Goal: Task Accomplishment & Management: Use online tool/utility

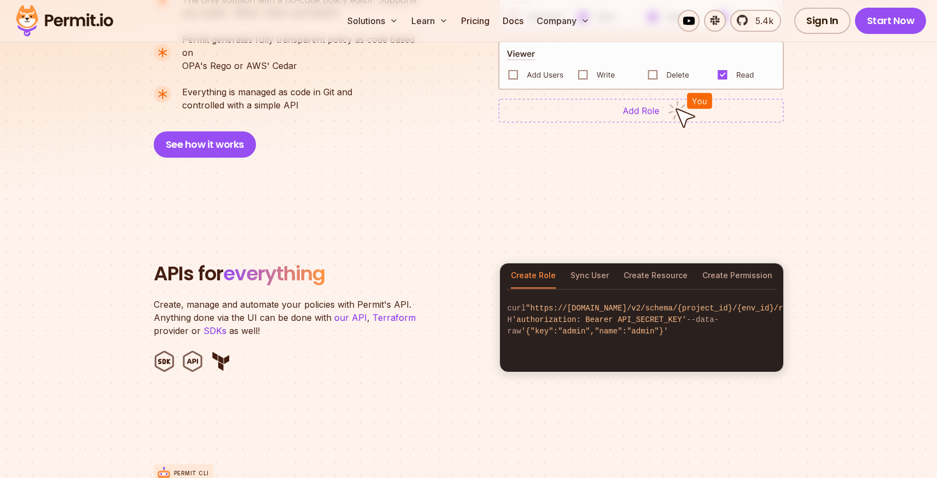
scroll to position [743, 0]
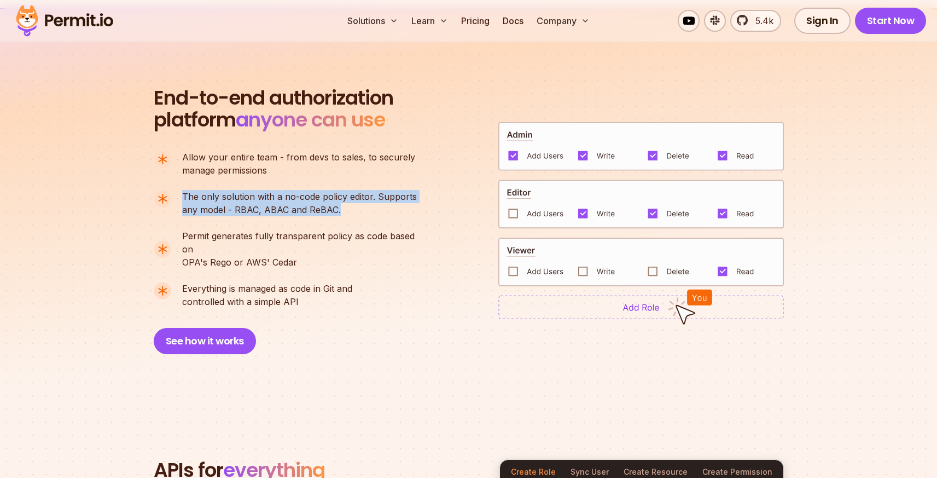
drag, startPoint x: 181, startPoint y: 194, endPoint x: 343, endPoint y: 207, distance: 163.1
click at [343, 207] on li "The only solution with a no-code policy editor. Supports any model - RBAC, ABAC…" at bounding box center [290, 203] width 273 height 26
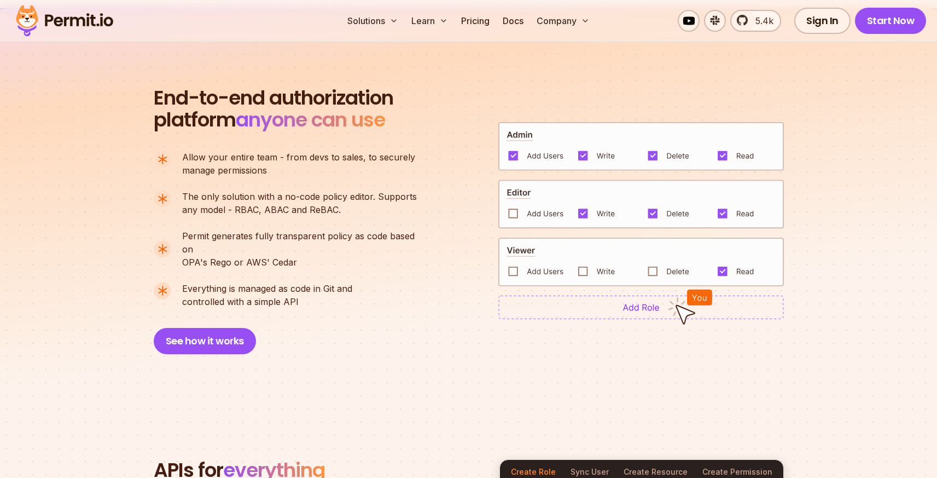
click at [343, 207] on p "The only solution with a no-code policy editor. Supports any model - RBAC, ABAC…" at bounding box center [299, 203] width 235 height 26
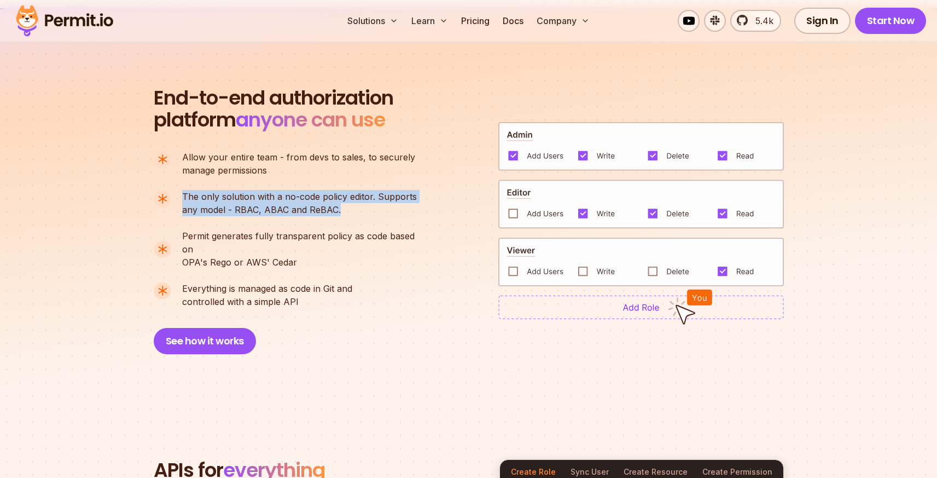
drag, startPoint x: 337, startPoint y: 208, endPoint x: 183, endPoint y: 196, distance: 153.7
click at [181, 197] on li "The only solution with a no-code policy editor. Supports any model - RBAC, ABAC…" at bounding box center [290, 203] width 273 height 26
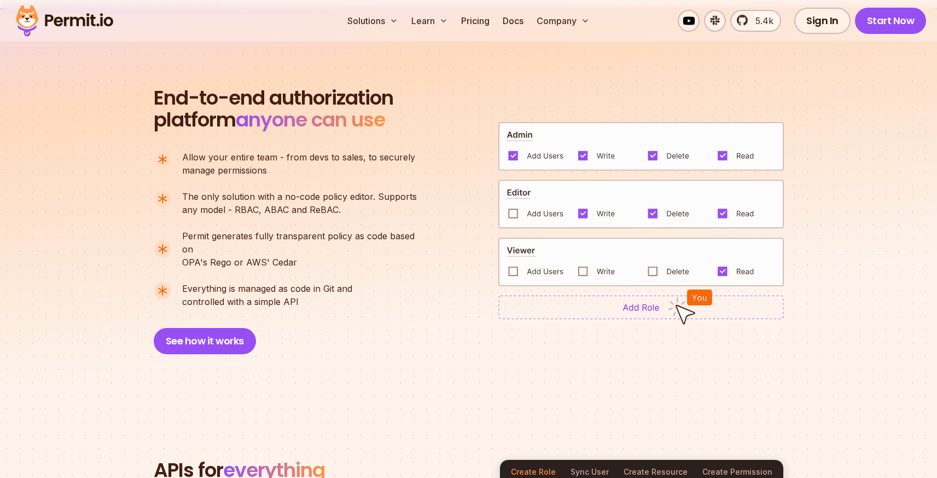
click at [186, 196] on span "The only solution with a no-code policy editor. Supports" at bounding box center [299, 196] width 235 height 13
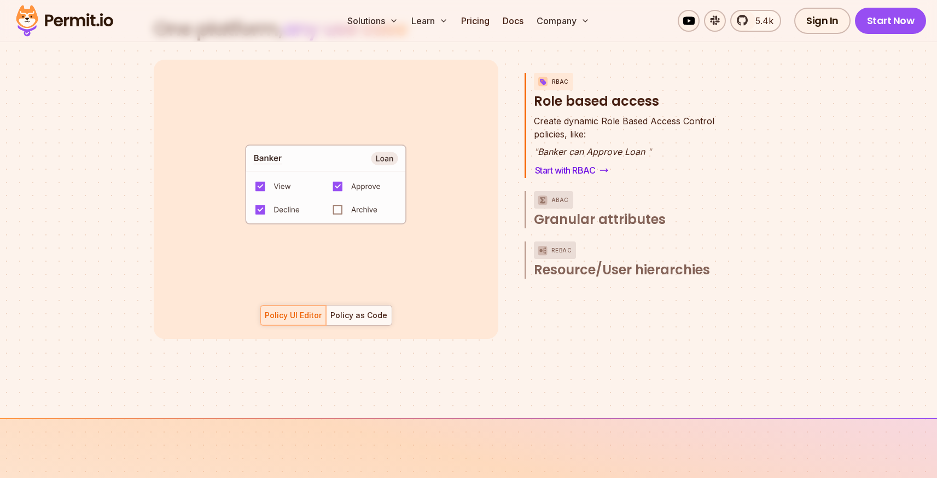
scroll to position [1607, 0]
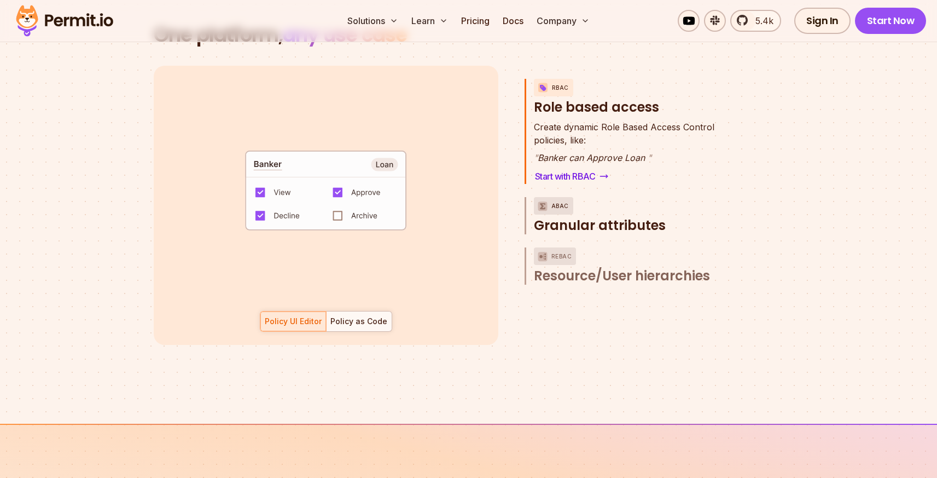
click at [595, 217] on span "Granular attributes" at bounding box center [600, 226] width 132 height 18
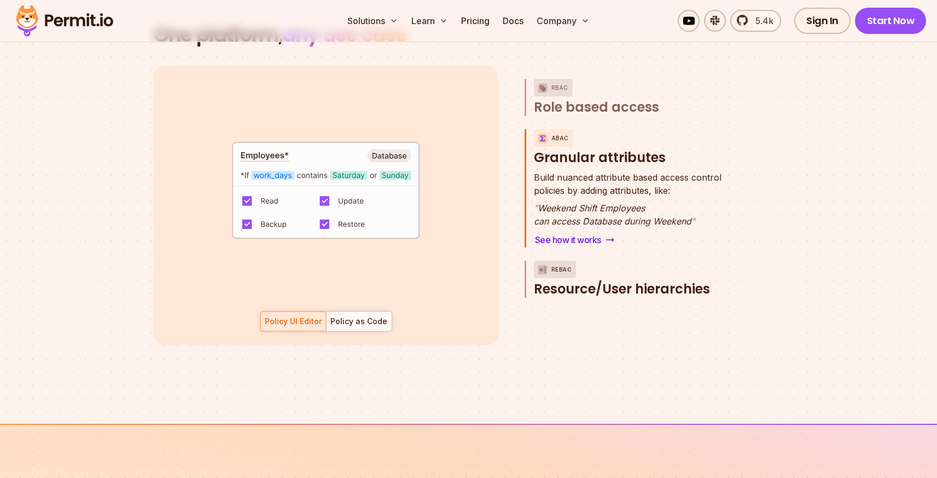
click at [605, 280] on span "Resource/User hierarchies" at bounding box center [622, 289] width 176 height 18
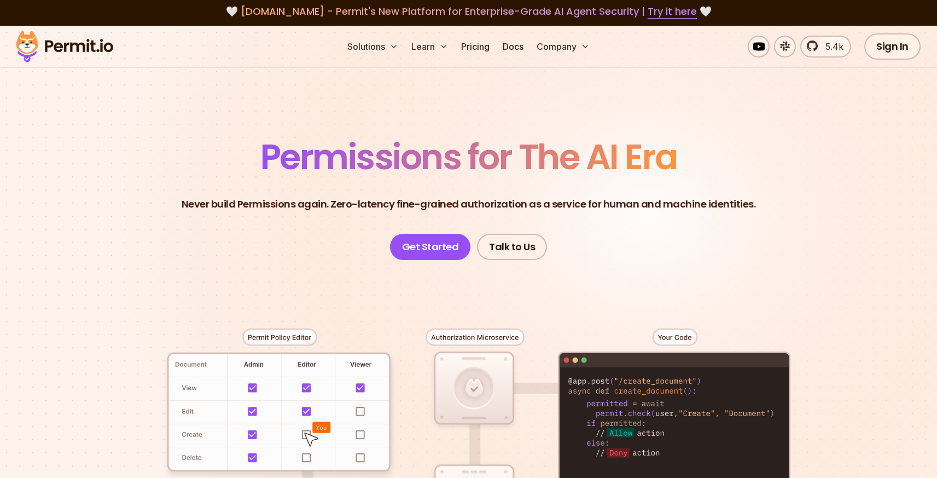
scroll to position [0, 0]
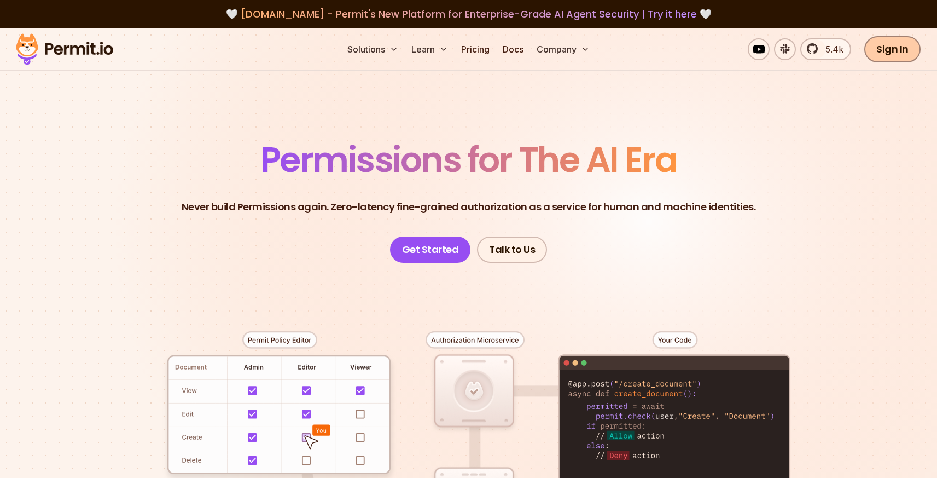
click at [886, 48] on link "Sign In" at bounding box center [893, 49] width 56 height 26
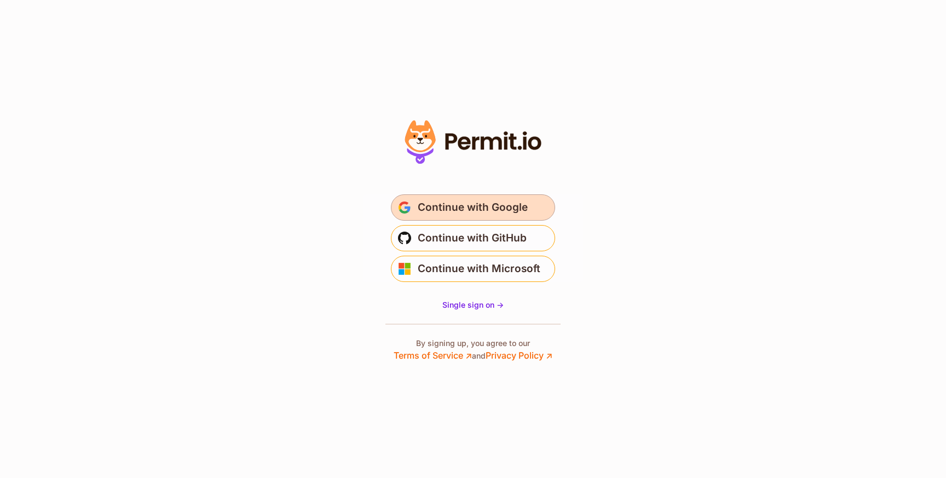
click at [450, 204] on span "Continue with Google" at bounding box center [473, 208] width 110 height 18
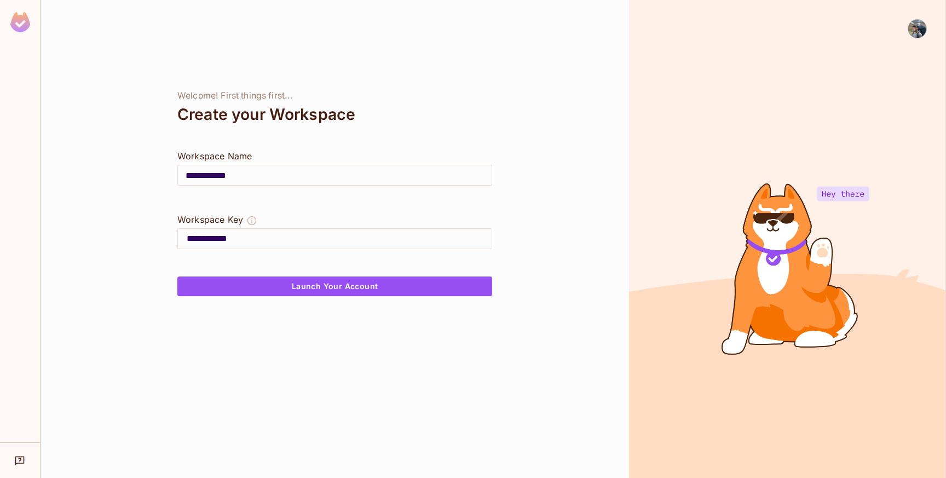
click at [253, 175] on input "**********" at bounding box center [335, 175] width 314 height 31
type input "*"
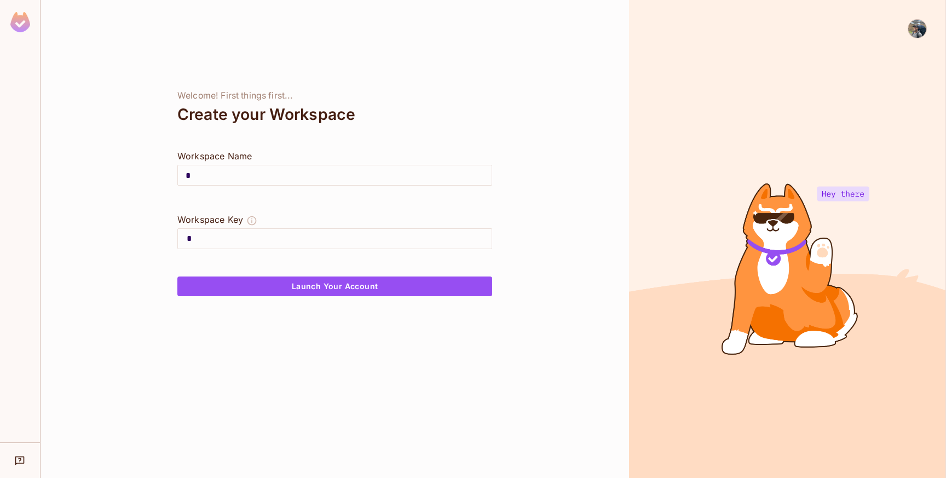
type input "**"
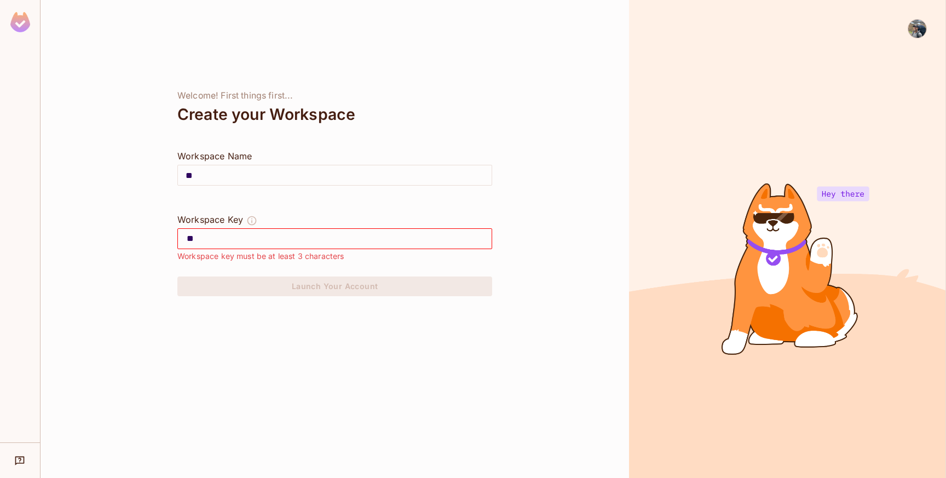
type input "***"
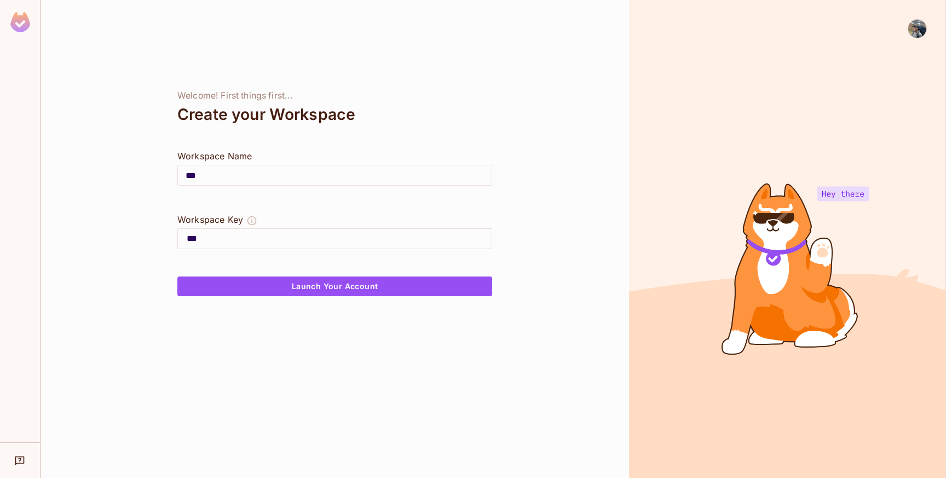
type input "****"
type input "*****"
type input "******"
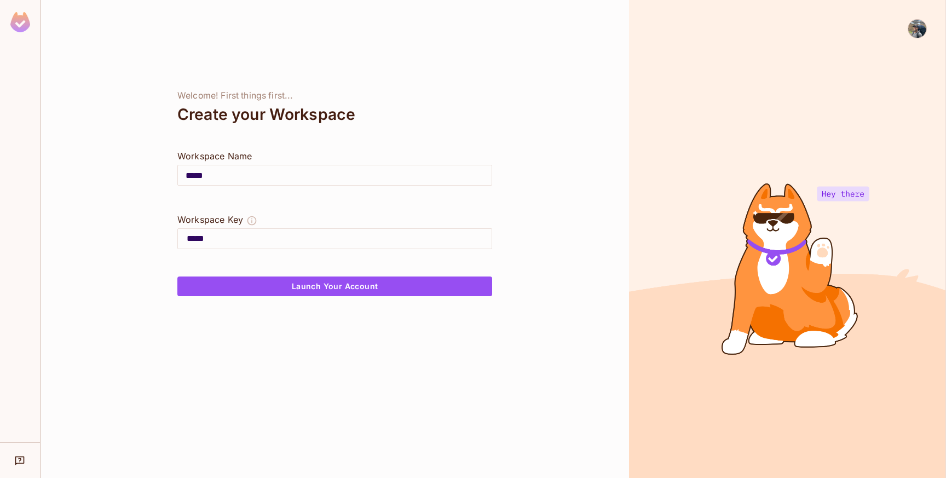
type input "******"
type input "*******"
type input "********"
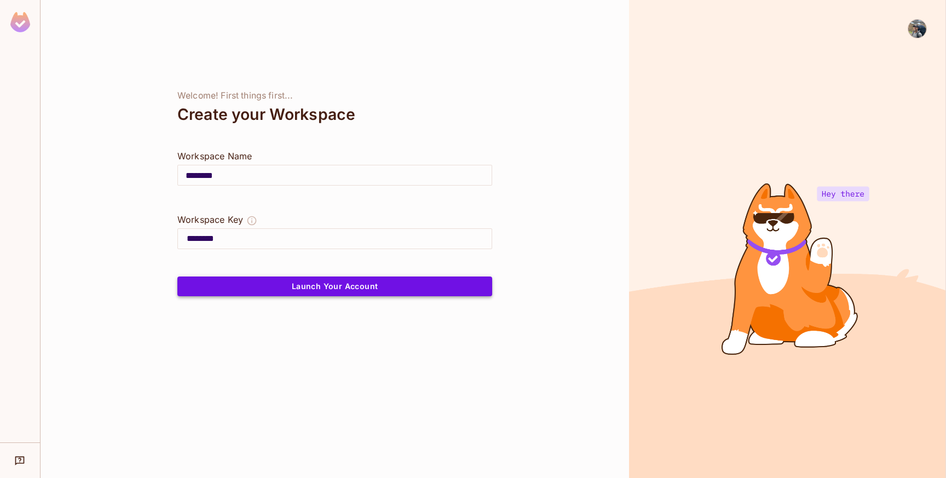
type input "********"
click at [288, 286] on button "Launch Your Account" at bounding box center [334, 286] width 315 height 20
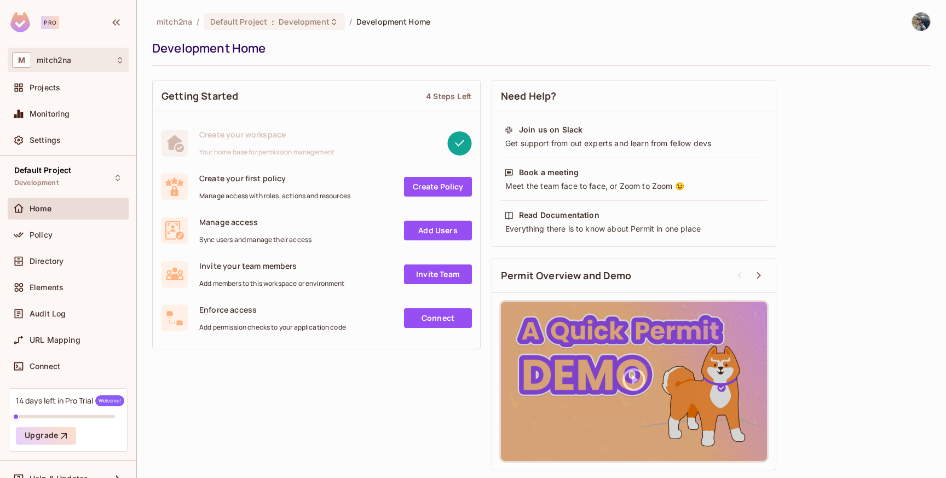
click at [123, 66] on div "M mitch2na" at bounding box center [68, 60] width 112 height 16
click at [118, 62] on div at bounding box center [473, 239] width 946 height 478
click at [118, 62] on icon at bounding box center [119, 60] width 9 height 9
click at [118, 62] on div at bounding box center [473, 239] width 946 height 478
click at [24, 20] on img at bounding box center [20, 22] width 20 height 20
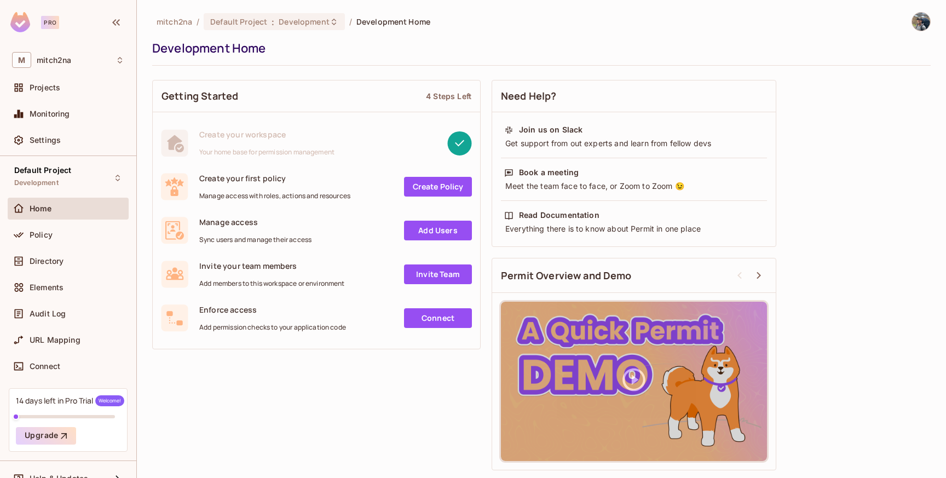
click at [53, 21] on div "Pro" at bounding box center [50, 22] width 18 height 13
click at [422, 184] on link "Create Policy" at bounding box center [438, 187] width 68 height 20
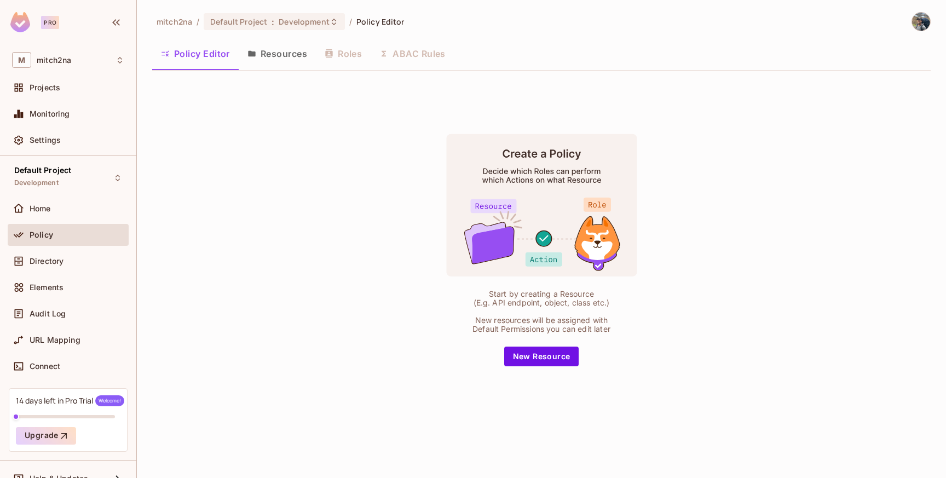
click at [272, 57] on button "Resources" at bounding box center [277, 53] width 77 height 27
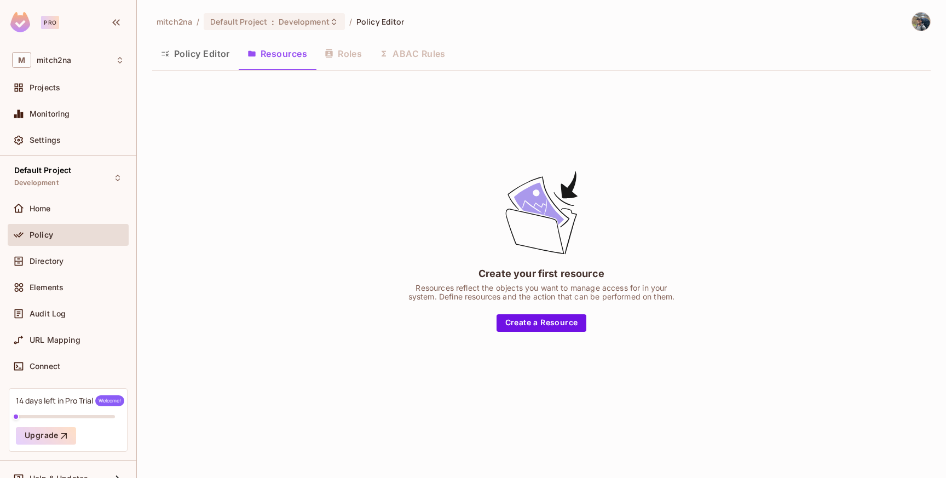
click at [202, 60] on button "Policy Editor" at bounding box center [195, 53] width 86 height 27
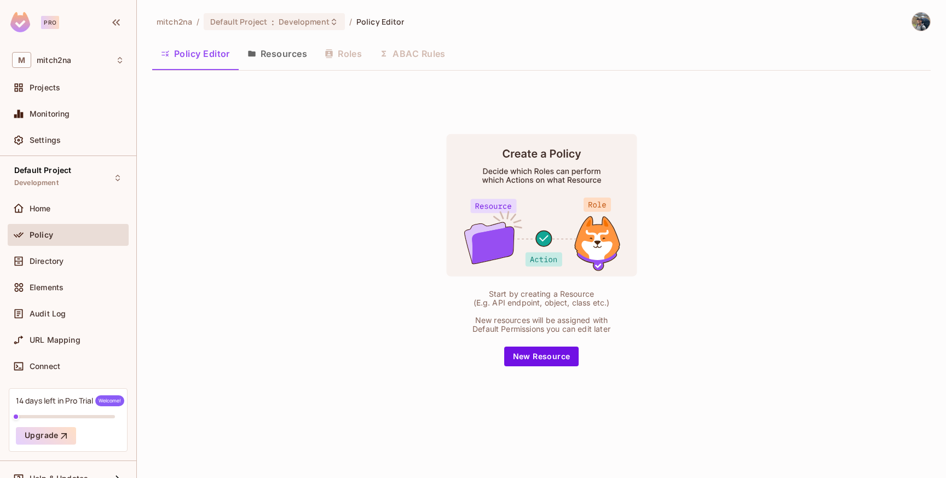
click at [268, 50] on button "Resources" at bounding box center [277, 53] width 77 height 27
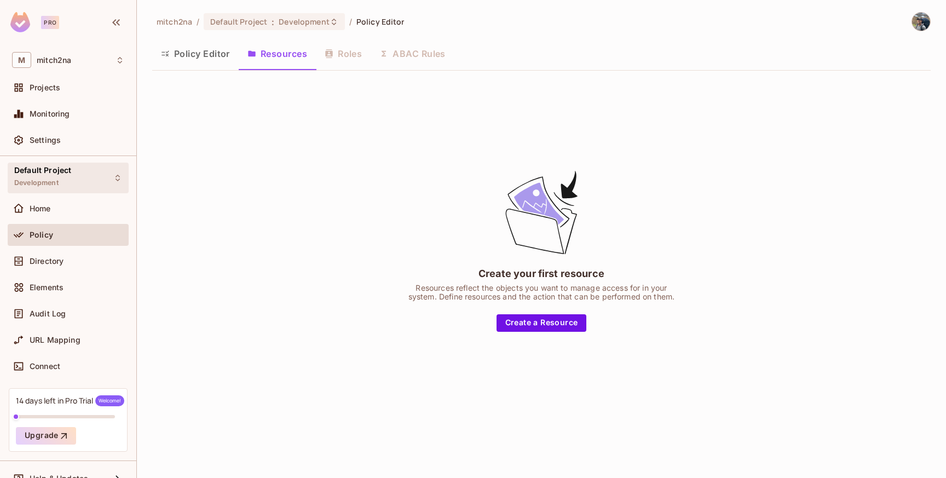
click at [111, 184] on div "Default Project Development" at bounding box center [68, 178] width 121 height 30
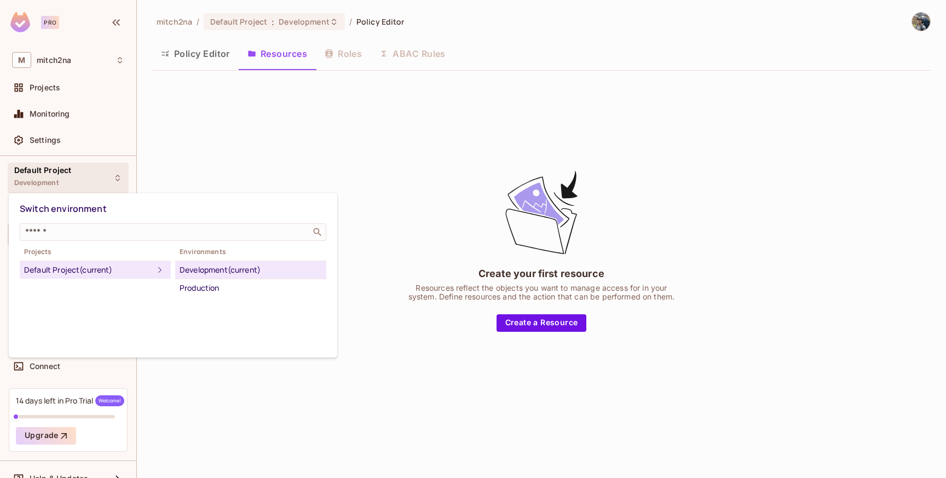
click at [205, 268] on div "Development (current)" at bounding box center [250, 269] width 142 height 13
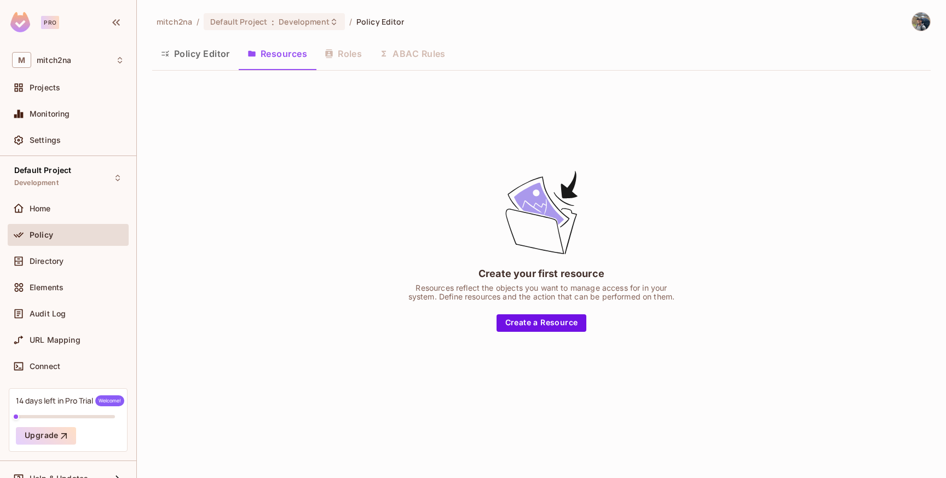
click at [179, 58] on button "Policy Editor" at bounding box center [195, 53] width 86 height 27
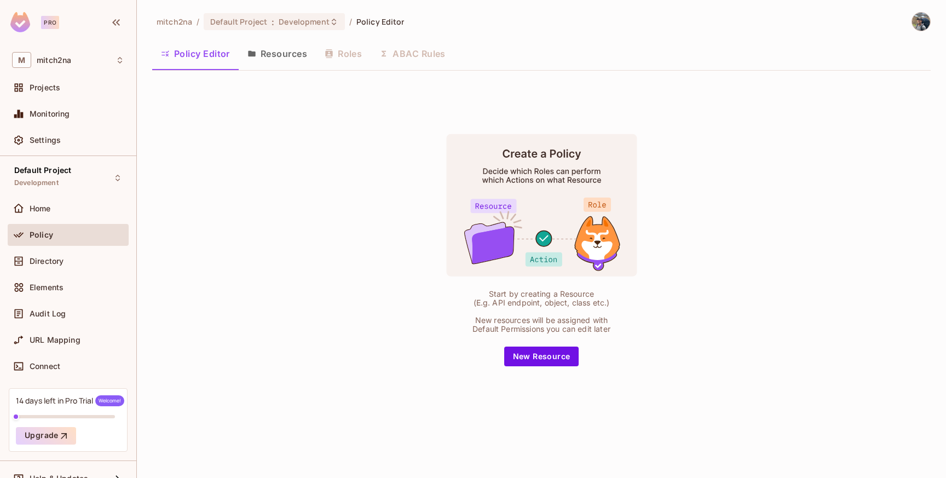
click at [275, 52] on button "Resources" at bounding box center [277, 53] width 77 height 27
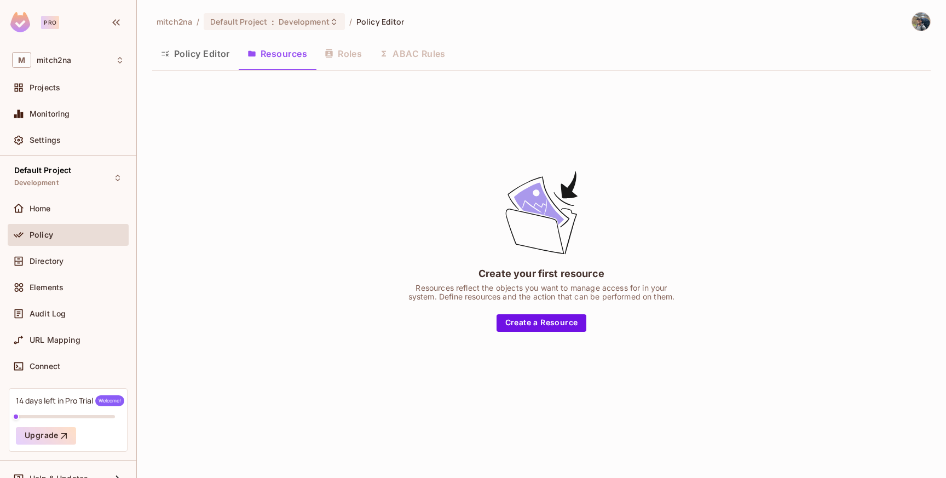
click at [340, 57] on div "Policy Editor Resources Roles ABAC Rules" at bounding box center [541, 53] width 778 height 27
click at [206, 62] on button "Policy Editor" at bounding box center [195, 53] width 86 height 27
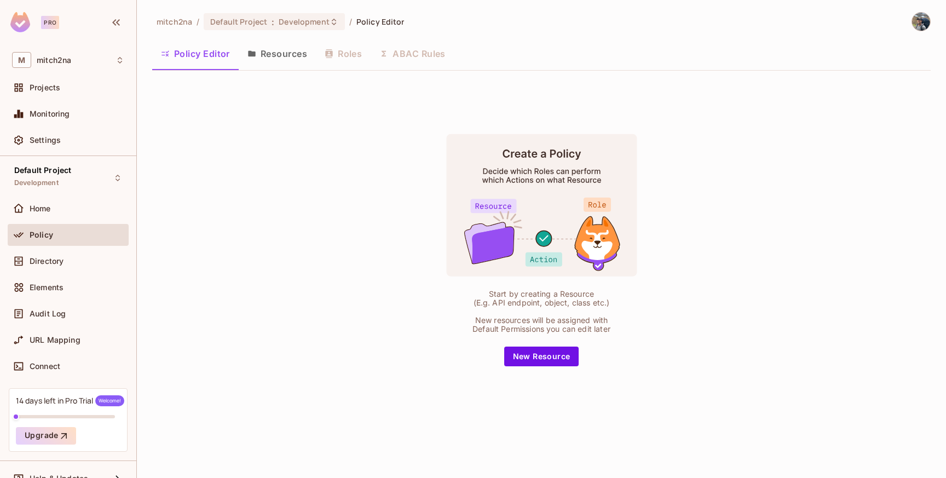
click at [269, 50] on button "Resources" at bounding box center [277, 53] width 77 height 27
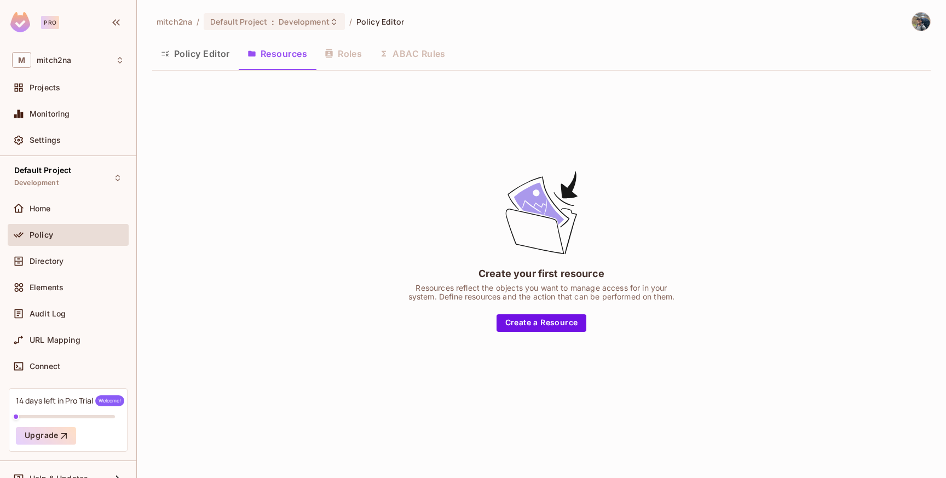
click at [184, 62] on button "Policy Editor" at bounding box center [195, 53] width 86 height 27
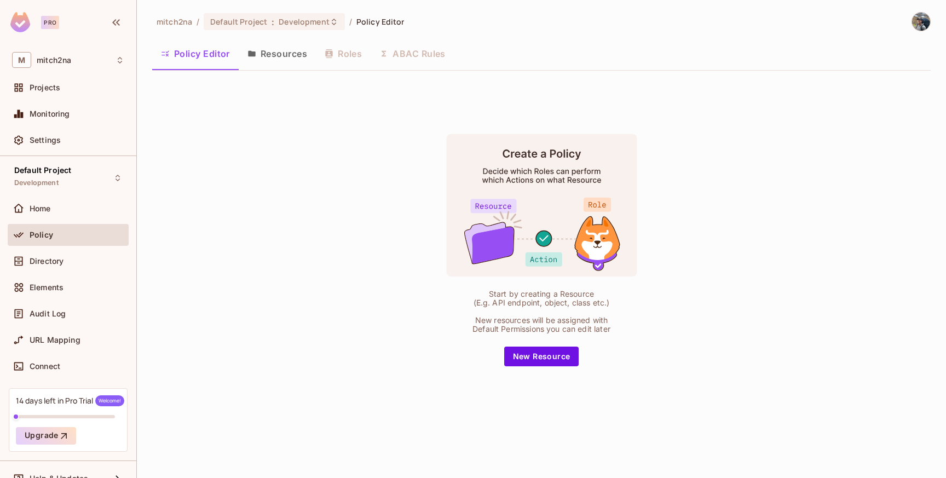
click at [348, 54] on div "Policy Editor Resources Roles ABAC Rules" at bounding box center [541, 53] width 778 height 27
click at [267, 61] on button "Resources" at bounding box center [277, 53] width 77 height 27
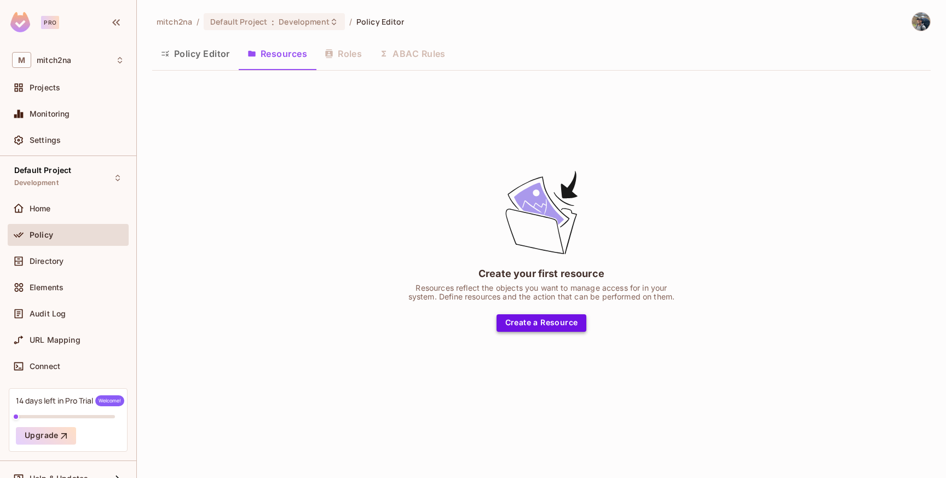
click at [542, 321] on button "Create a Resource" at bounding box center [541, 323] width 90 height 18
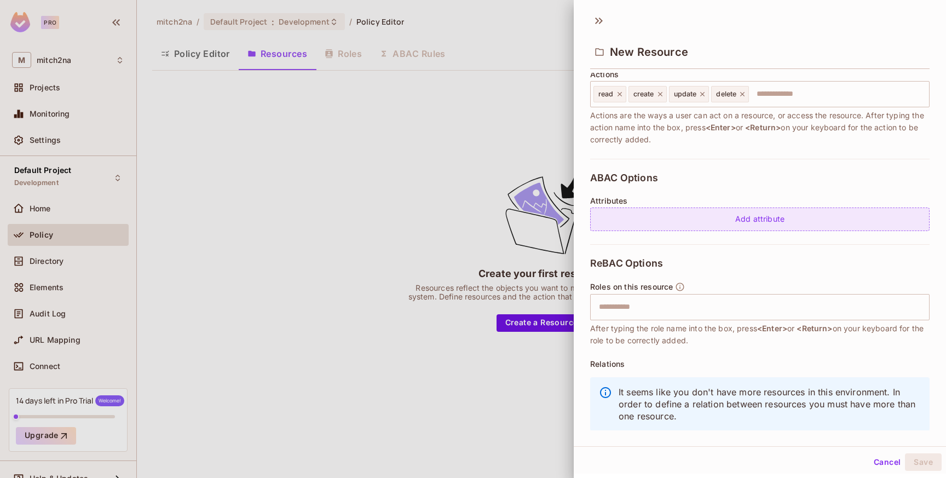
scroll to position [166, 0]
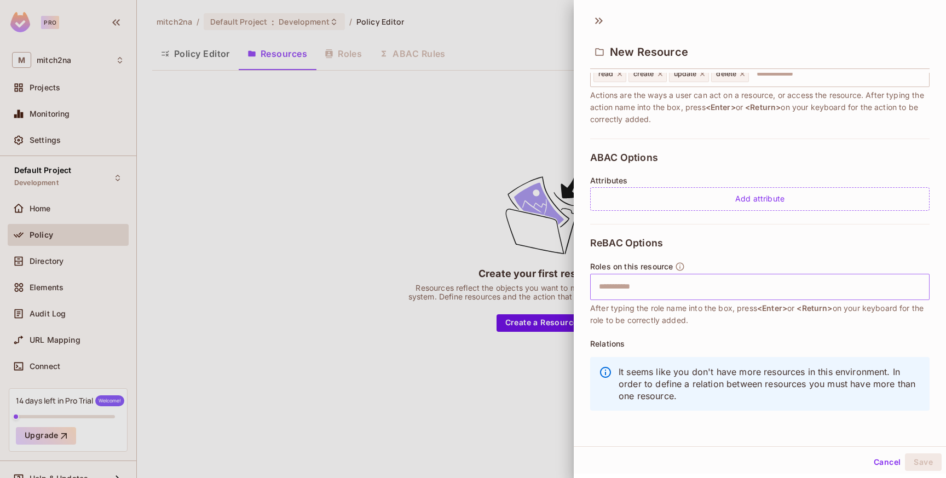
click at [641, 283] on input "text" at bounding box center [758, 287] width 332 height 22
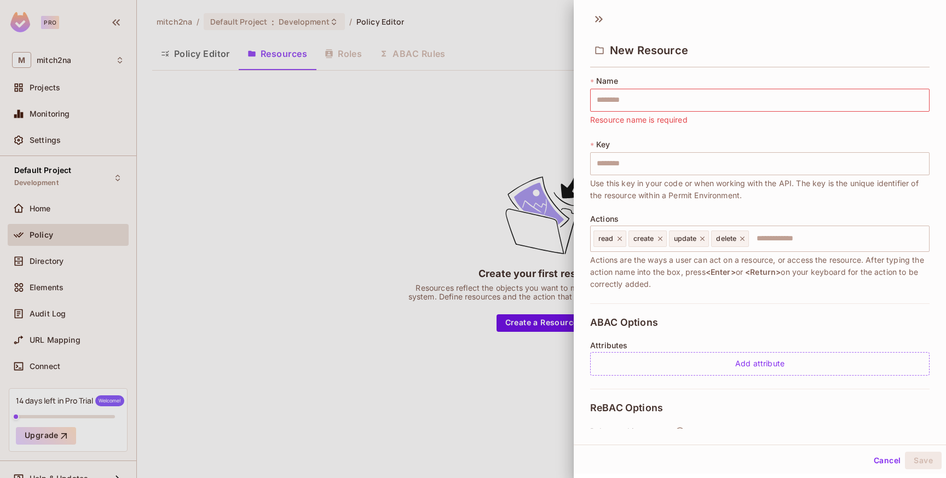
click at [592, 19] on icon at bounding box center [599, 19] width 18 height 18
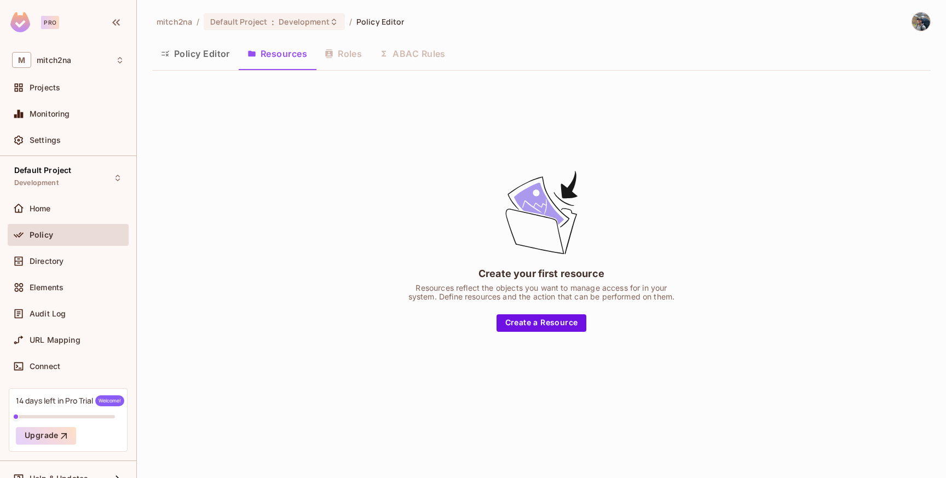
click at [198, 47] on button "Policy Editor" at bounding box center [195, 53] width 86 height 27
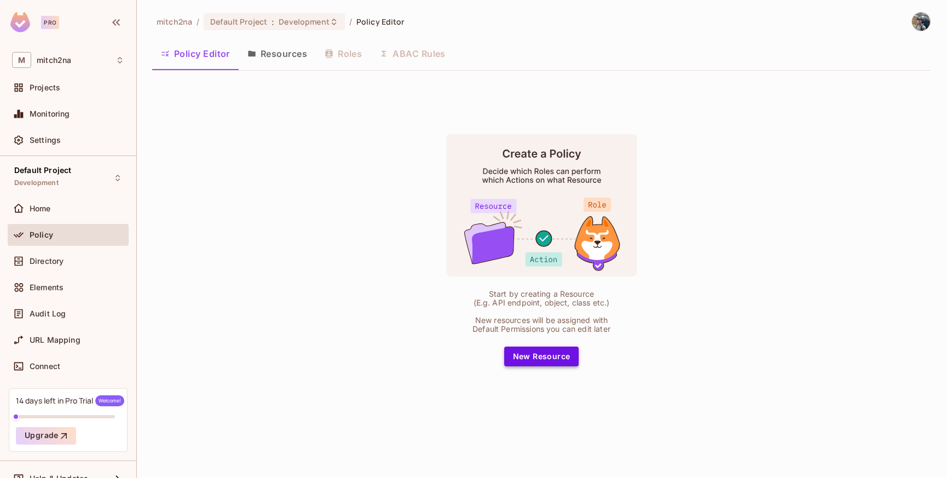
click at [547, 354] on button "New Resource" at bounding box center [541, 356] width 75 height 20
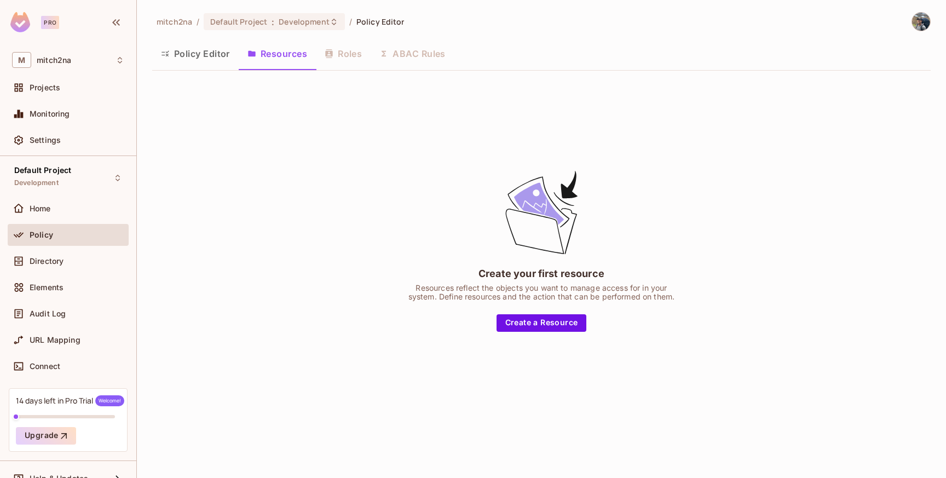
click at [195, 58] on button "Policy Editor" at bounding box center [195, 53] width 86 height 27
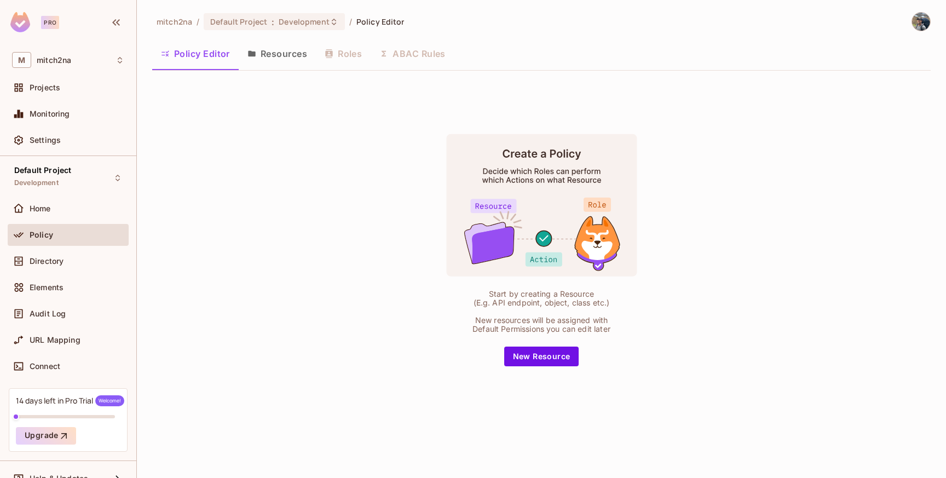
click at [265, 55] on button "Resources" at bounding box center [277, 53] width 77 height 27
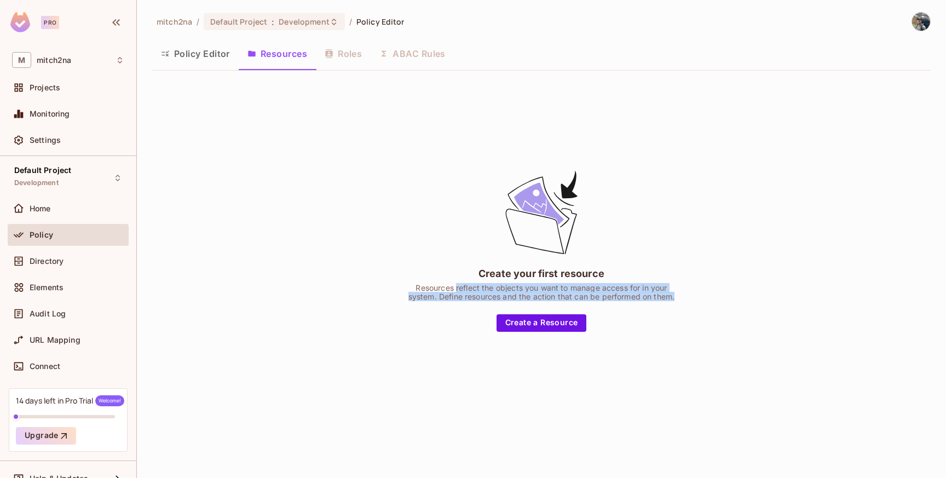
drag, startPoint x: 454, startPoint y: 288, endPoint x: 676, endPoint y: 296, distance: 222.3
click at [676, 296] on div "Resources reflect the objects you want to manage access for in your system. Def…" at bounding box center [541, 292] width 274 height 18
drag, startPoint x: 500, startPoint y: 272, endPoint x: 676, endPoint y: 299, distance: 178.9
click at [677, 299] on div "Create your first resource Resources reflect the objects you want to manage acc…" at bounding box center [541, 250] width 274 height 163
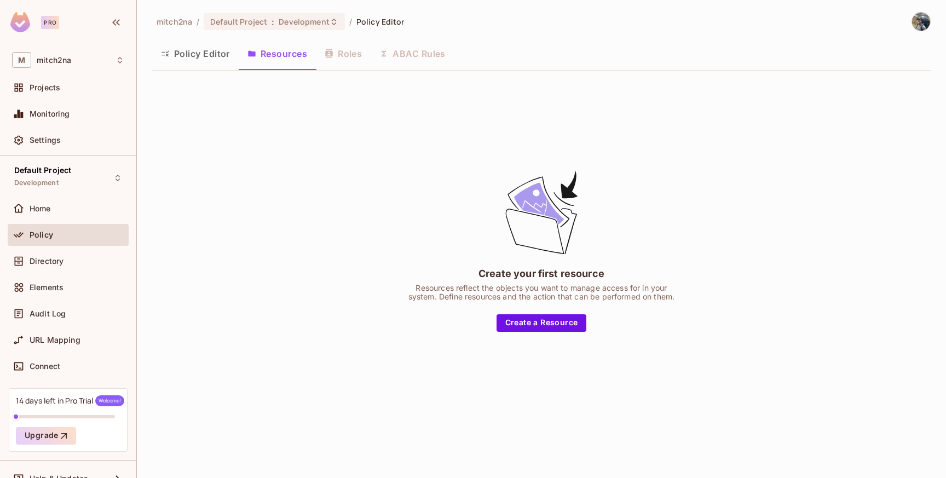
click at [676, 299] on div "Resources reflect the objects you want to manage access for in your system. Def…" at bounding box center [541, 292] width 274 height 18
click at [547, 320] on button "Create a Resource" at bounding box center [541, 323] width 90 height 18
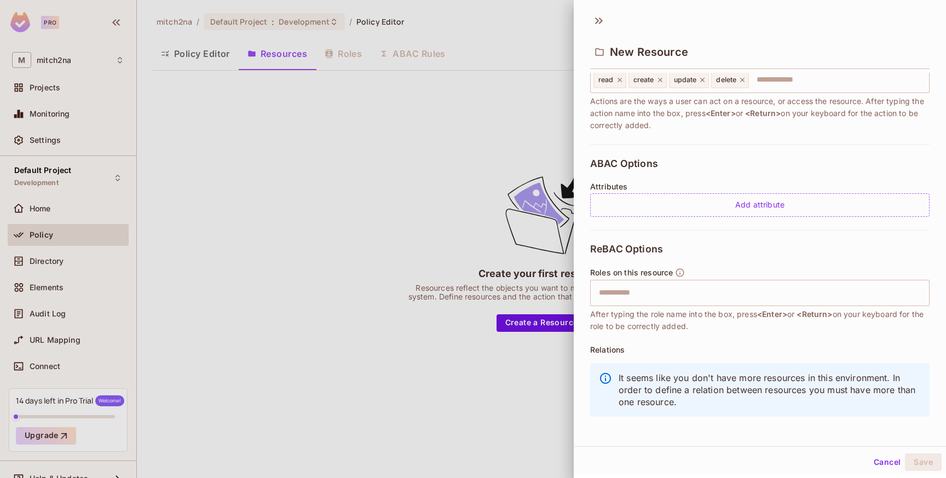
scroll to position [166, 0]
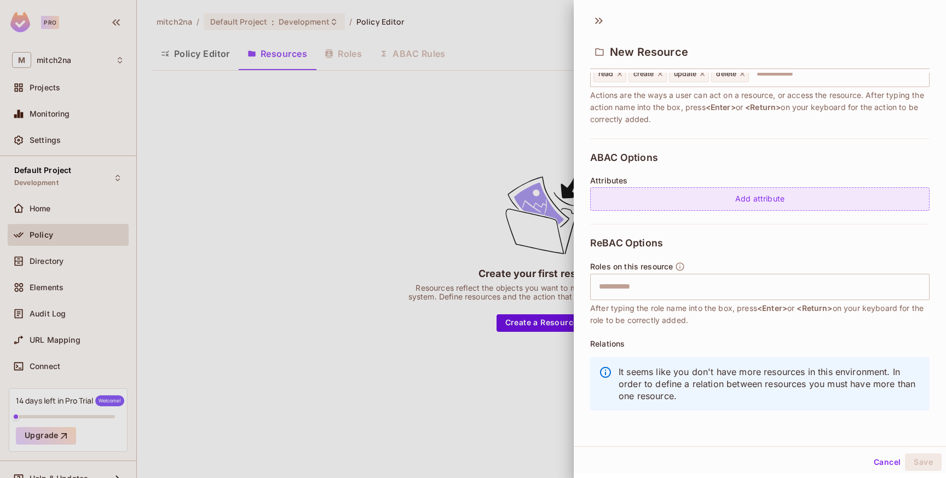
click at [679, 193] on div "Add attribute" at bounding box center [759, 199] width 339 height 24
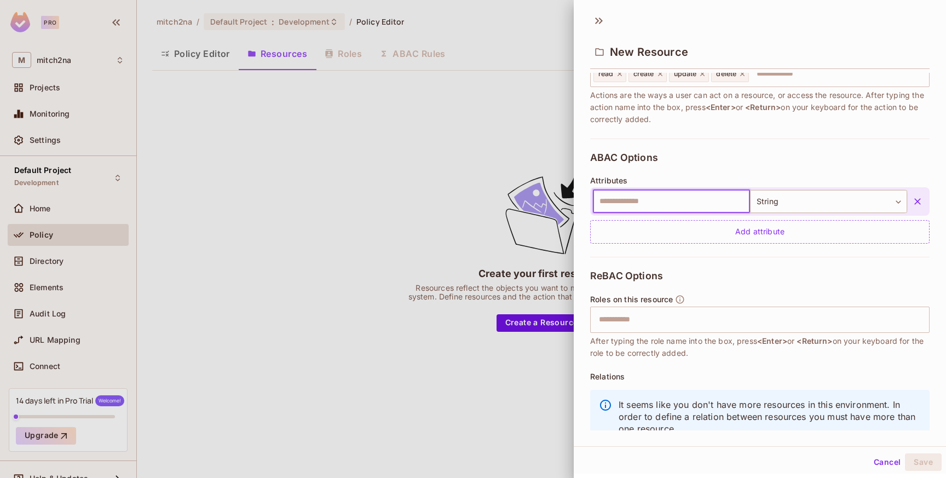
click at [912, 200] on icon "button" at bounding box center [917, 201] width 11 height 11
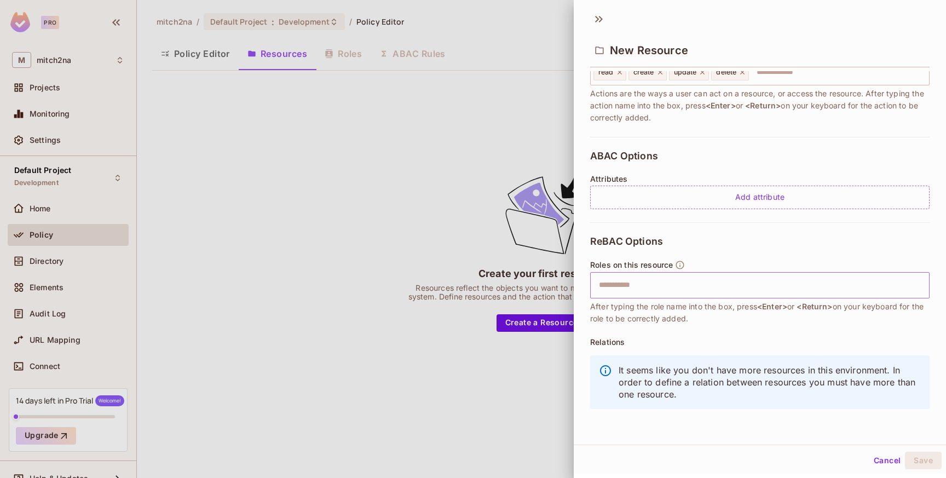
click at [643, 278] on input "text" at bounding box center [758, 285] width 332 height 22
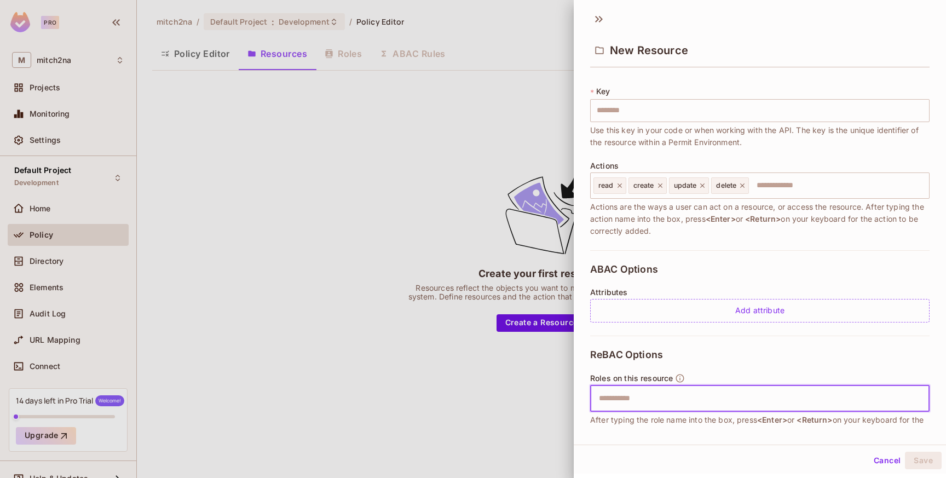
scroll to position [0, 0]
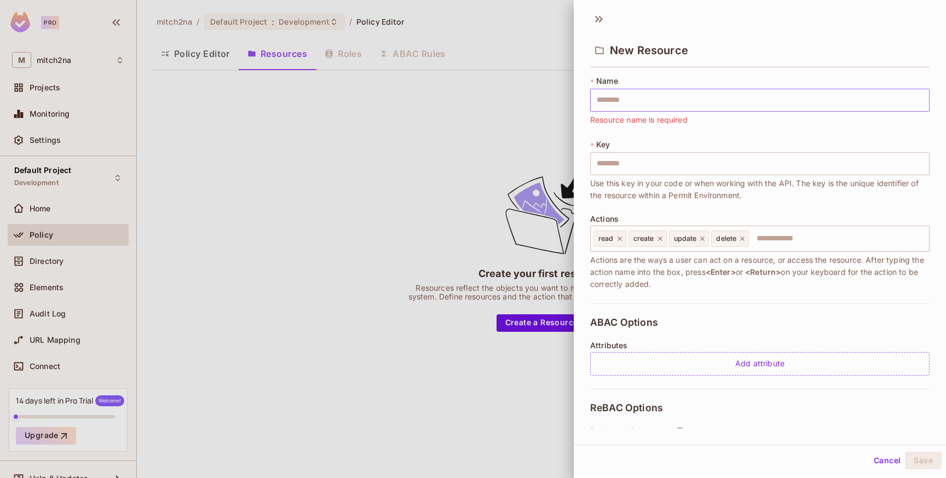
click at [651, 98] on input "text" at bounding box center [759, 100] width 339 height 23
drag, startPoint x: 592, startPoint y: 218, endPoint x: 620, endPoint y: 221, distance: 28.6
click at [619, 221] on div "Actions read create update delete ​ Actions are the ways a user can act on a re…" at bounding box center [759, 253] width 339 height 76
click at [772, 240] on input "text" at bounding box center [837, 239] width 175 height 22
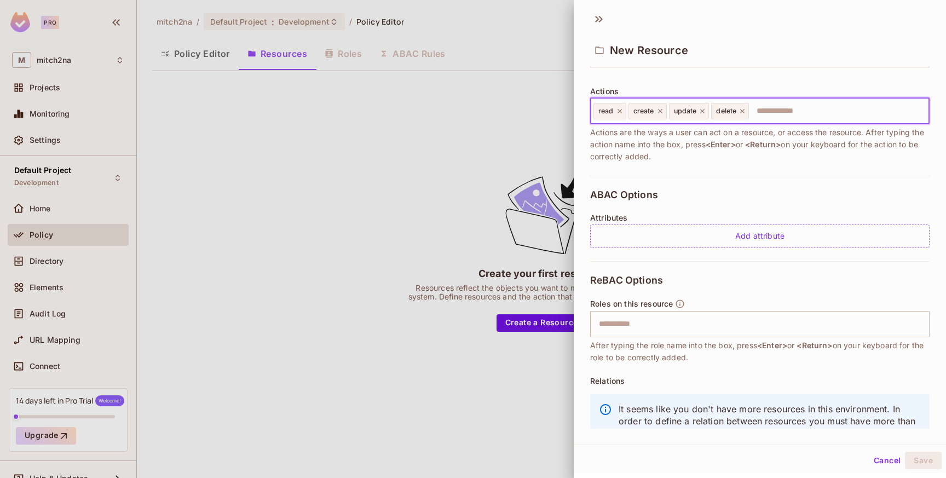
scroll to position [166, 0]
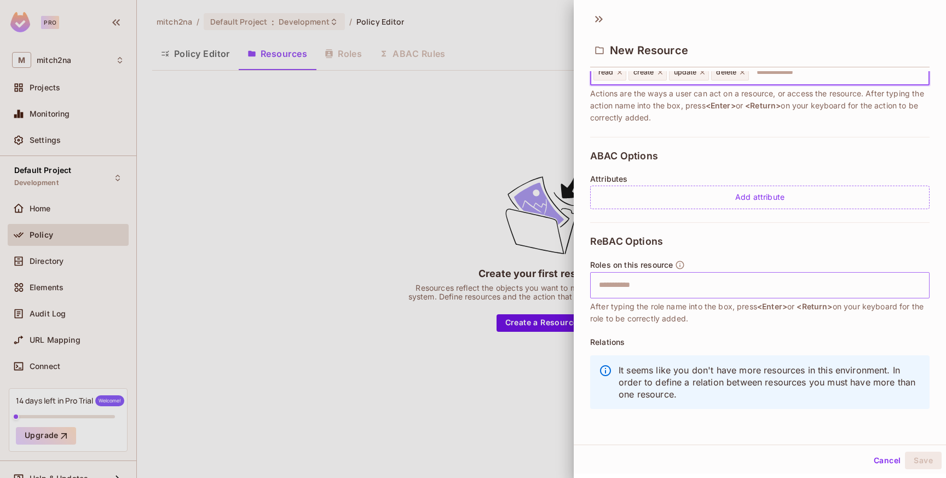
click at [611, 288] on input "text" at bounding box center [758, 285] width 332 height 22
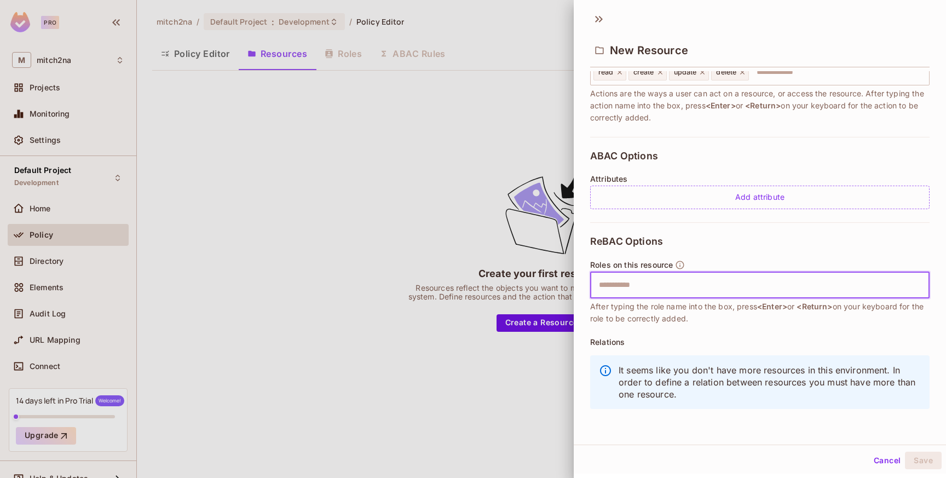
click at [626, 284] on input "text" at bounding box center [758, 285] width 332 height 22
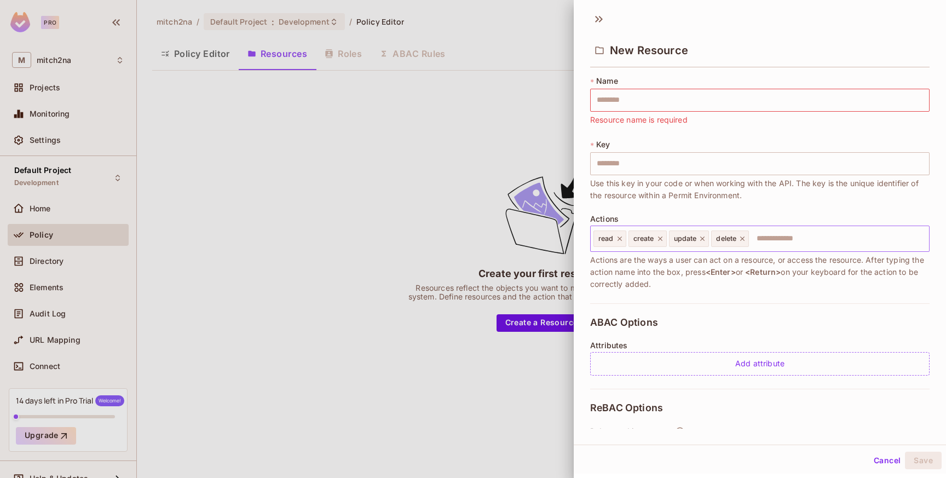
click at [774, 239] on input "text" at bounding box center [837, 239] width 175 height 22
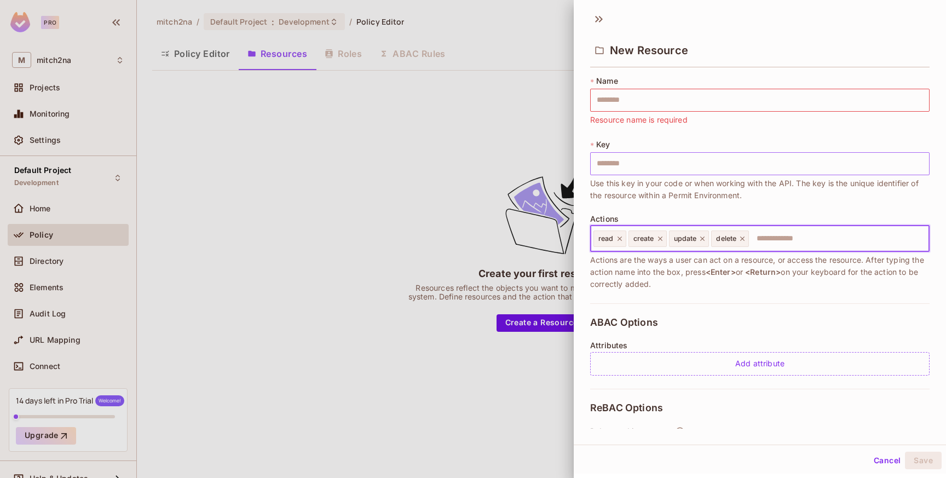
click at [655, 165] on input "text" at bounding box center [759, 163] width 339 height 23
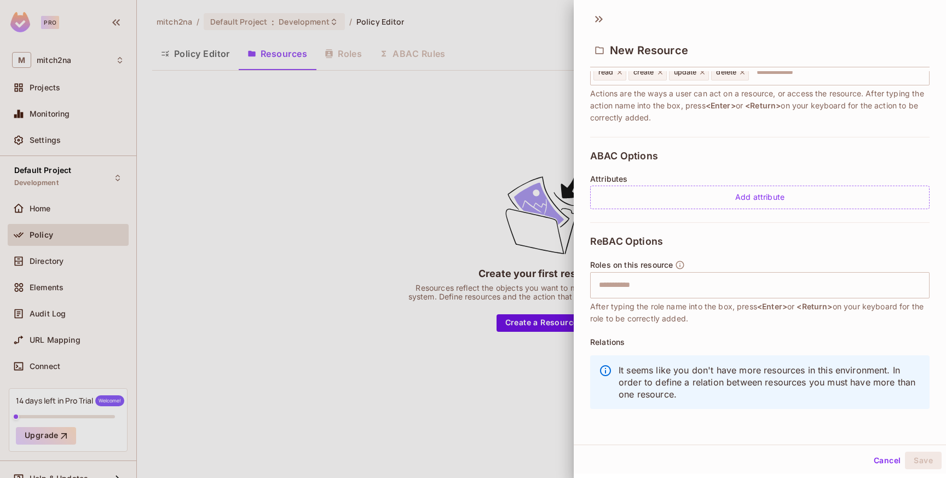
scroll to position [154, 0]
click at [595, 13] on icon at bounding box center [599, 19] width 18 height 18
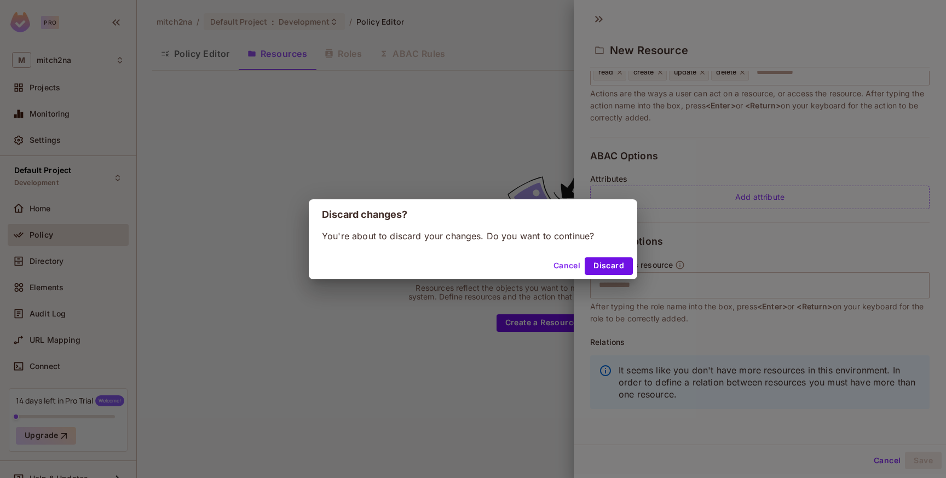
click at [604, 261] on button "Discard" at bounding box center [608, 266] width 48 height 18
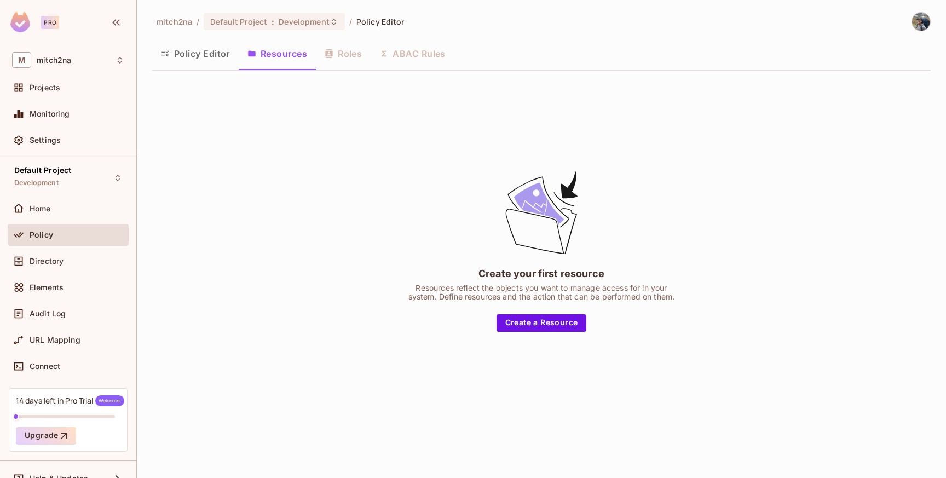
click at [67, 236] on div "Policy" at bounding box center [77, 234] width 95 height 9
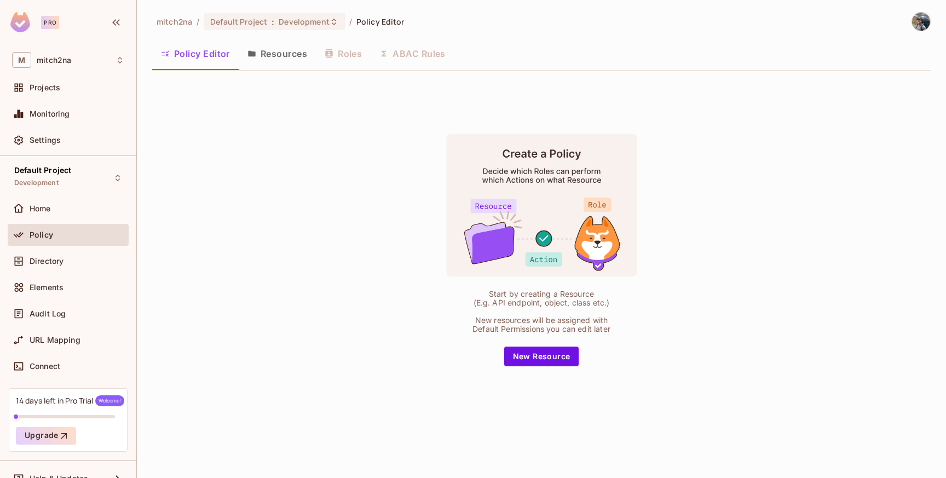
click at [281, 48] on button "Resources" at bounding box center [277, 53] width 77 height 27
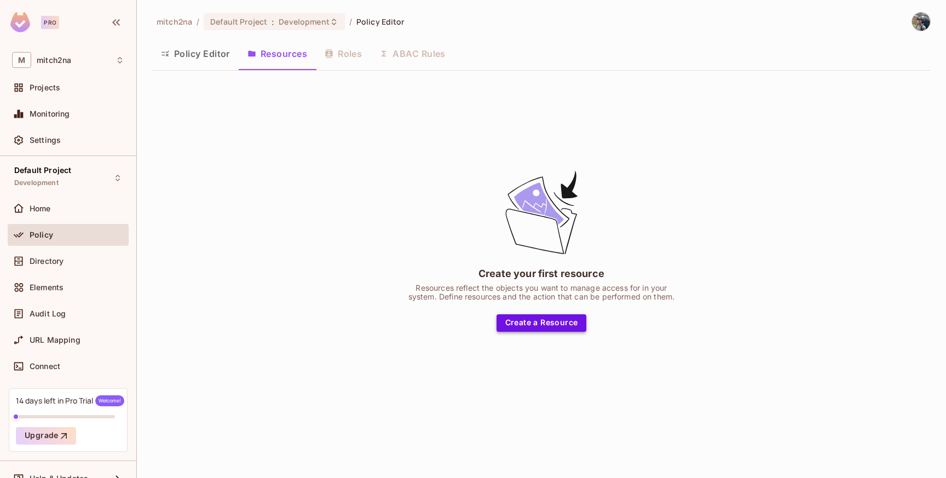
click at [543, 323] on button "Create a Resource" at bounding box center [541, 323] width 90 height 18
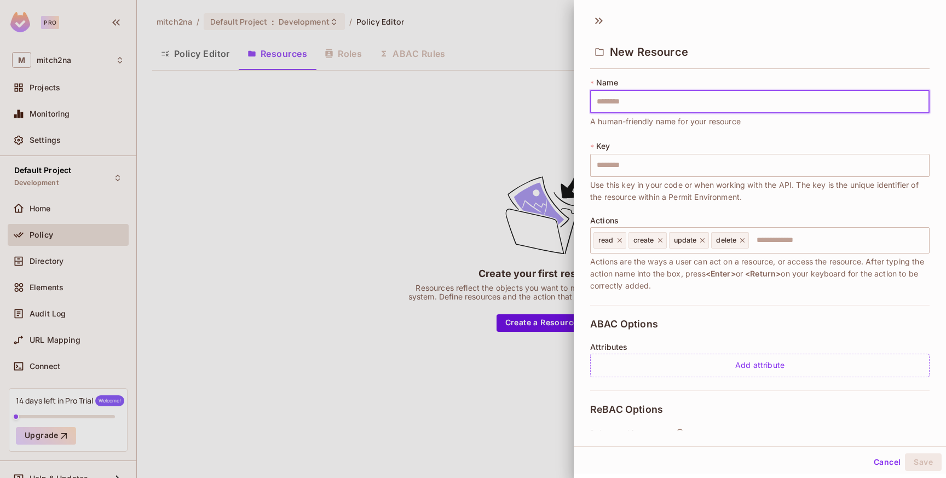
type input "*"
type input "**"
type input "***"
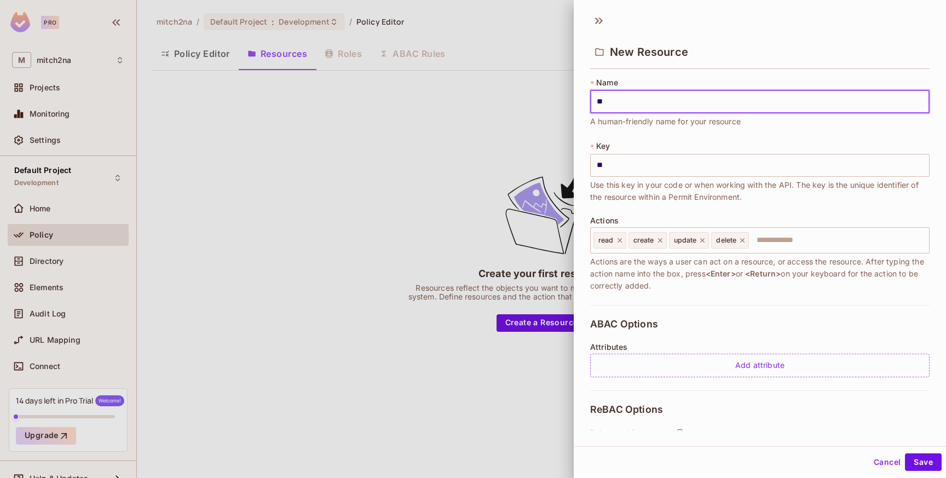
type input "***"
type input "****"
type input "*****"
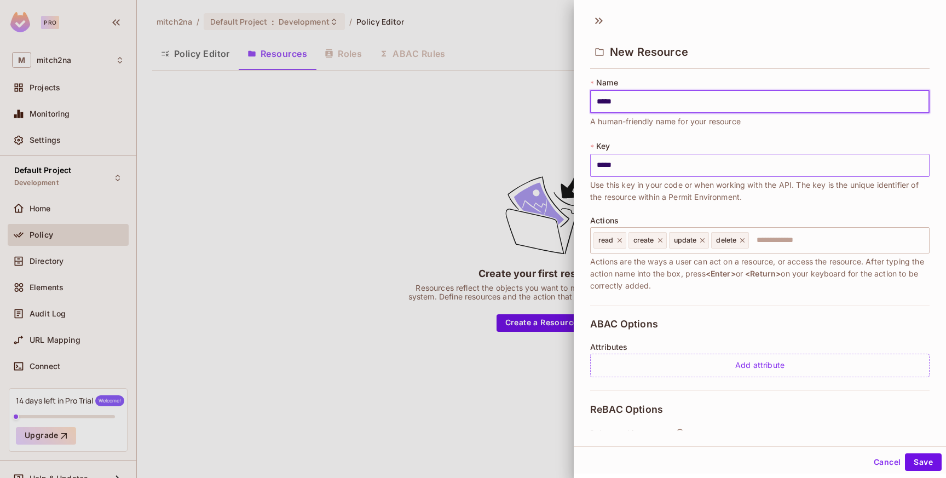
type input "*****"
click at [636, 161] on input "*****" at bounding box center [759, 165] width 339 height 23
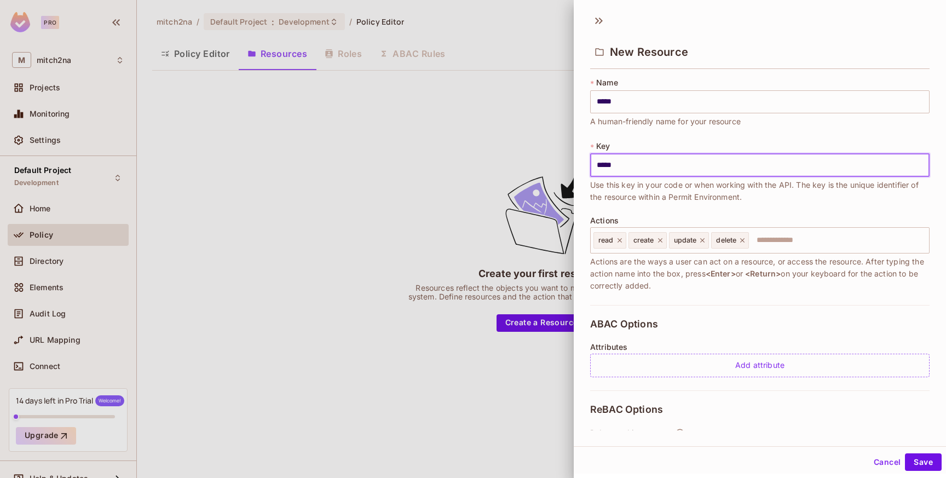
click at [636, 161] on input "*****" at bounding box center [759, 165] width 339 height 23
click at [665, 163] on input "*****" at bounding box center [759, 165] width 339 height 23
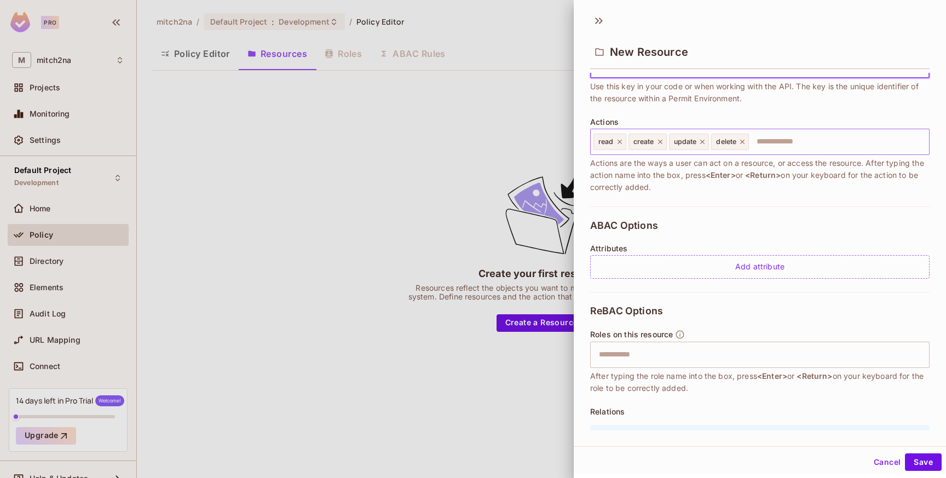
click at [787, 136] on input "text" at bounding box center [837, 142] width 175 height 22
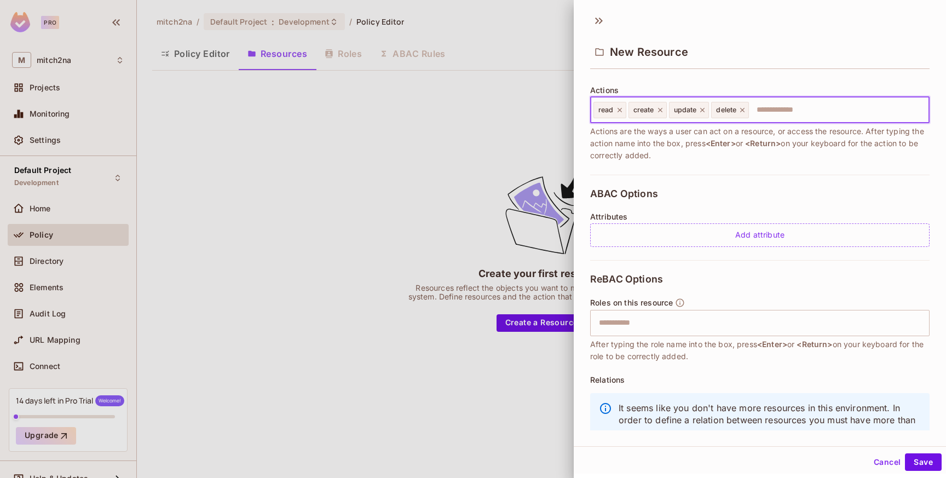
scroll to position [166, 0]
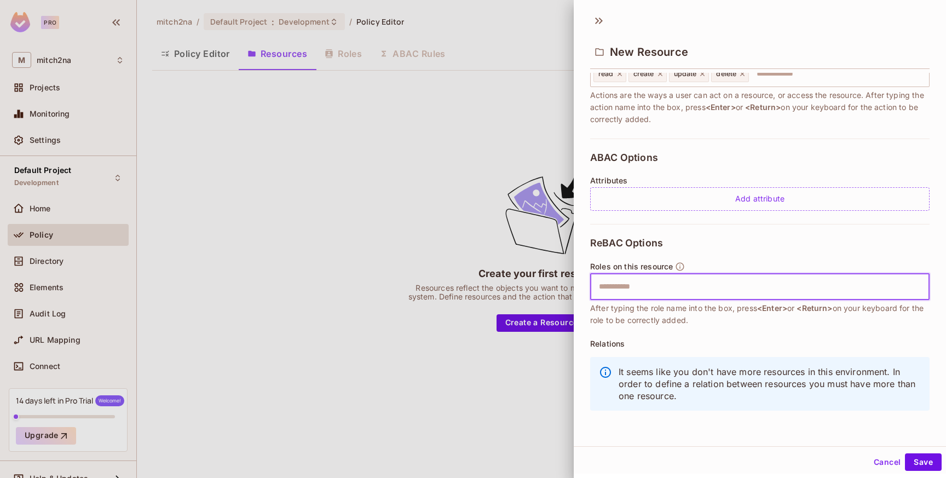
click at [632, 288] on input "text" at bounding box center [758, 287] width 332 height 22
click at [918, 456] on button "Save" at bounding box center [923, 462] width 37 height 18
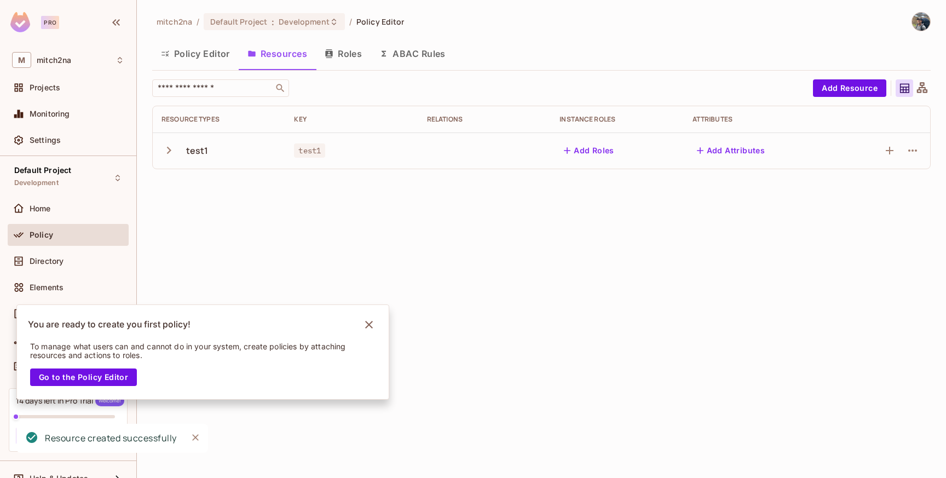
click at [357, 57] on button "Roles" at bounding box center [343, 53] width 55 height 27
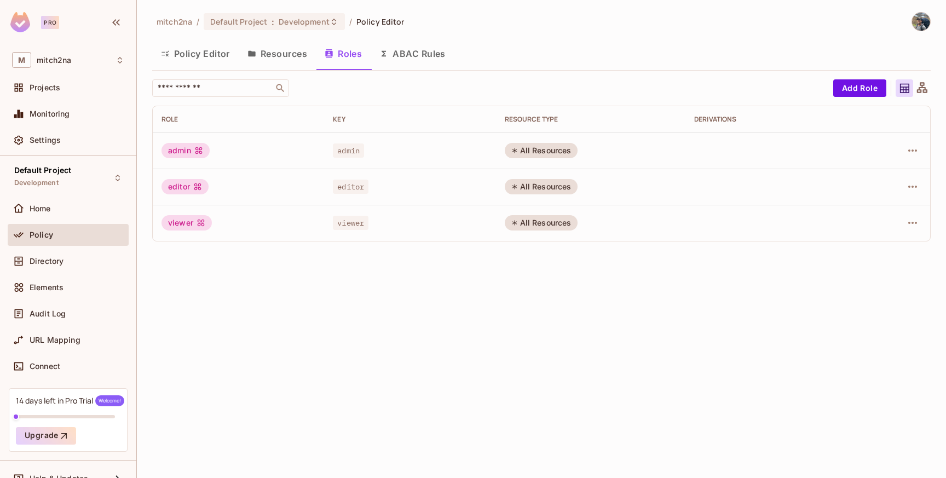
click at [190, 155] on div "admin" at bounding box center [185, 150] width 48 height 15
click at [188, 153] on div "admin" at bounding box center [185, 150] width 48 height 15
click at [920, 144] on div at bounding box center [893, 151] width 56 height 18
click at [913, 145] on icon "button" at bounding box center [912, 150] width 13 height 13
click at [866, 171] on div "Edit Role" at bounding box center [863, 175] width 33 height 11
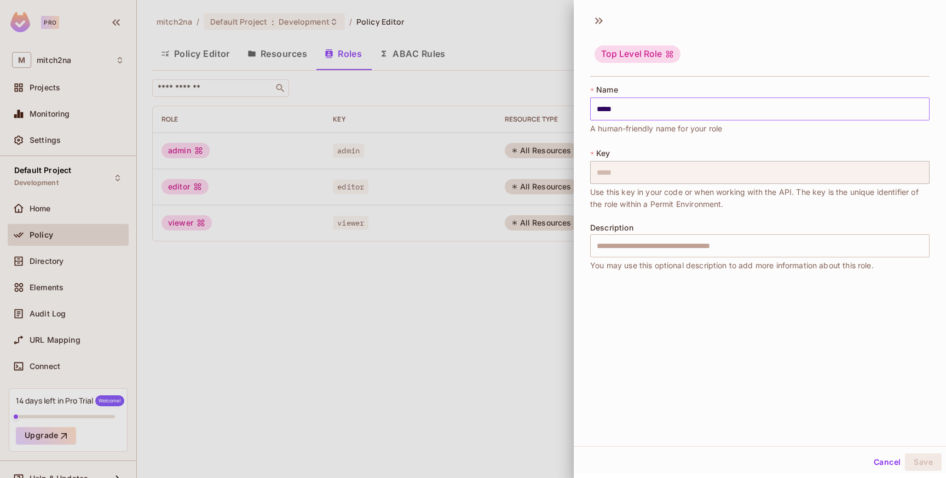
click at [641, 108] on input "*****" at bounding box center [759, 108] width 339 height 23
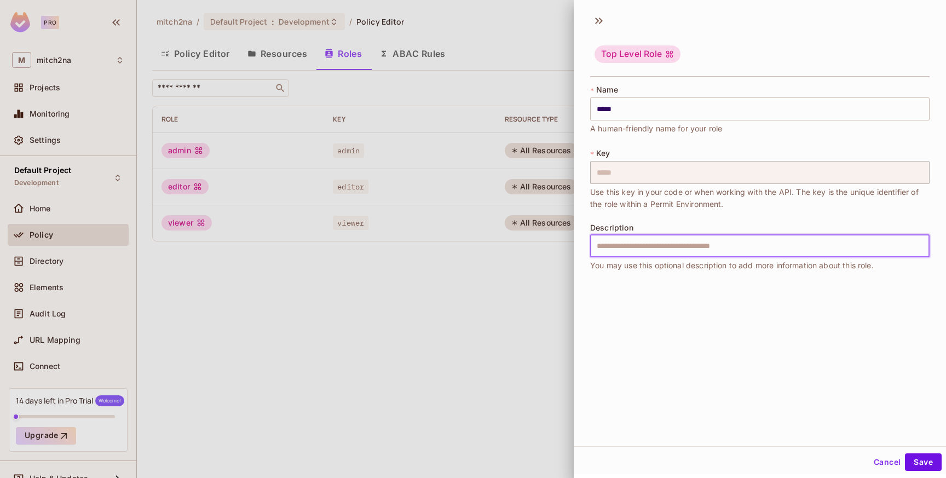
click at [648, 254] on input "text" at bounding box center [759, 245] width 339 height 23
click at [595, 24] on icon at bounding box center [597, 21] width 4 height 7
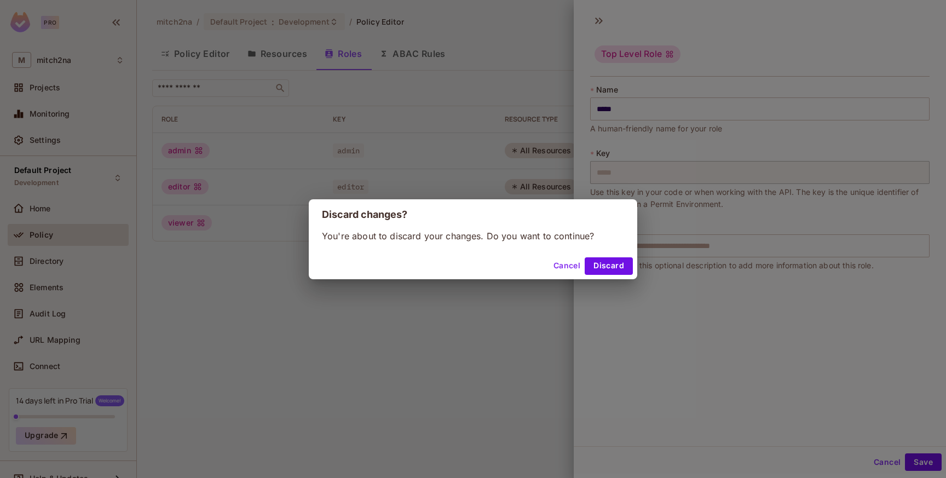
click at [571, 262] on button "Cancel" at bounding box center [567, 266] width 36 height 18
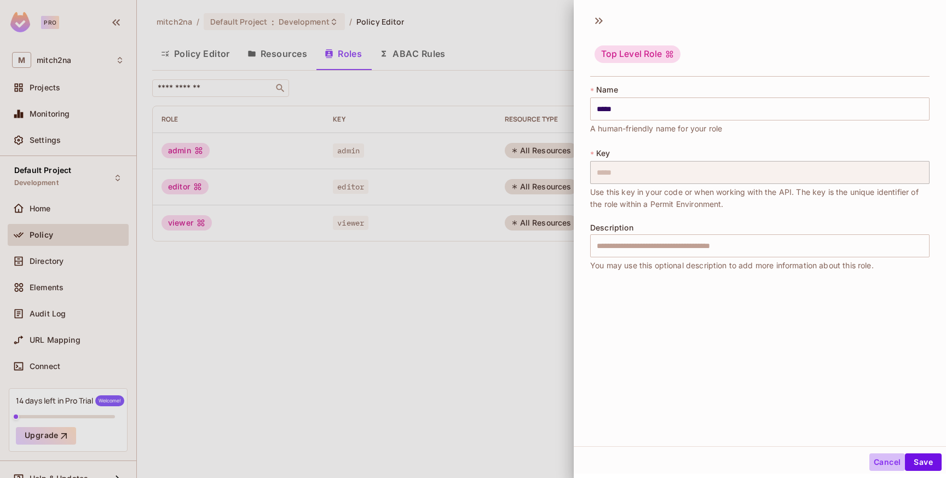
click at [882, 465] on button "Cancel" at bounding box center [887, 462] width 36 height 18
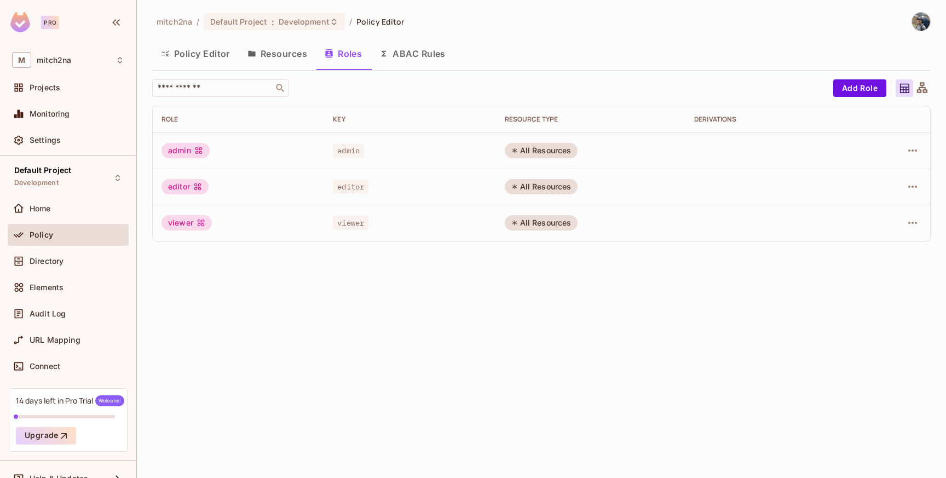
click at [300, 52] on button "Resources" at bounding box center [277, 53] width 77 height 27
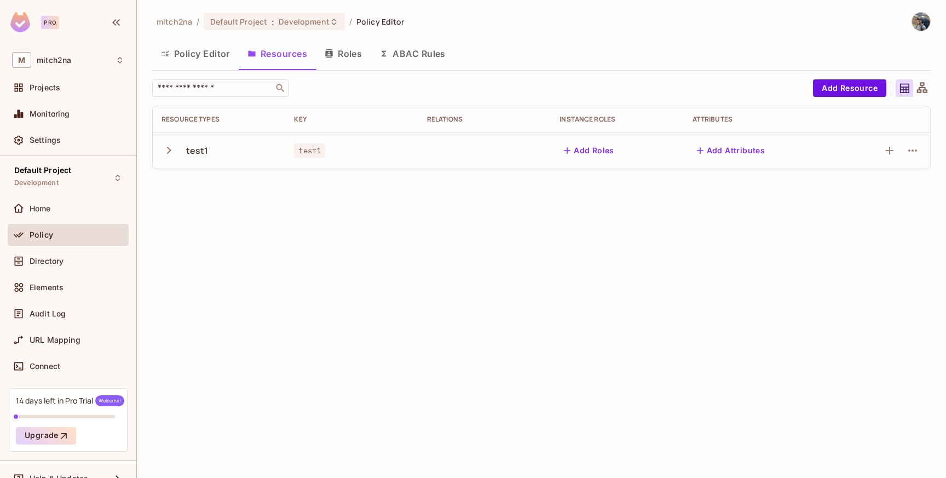
click at [354, 46] on button "Roles" at bounding box center [343, 53] width 55 height 27
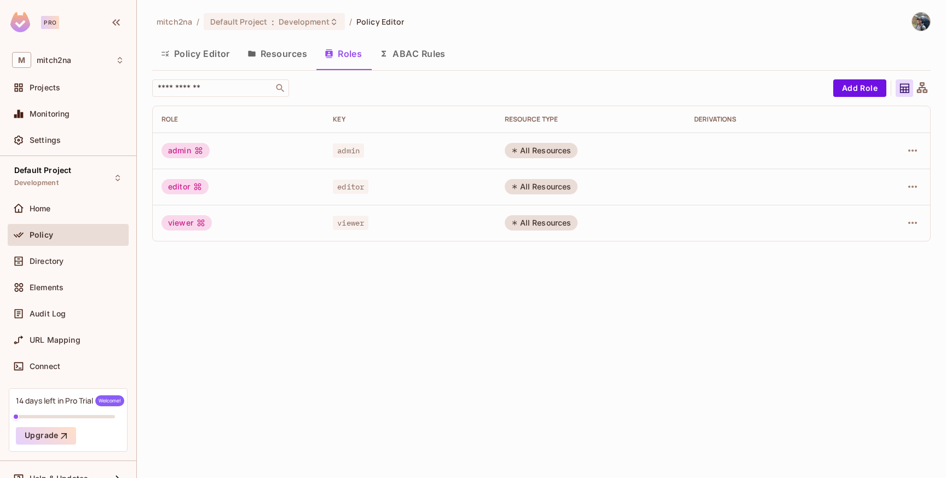
click at [288, 48] on button "Resources" at bounding box center [277, 53] width 77 height 27
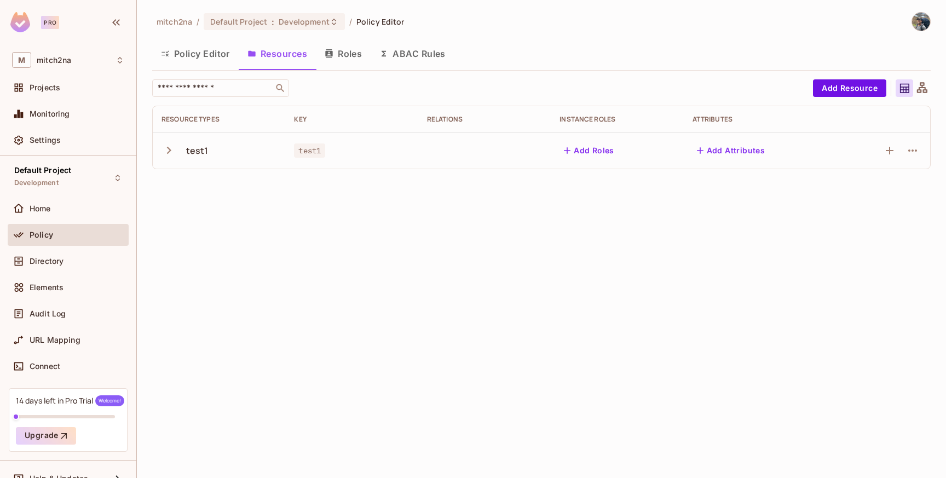
click at [338, 51] on button "Roles" at bounding box center [343, 53] width 55 height 27
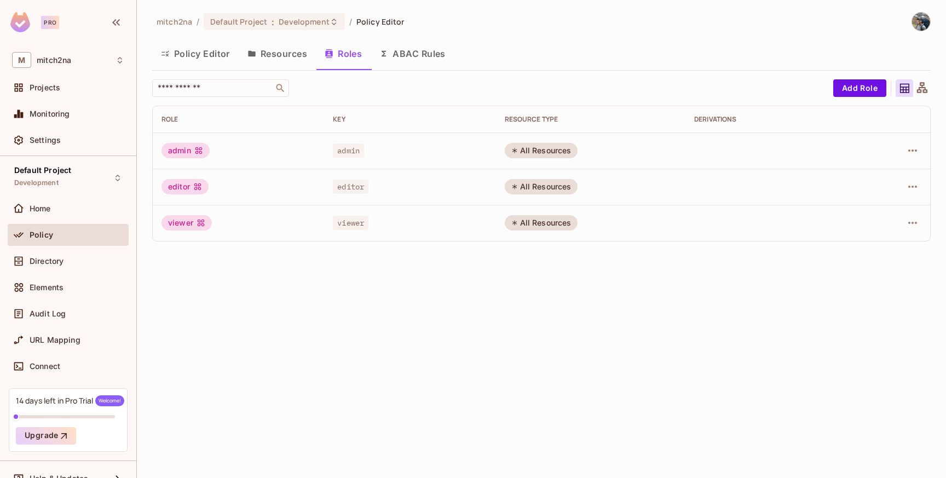
click at [187, 149] on div "admin" at bounding box center [185, 150] width 48 height 15
click at [275, 51] on button "Resources" at bounding box center [277, 53] width 77 height 27
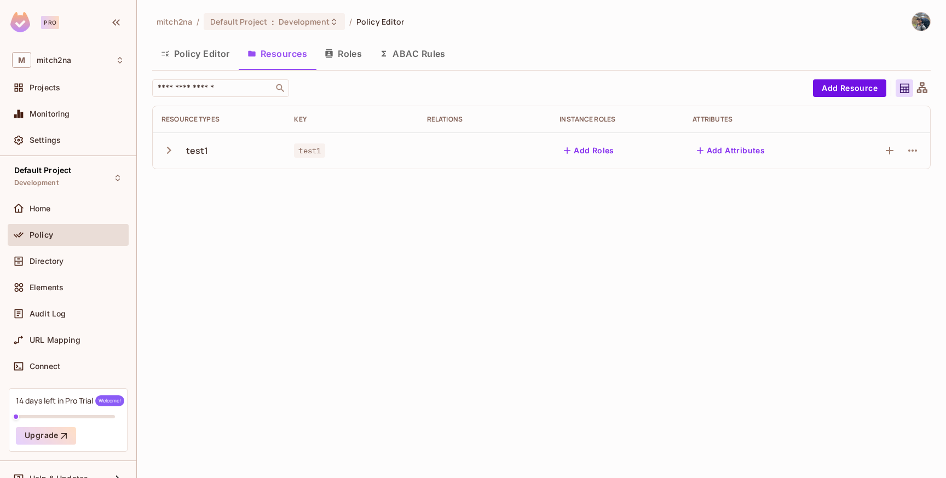
click at [172, 149] on icon "button" at bounding box center [168, 150] width 15 height 15
click at [338, 57] on button "Roles" at bounding box center [343, 53] width 55 height 27
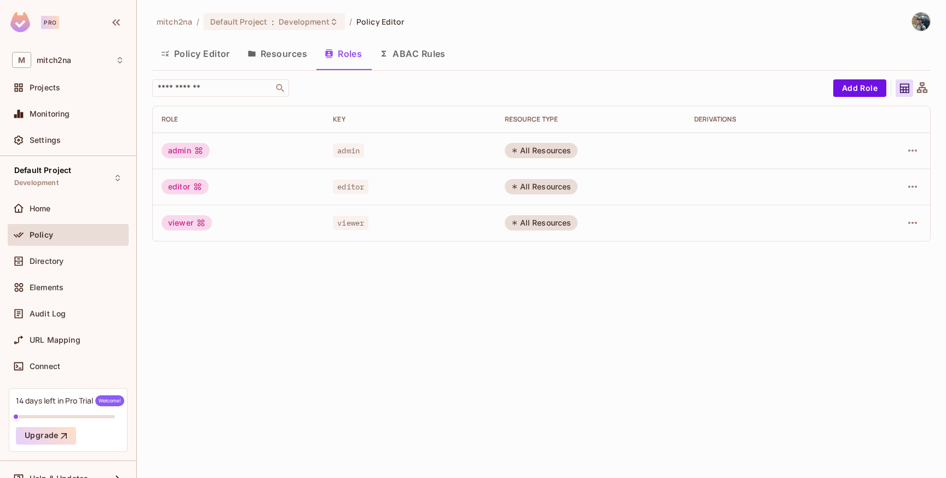
click at [210, 59] on button "Policy Editor" at bounding box center [195, 53] width 86 height 27
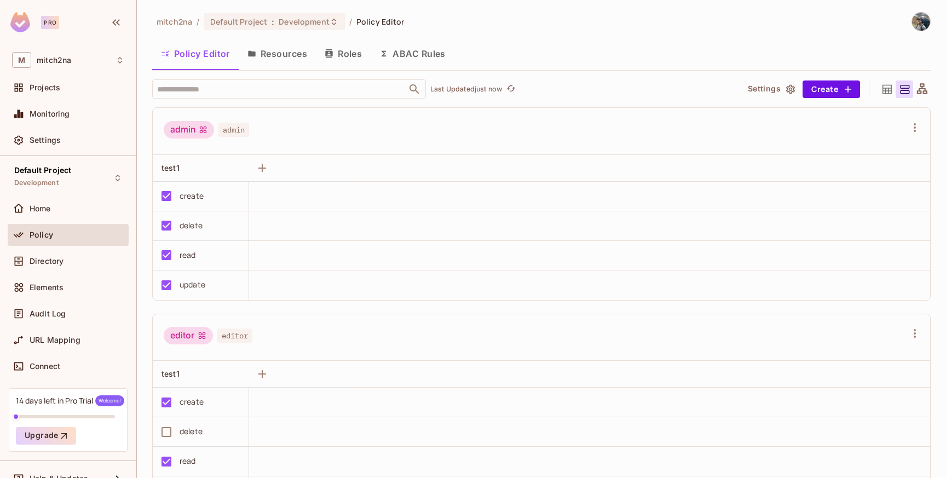
click at [286, 57] on button "Resources" at bounding box center [277, 53] width 77 height 27
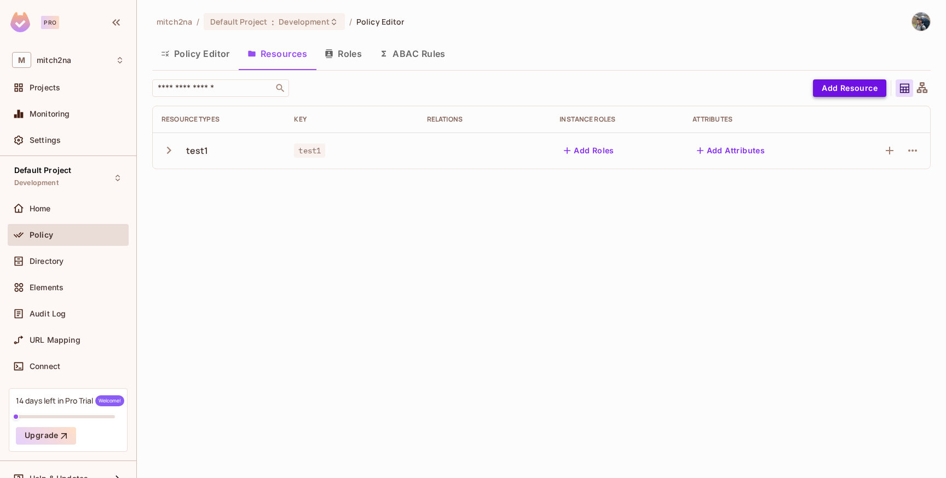
click at [853, 86] on button "Add Resource" at bounding box center [849, 88] width 73 height 18
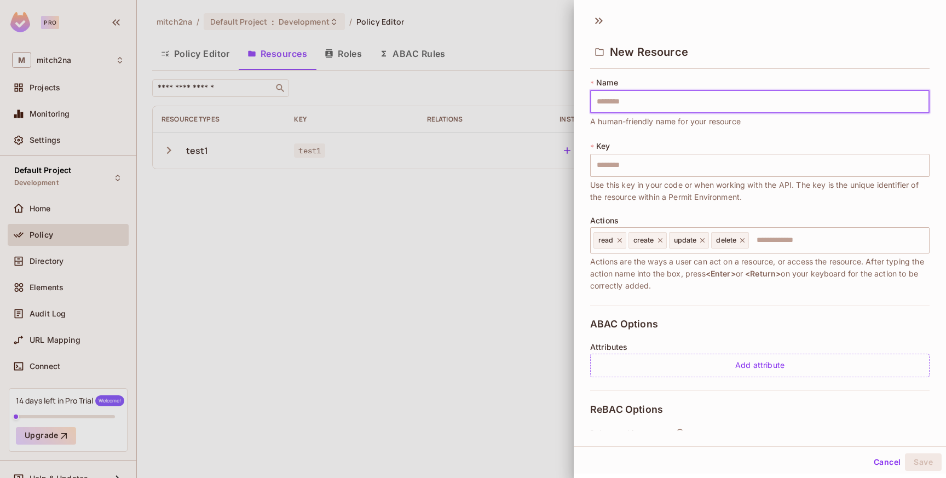
type input "*"
type input "**"
type input "***"
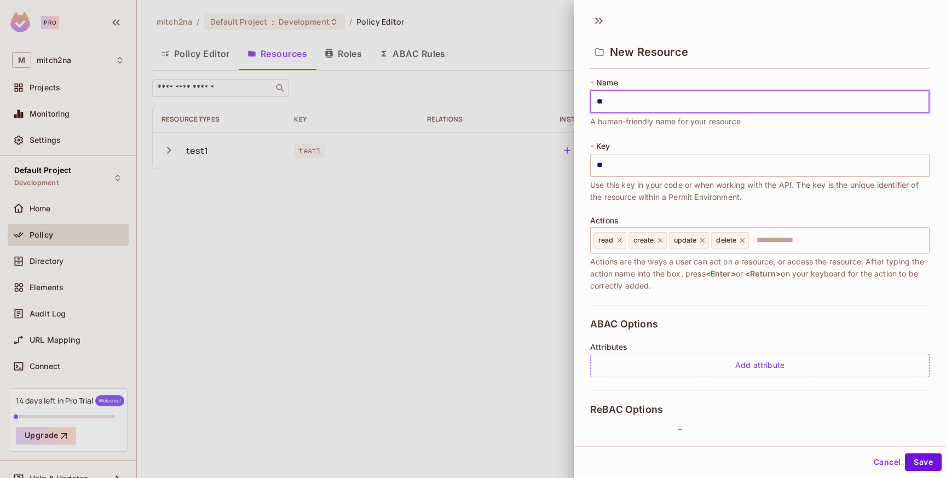
type input "***"
type input "****"
type input "*****"
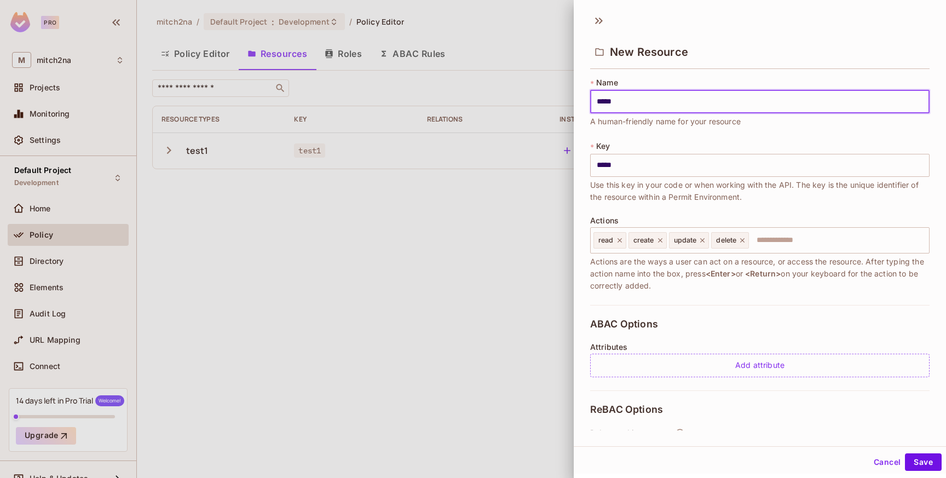
type input "*****"
click at [884, 456] on button "Cancel" at bounding box center [887, 462] width 36 height 18
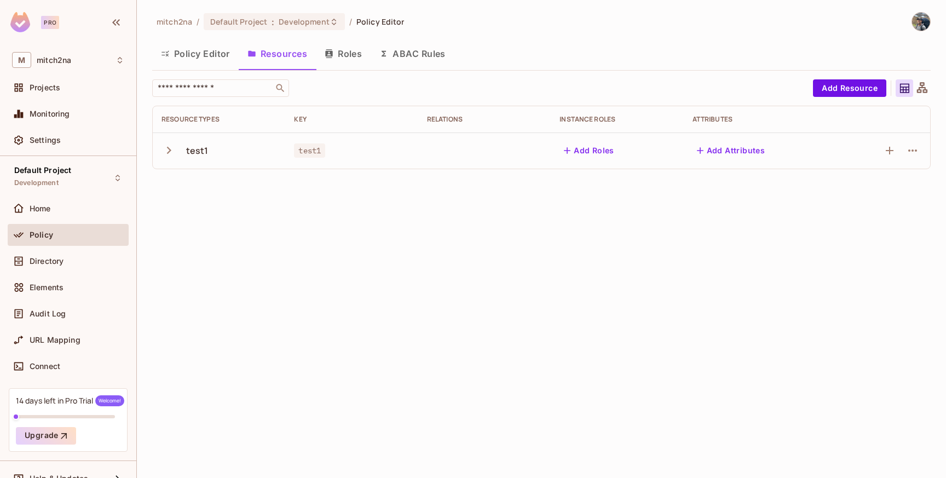
click at [201, 53] on button "Policy Editor" at bounding box center [195, 53] width 86 height 27
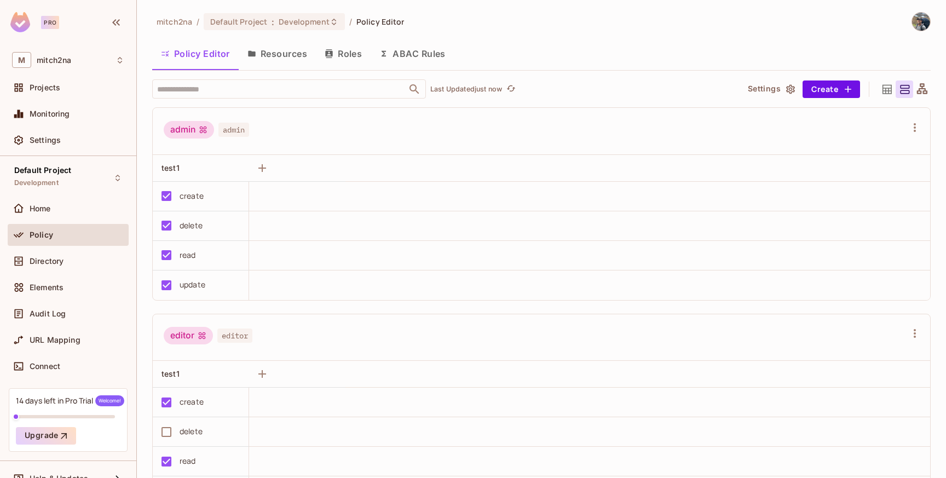
click at [360, 51] on button "Roles" at bounding box center [343, 53] width 55 height 27
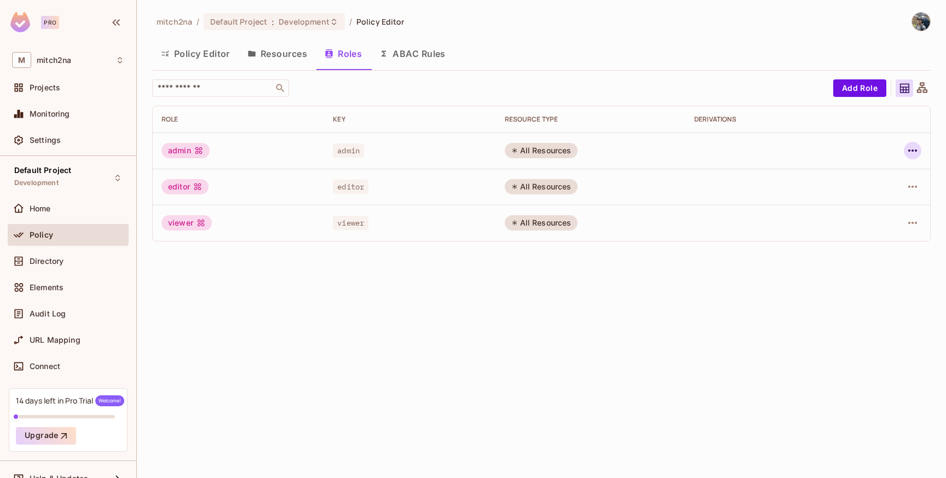
click at [911, 152] on icon "button" at bounding box center [912, 150] width 13 height 13
click at [841, 175] on div "Edit Role" at bounding box center [854, 176] width 58 height 18
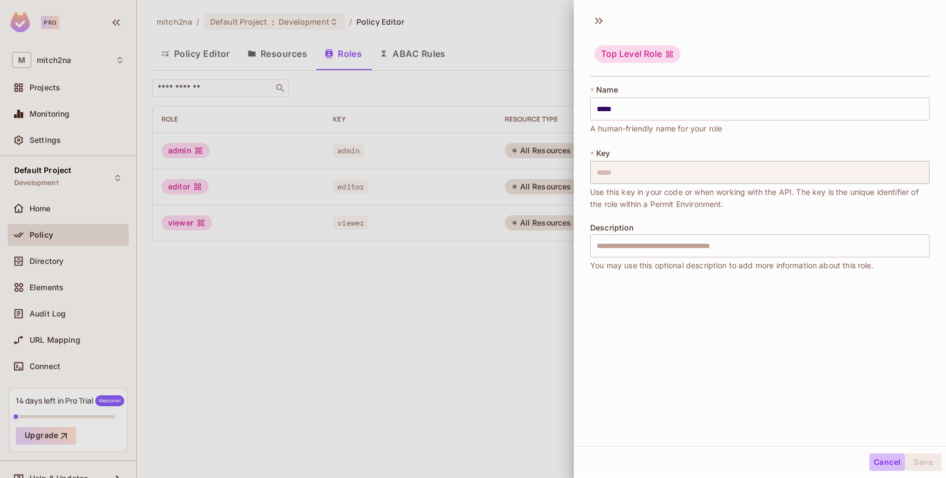
click at [881, 457] on button "Cancel" at bounding box center [887, 462] width 36 height 18
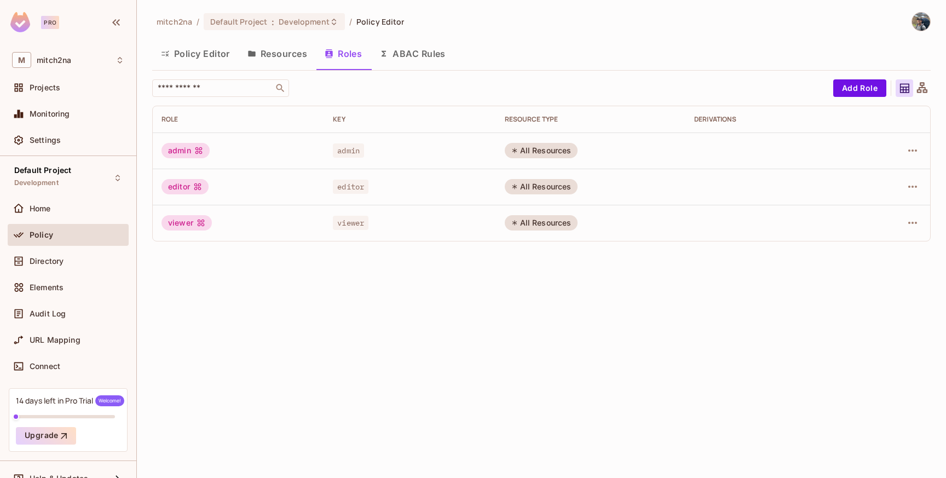
click at [529, 151] on div "All Resources" at bounding box center [541, 150] width 73 height 15
click at [529, 150] on div "All Resources" at bounding box center [541, 150] width 73 height 15
click at [528, 149] on div "All Resources" at bounding box center [541, 150] width 73 height 15
click at [850, 84] on button "Add Role" at bounding box center [859, 88] width 53 height 18
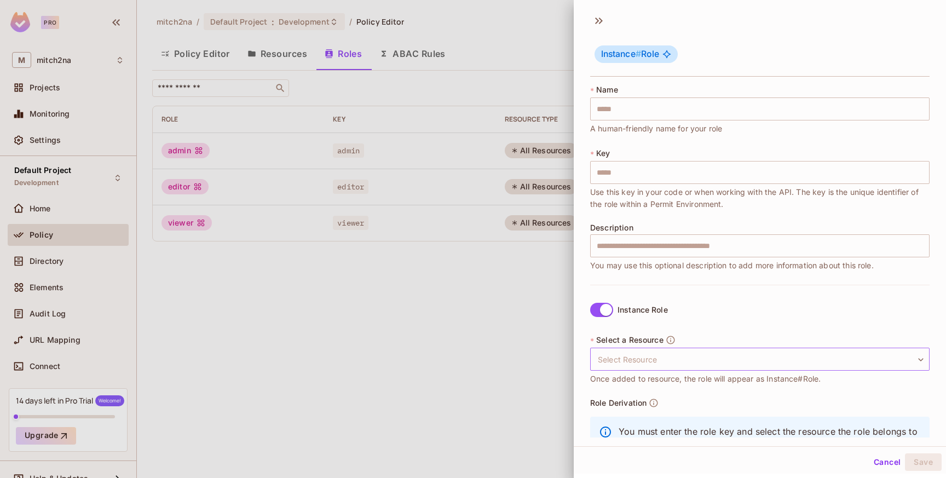
click at [677, 366] on body "Pro M mitch2na Projects Monitoring Settings Default Project Development Home Po…" at bounding box center [473, 239] width 946 height 478
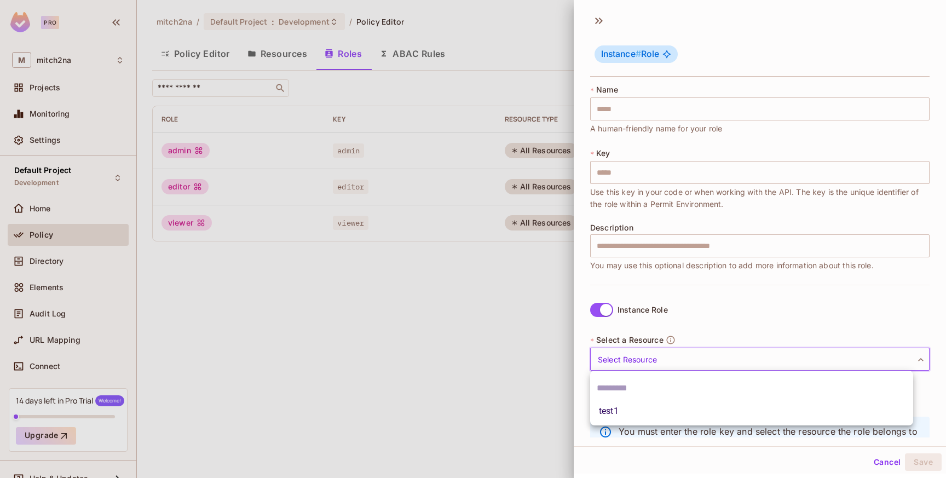
click at [721, 326] on div at bounding box center [473, 239] width 946 height 478
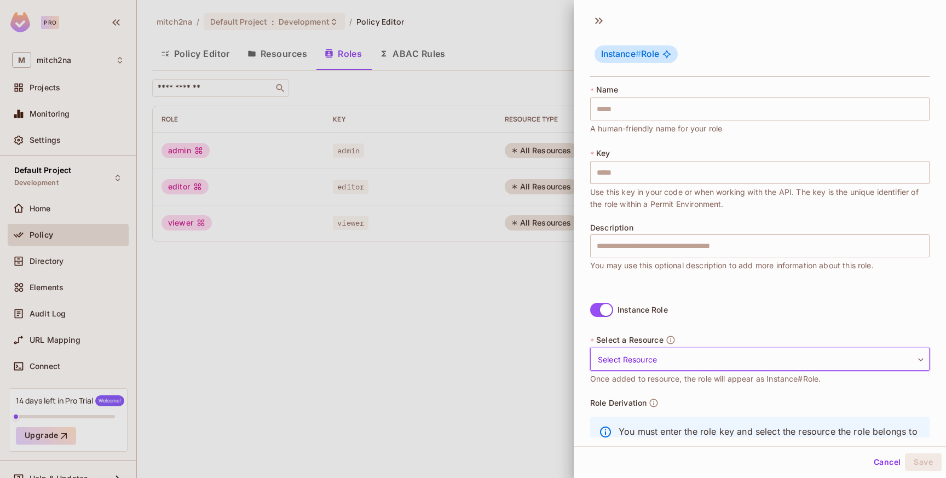
click at [305, 385] on div at bounding box center [473, 239] width 946 height 478
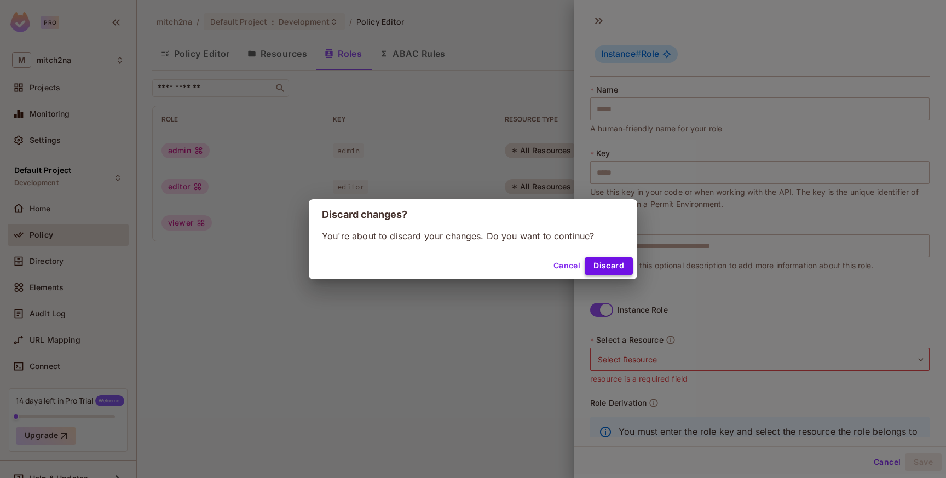
click at [593, 263] on button "Discard" at bounding box center [608, 266] width 48 height 18
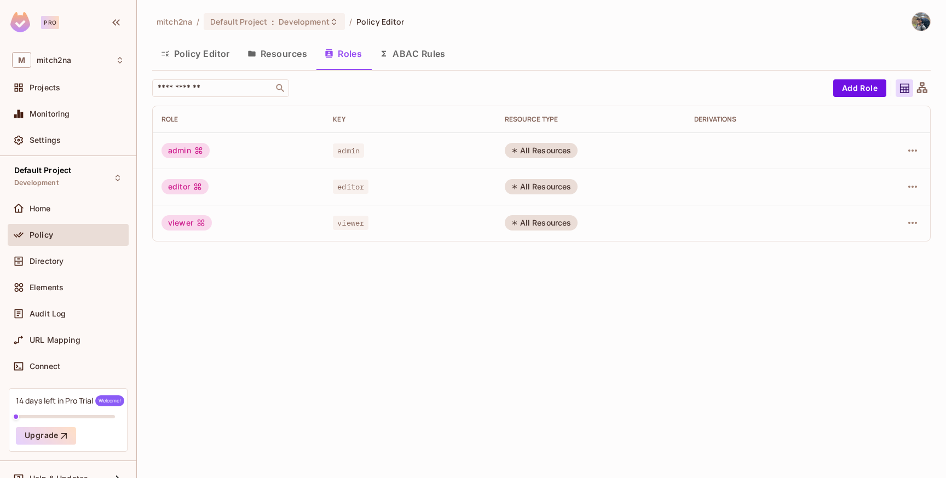
click at [202, 60] on button "Policy Editor" at bounding box center [195, 53] width 86 height 27
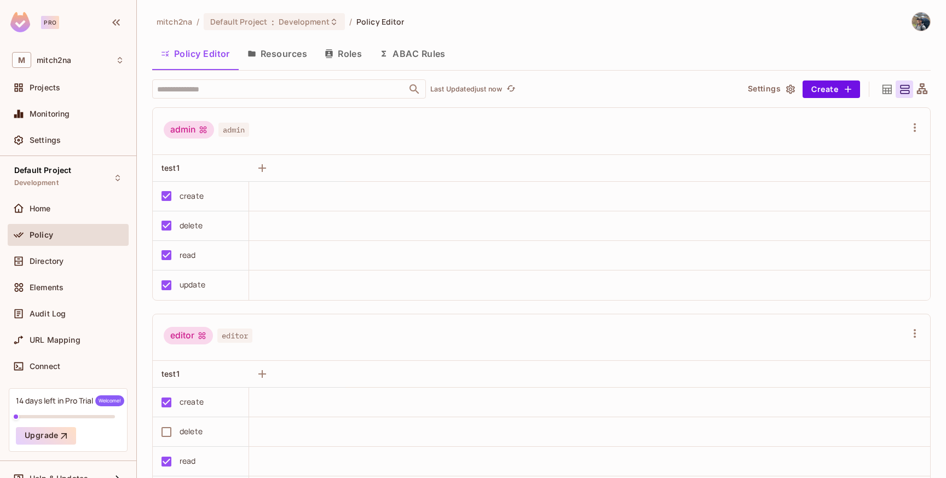
click at [433, 53] on button "ABAC Rules" at bounding box center [412, 53] width 84 height 27
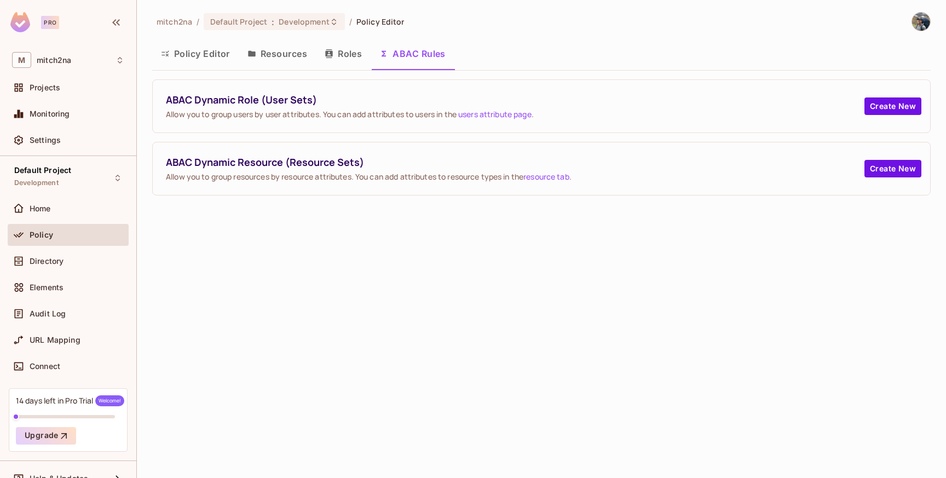
click at [275, 53] on button "Resources" at bounding box center [277, 53] width 77 height 27
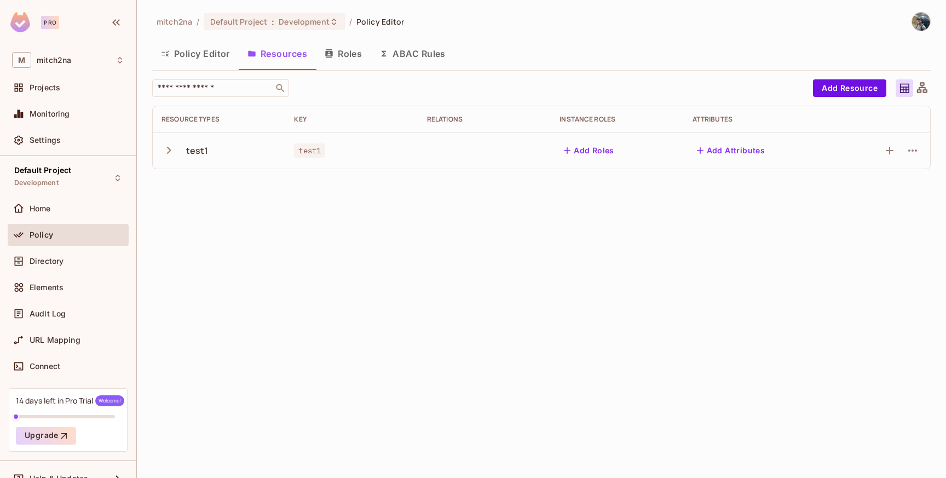
click at [177, 63] on button "Policy Editor" at bounding box center [195, 53] width 86 height 27
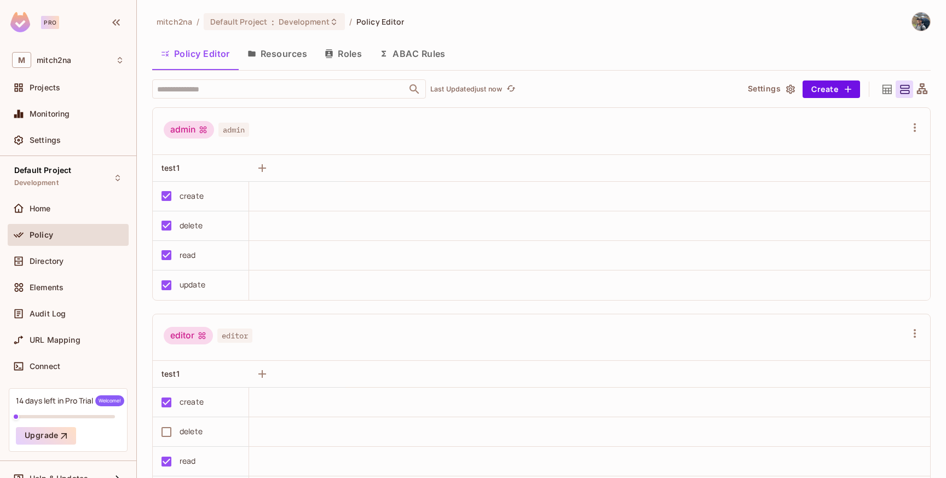
click at [276, 49] on button "Resources" at bounding box center [277, 53] width 77 height 27
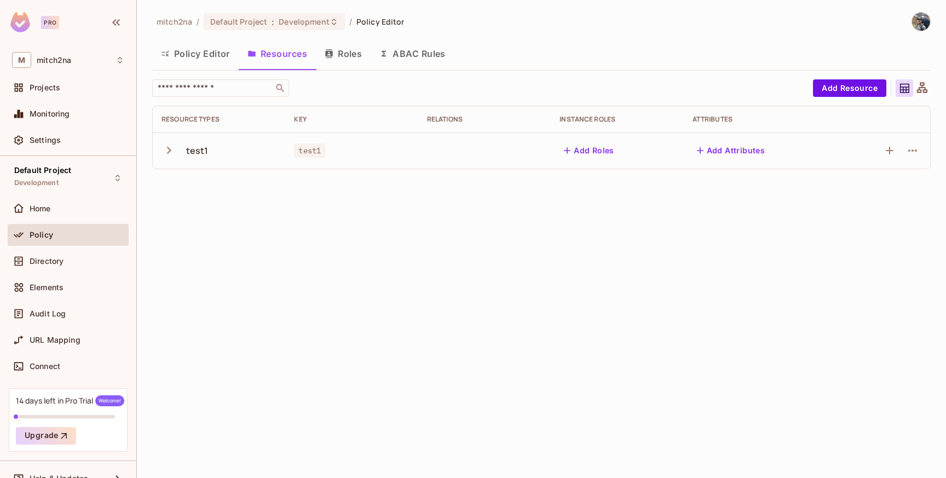
click at [334, 50] on button "Roles" at bounding box center [343, 53] width 55 height 27
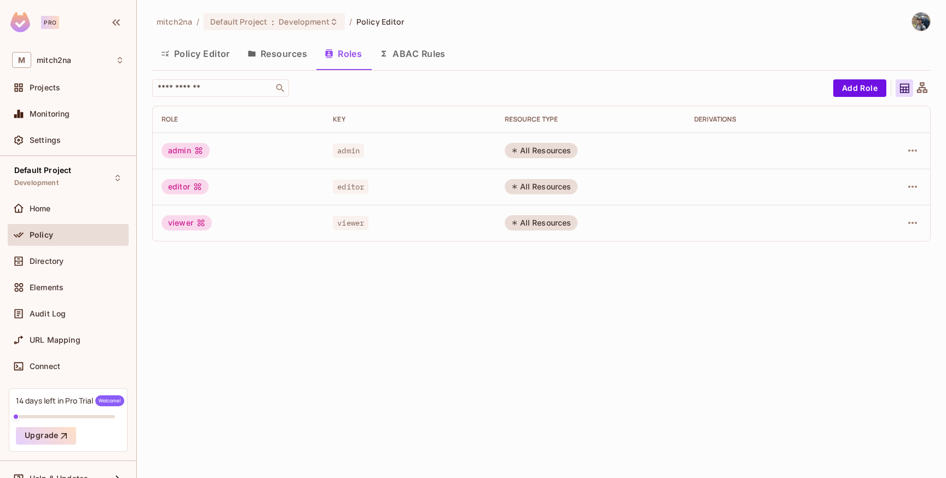
click at [285, 56] on button "Resources" at bounding box center [277, 53] width 77 height 27
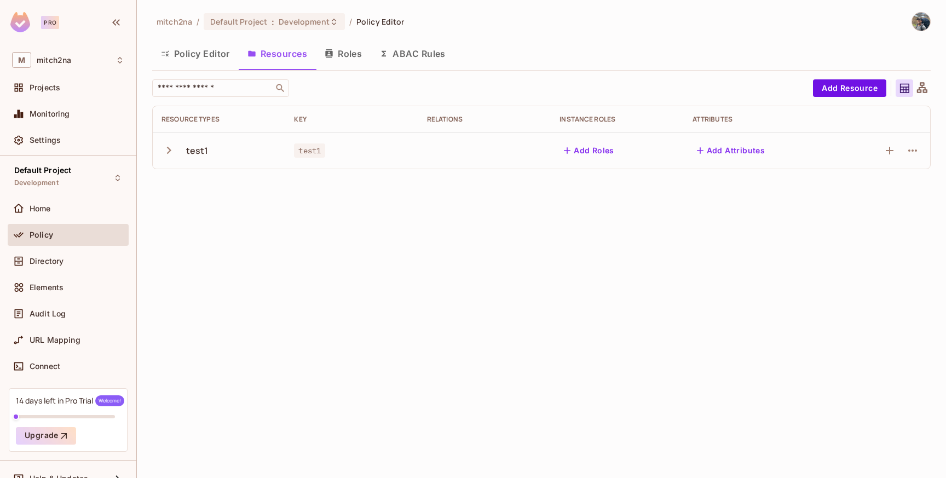
click at [330, 55] on icon "button" at bounding box center [328, 53] width 7 height 9
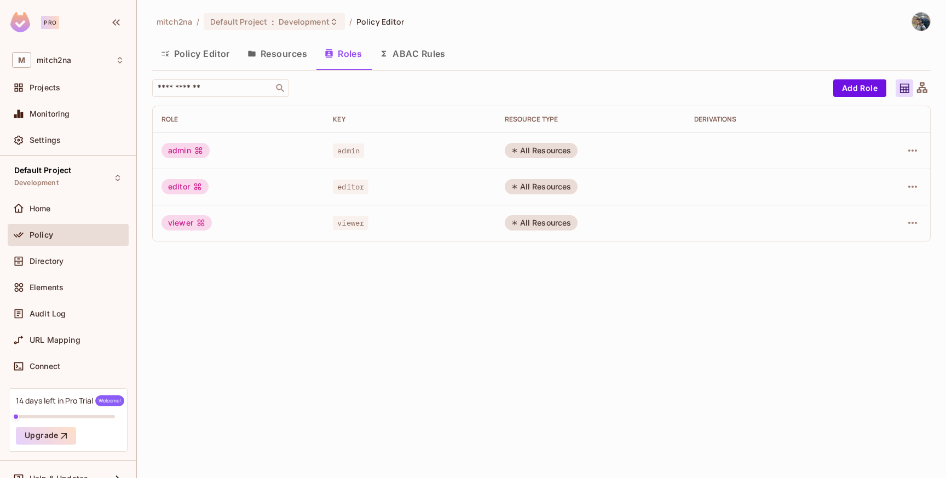
click at [293, 62] on button "Resources" at bounding box center [277, 53] width 77 height 27
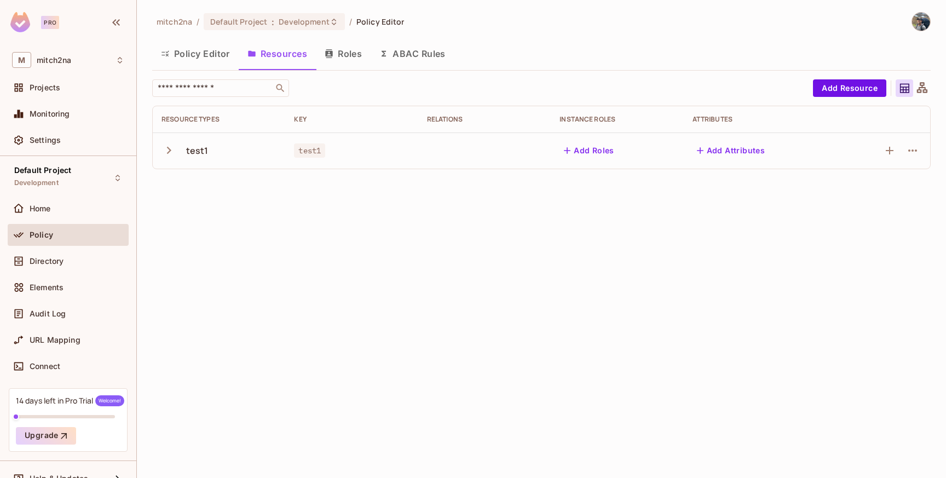
click at [341, 56] on button "Roles" at bounding box center [343, 53] width 55 height 27
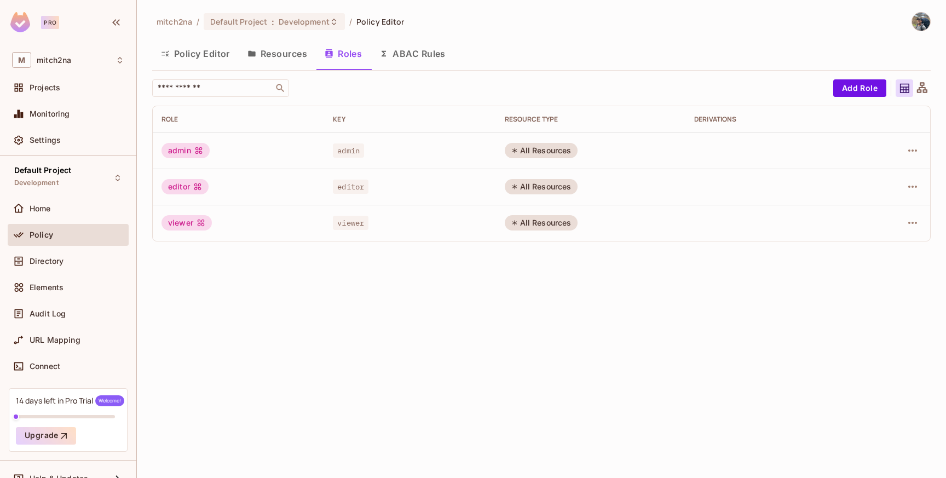
click at [293, 57] on button "Resources" at bounding box center [277, 53] width 77 height 27
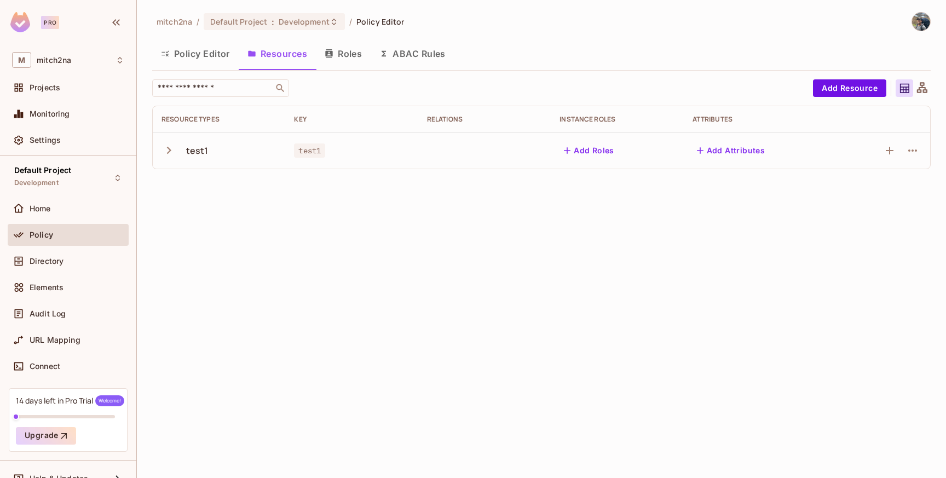
click at [340, 51] on button "Roles" at bounding box center [343, 53] width 55 height 27
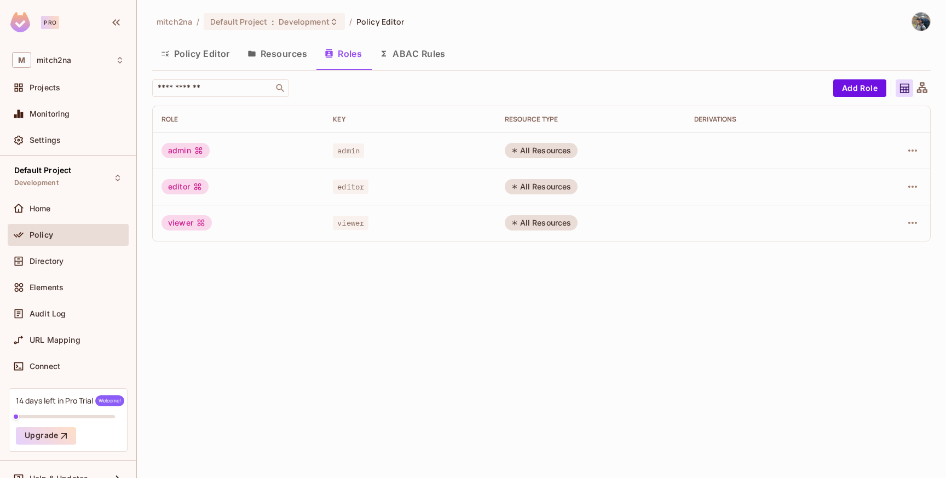
click at [276, 61] on button "Resources" at bounding box center [277, 53] width 77 height 27
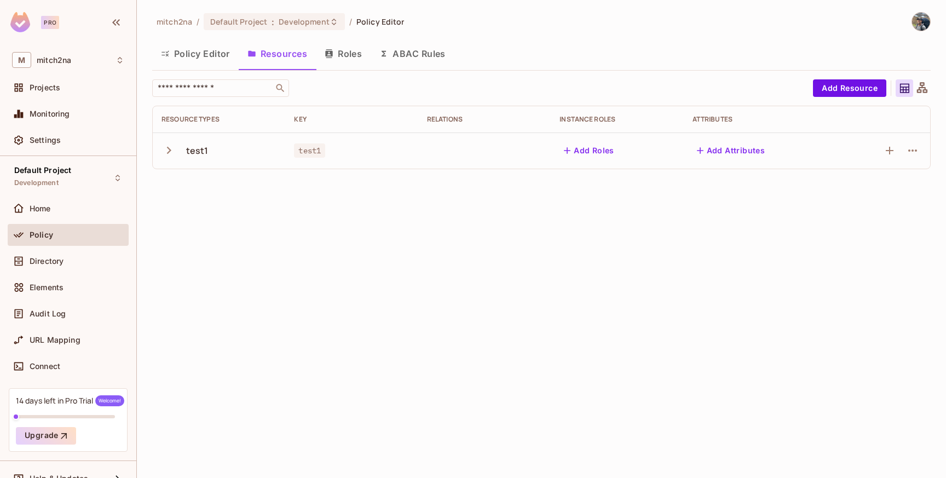
click at [331, 60] on button "Roles" at bounding box center [343, 53] width 55 height 27
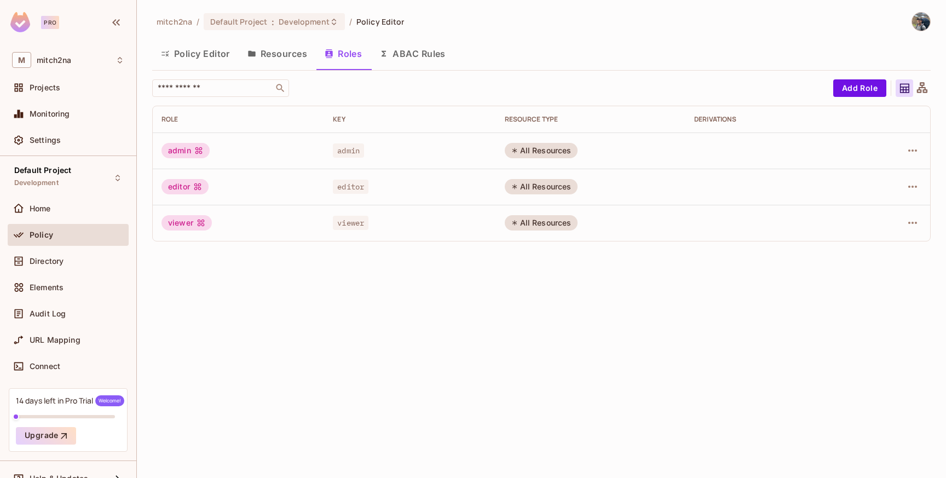
click at [282, 54] on button "Resources" at bounding box center [277, 53] width 77 height 27
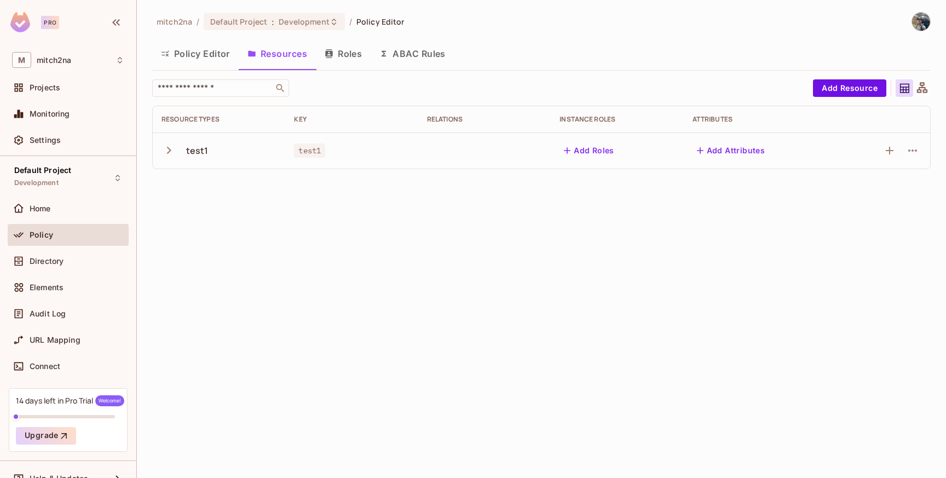
click at [345, 53] on button "Roles" at bounding box center [343, 53] width 55 height 27
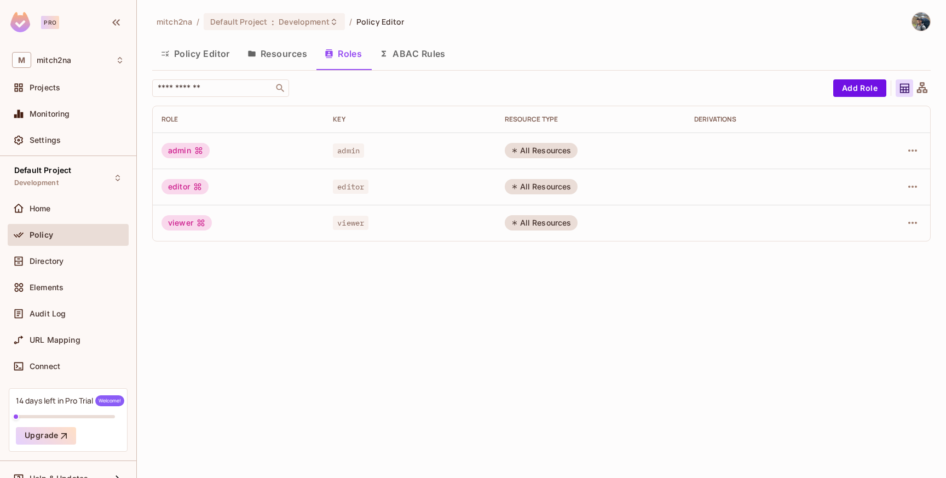
click at [294, 51] on button "Resources" at bounding box center [277, 53] width 77 height 27
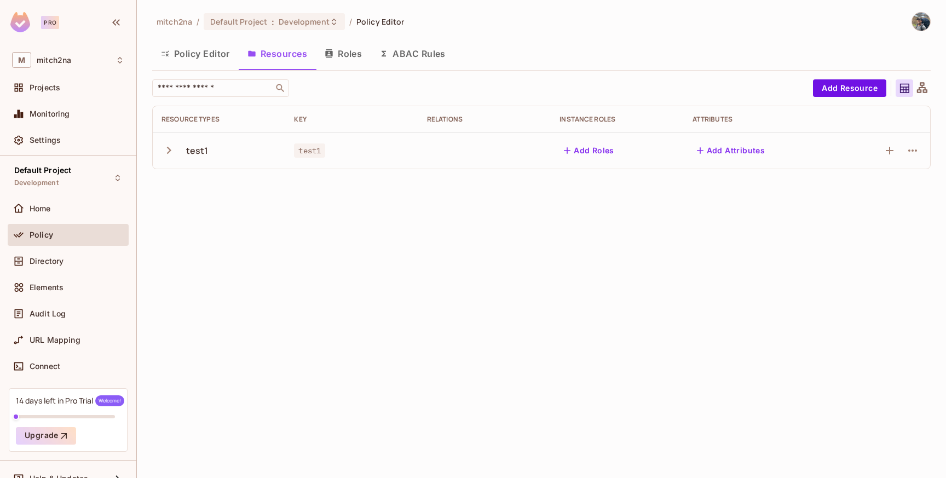
click at [333, 51] on icon "button" at bounding box center [329, 53] width 9 height 9
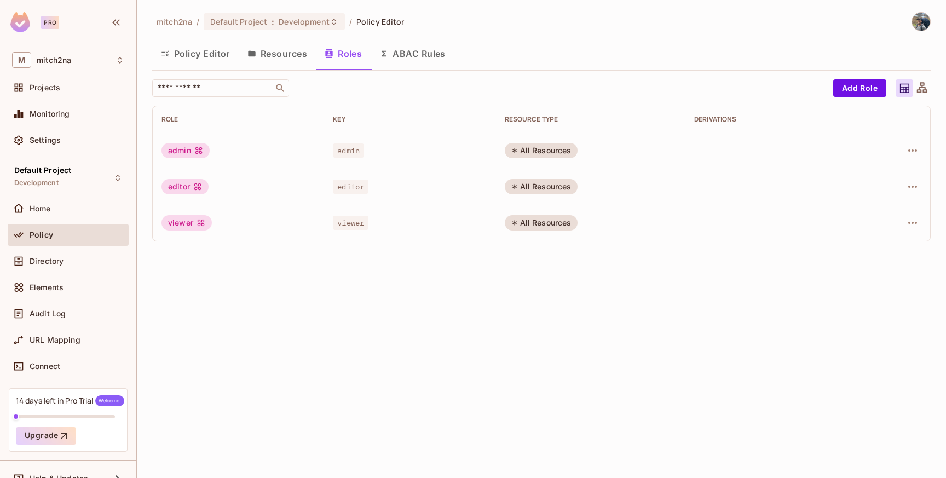
click at [283, 51] on button "Resources" at bounding box center [277, 53] width 77 height 27
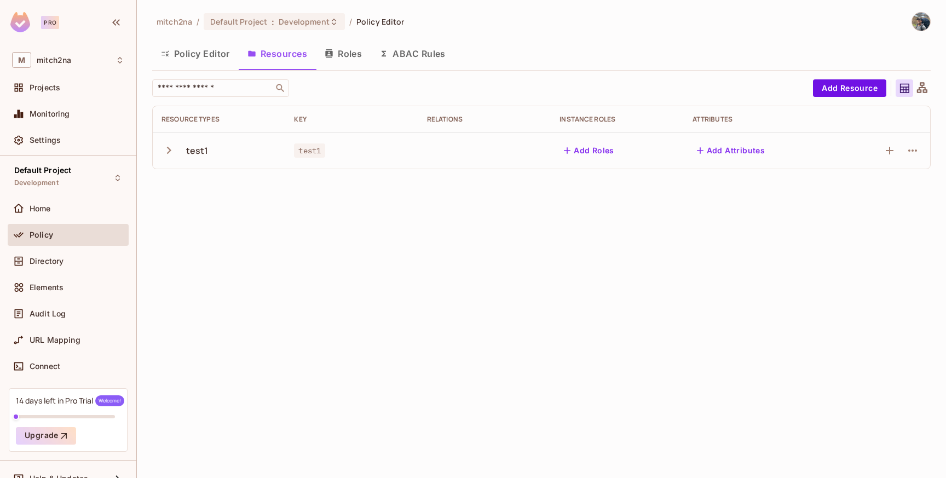
click at [335, 56] on button "Roles" at bounding box center [343, 53] width 55 height 27
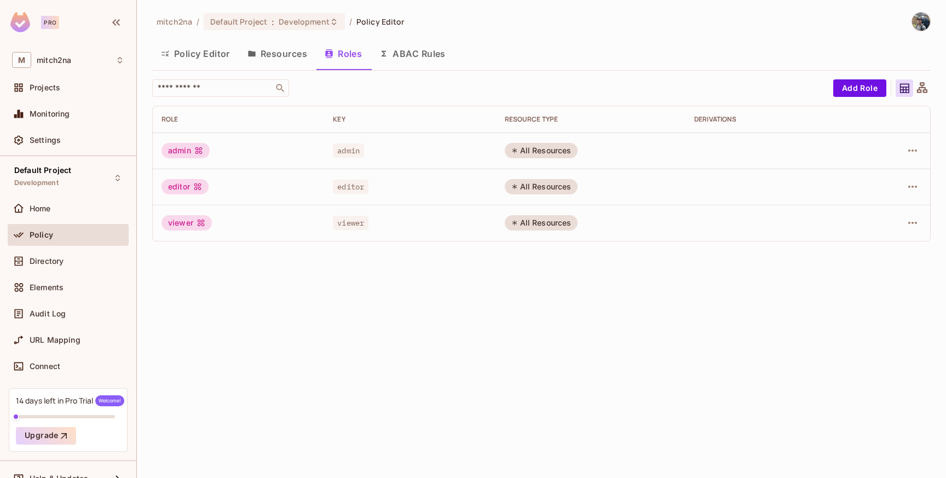
click at [285, 56] on button "Resources" at bounding box center [277, 53] width 77 height 27
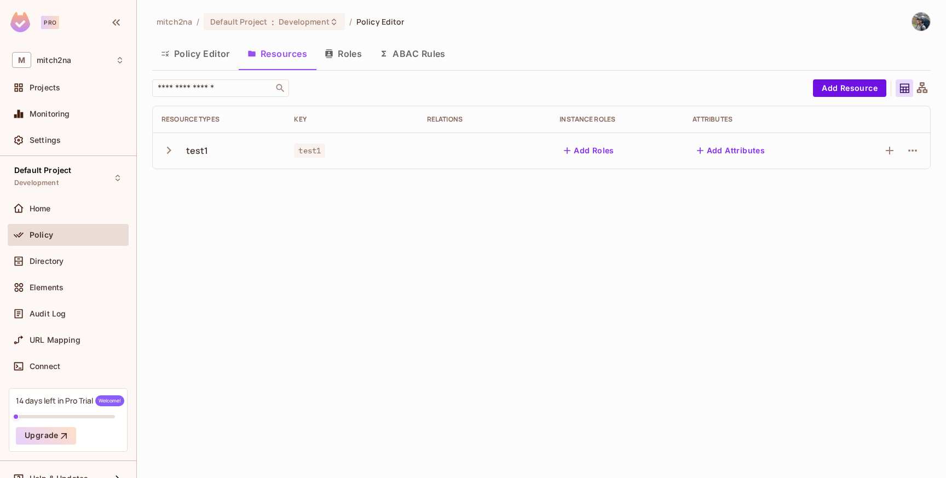
click at [338, 53] on button "Roles" at bounding box center [343, 53] width 55 height 27
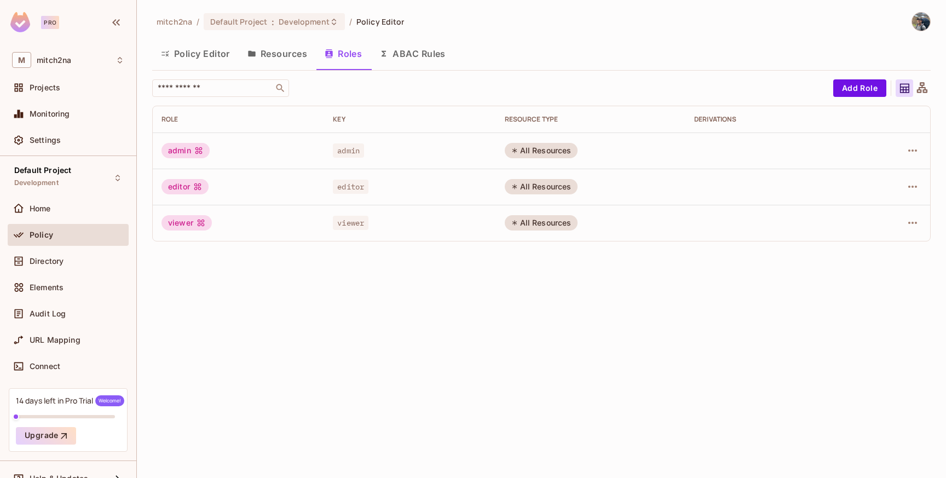
click at [281, 56] on button "Resources" at bounding box center [277, 53] width 77 height 27
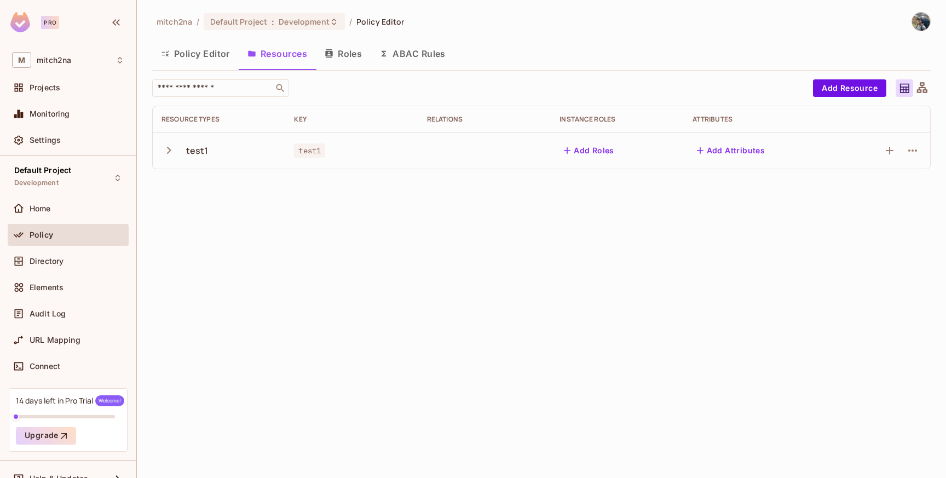
click at [196, 53] on button "Policy Editor" at bounding box center [195, 53] width 86 height 27
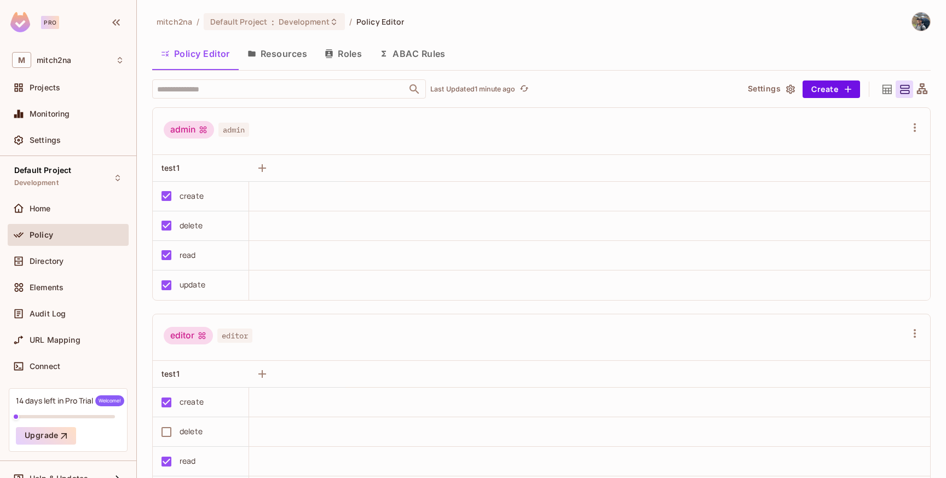
click at [295, 58] on button "Resources" at bounding box center [277, 53] width 77 height 27
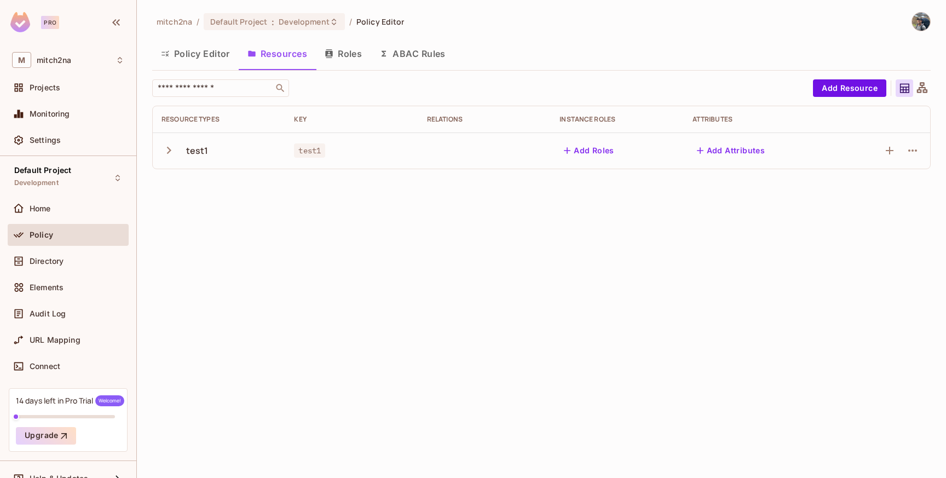
click at [169, 155] on icon "button" at bounding box center [168, 150] width 15 height 15
click at [721, 151] on button "Add Attributes" at bounding box center [730, 151] width 77 height 18
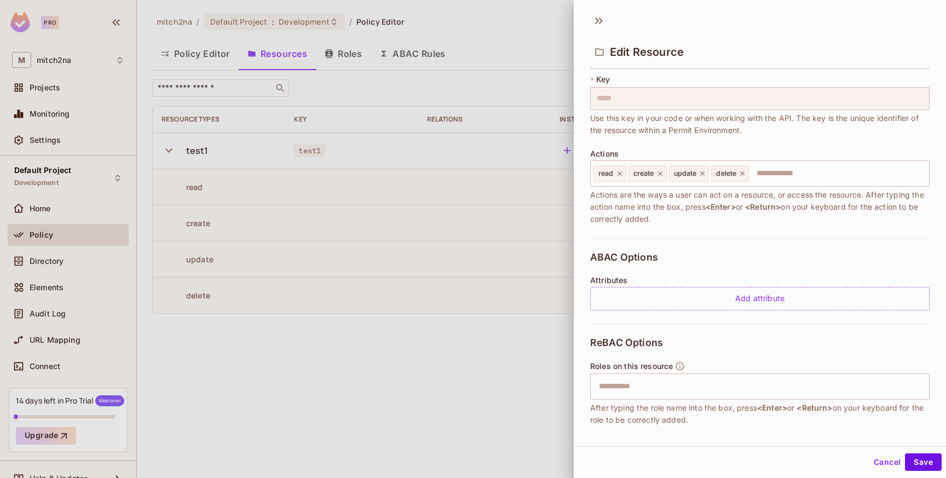
scroll to position [124, 0]
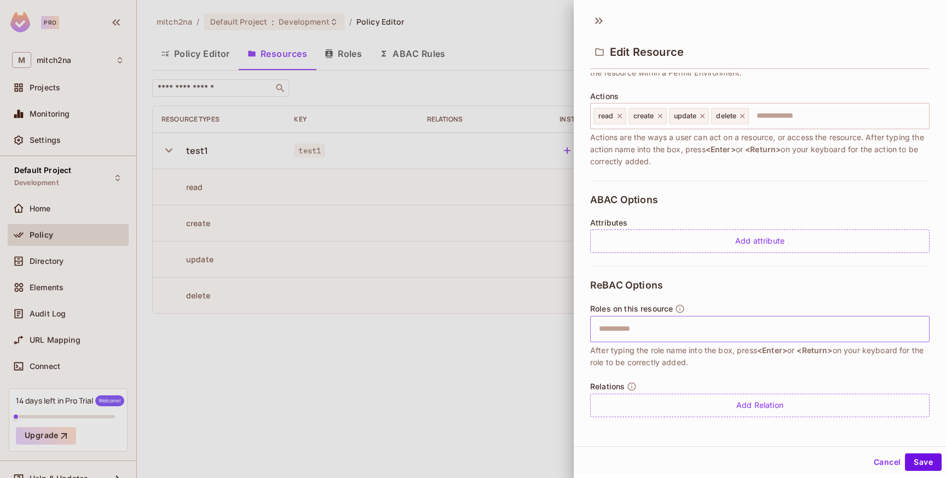
click at [646, 325] on input "text" at bounding box center [758, 329] width 332 height 22
click at [680, 325] on input "text" at bounding box center [758, 329] width 332 height 22
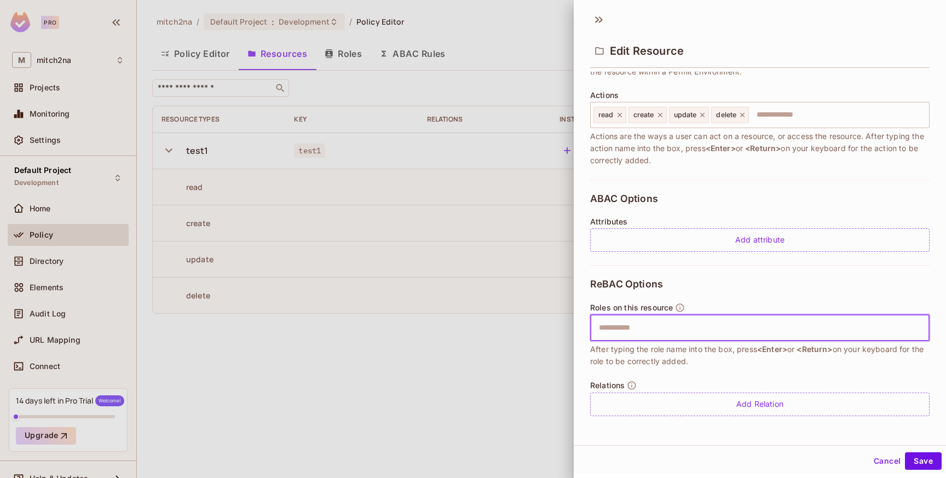
scroll to position [2, 0]
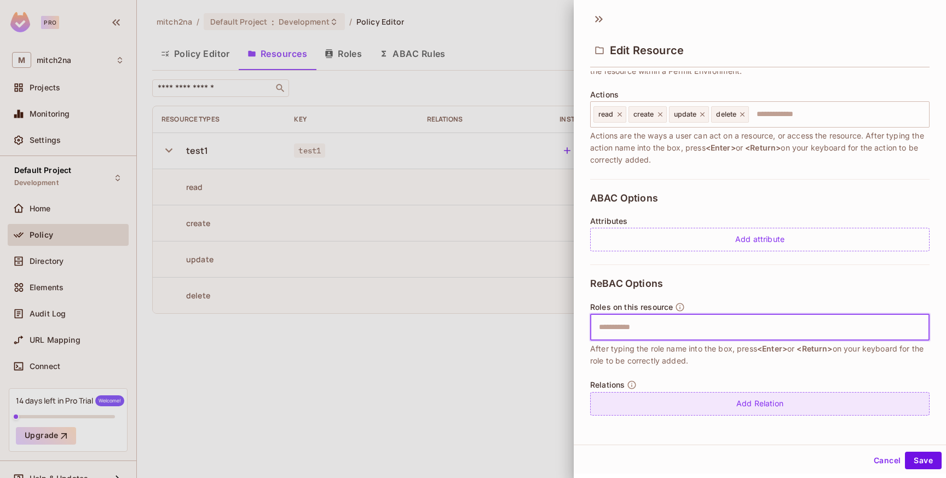
click at [732, 405] on div "Add Relation" at bounding box center [759, 404] width 339 height 24
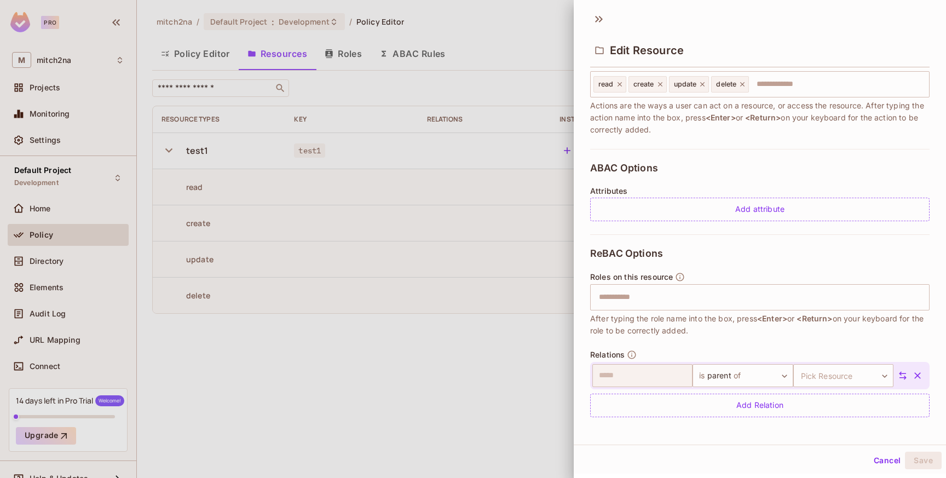
scroll to position [156, 0]
click at [912, 373] on icon "button" at bounding box center [917, 373] width 11 height 11
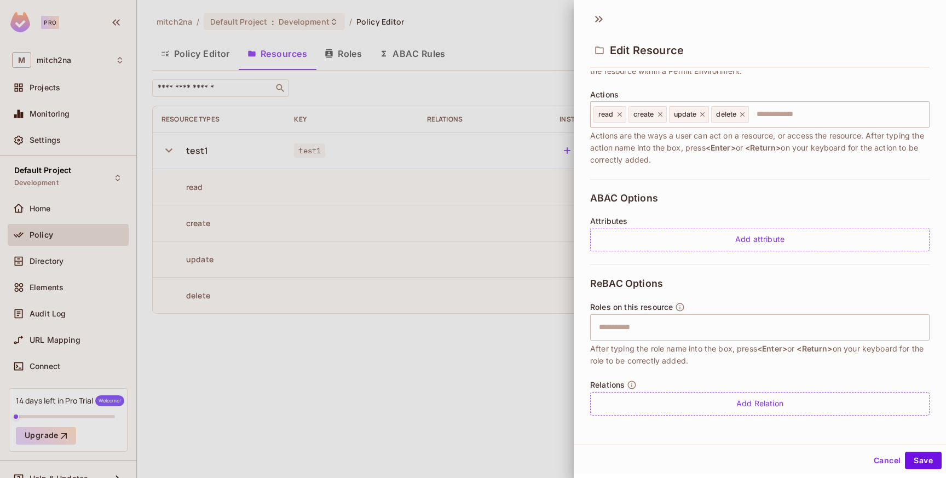
scroll to position [0, 0]
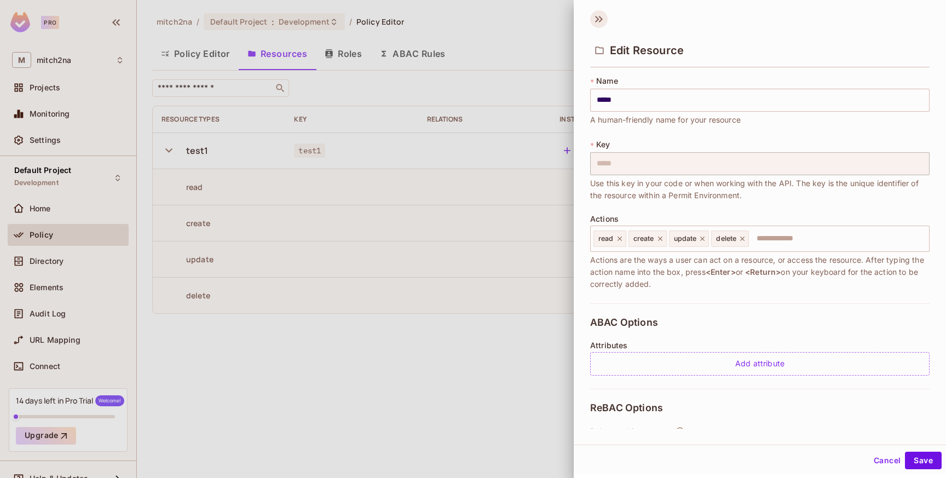
click at [596, 19] on icon at bounding box center [599, 19] width 18 height 18
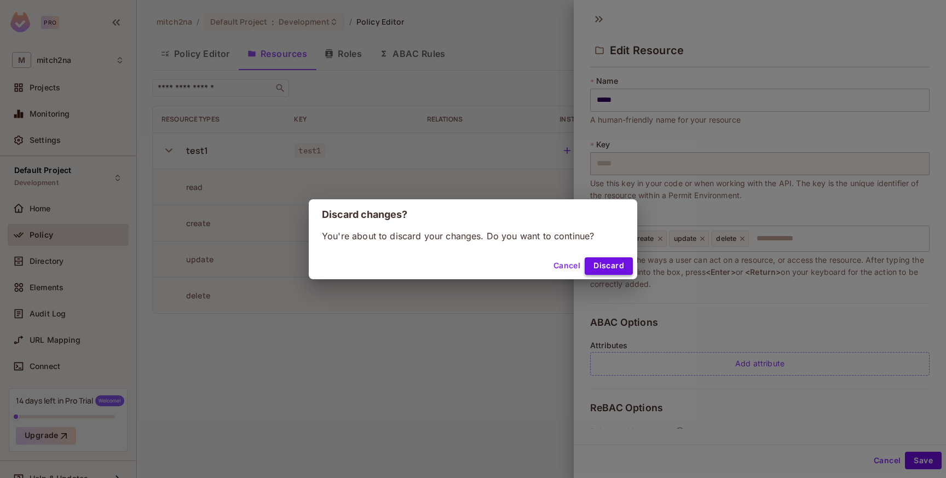
click at [604, 262] on button "Discard" at bounding box center [608, 266] width 48 height 18
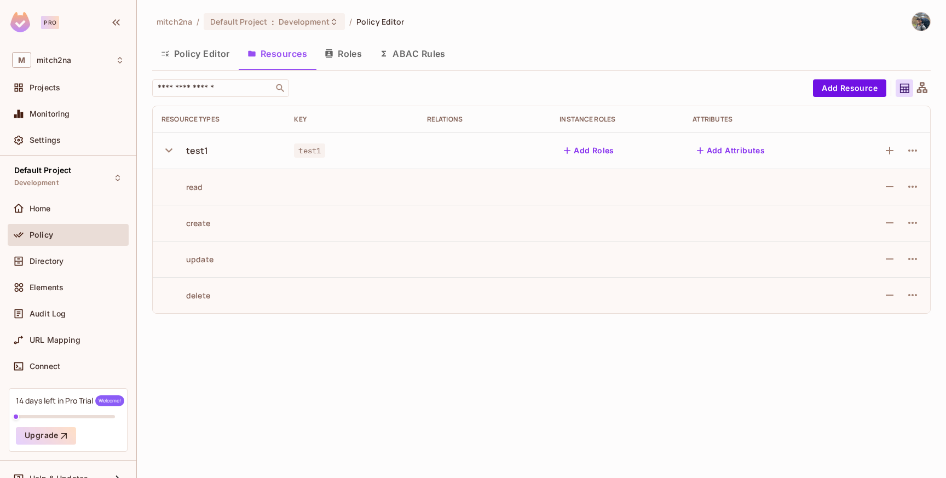
click at [172, 148] on icon "button" at bounding box center [168, 150] width 15 height 15
drag, startPoint x: 171, startPoint y: 56, endPoint x: 176, endPoint y: 55, distance: 5.6
click at [171, 56] on button "Policy Editor" at bounding box center [195, 53] width 86 height 27
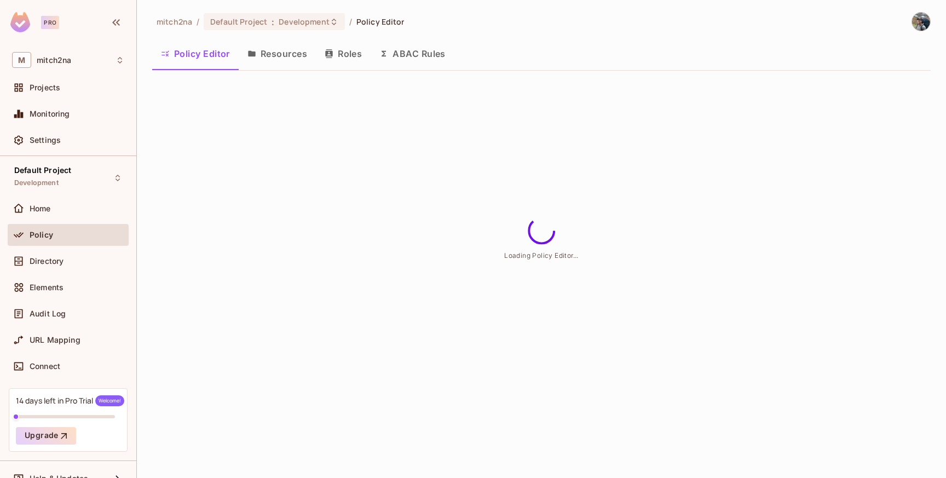
click at [280, 42] on button "Resources" at bounding box center [277, 53] width 77 height 27
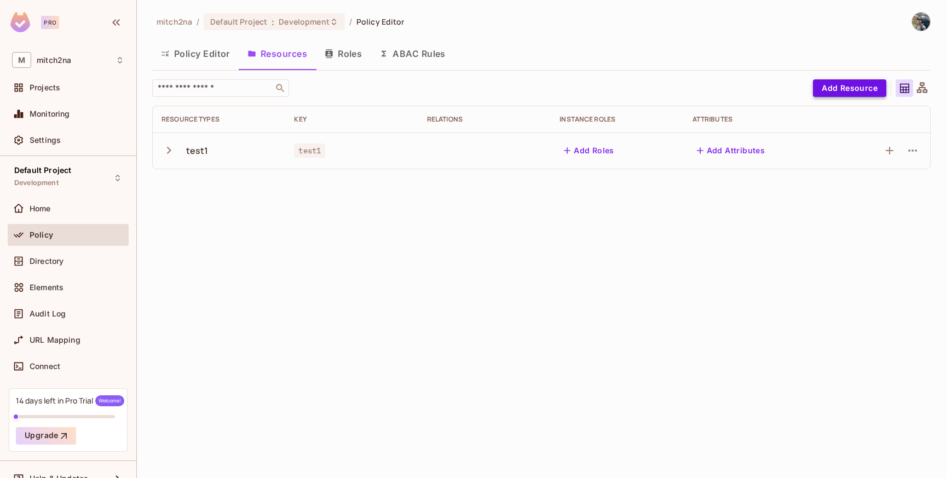
click at [846, 90] on button "Add Resource" at bounding box center [849, 88] width 73 height 18
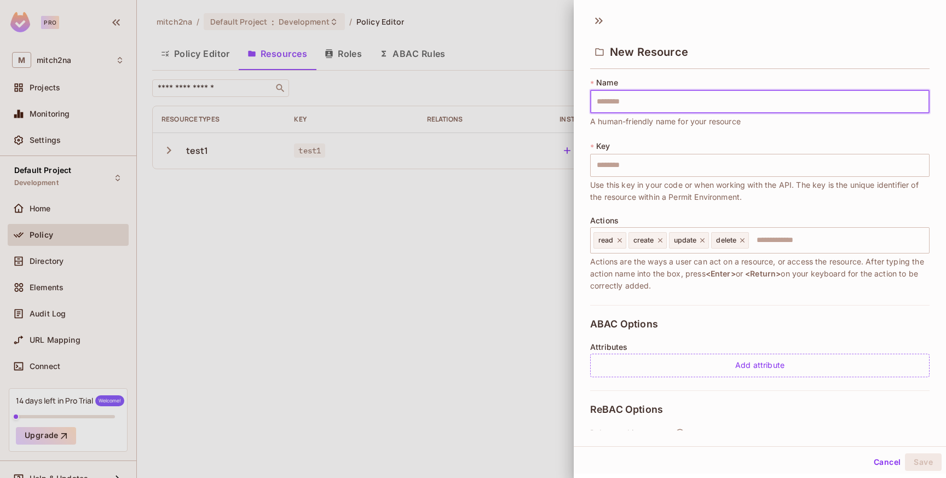
type input "*"
type input "**"
type input "***"
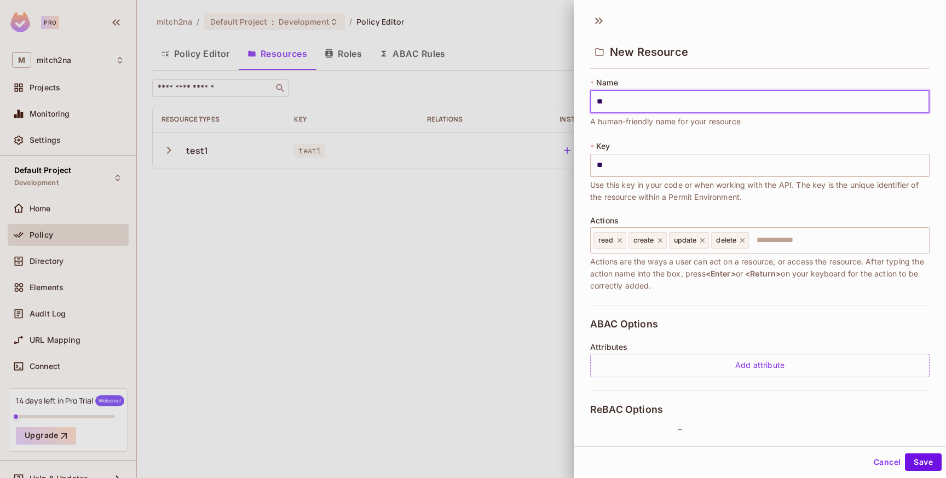
type input "***"
type input "****"
type input "*****"
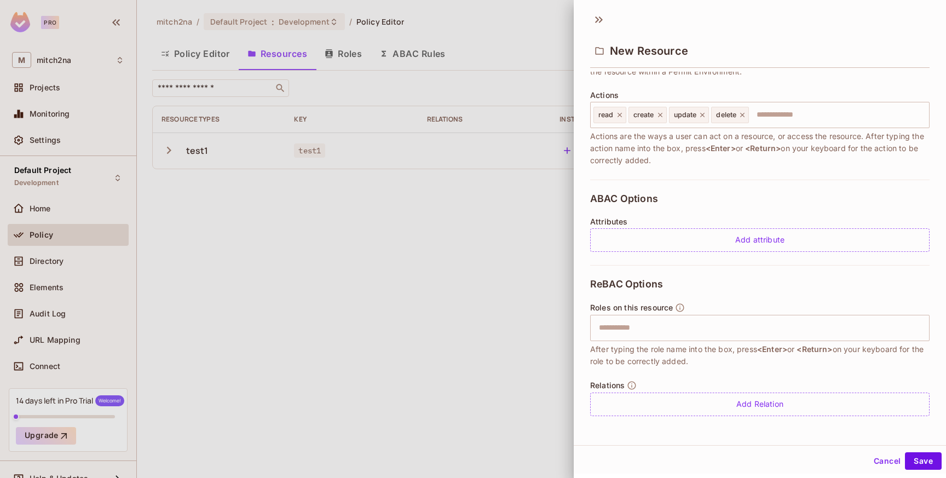
scroll to position [2, 0]
type input "*****"
click at [889, 464] on button "Cancel" at bounding box center [887, 460] width 36 height 18
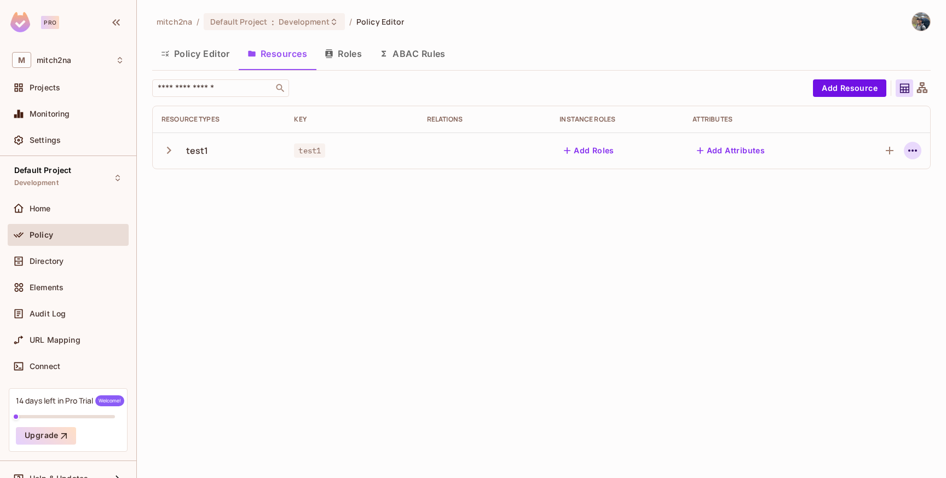
click at [906, 146] on icon "button" at bounding box center [912, 150] width 13 height 13
click at [846, 224] on span "Delete Resource" at bounding box center [869, 218] width 67 height 18
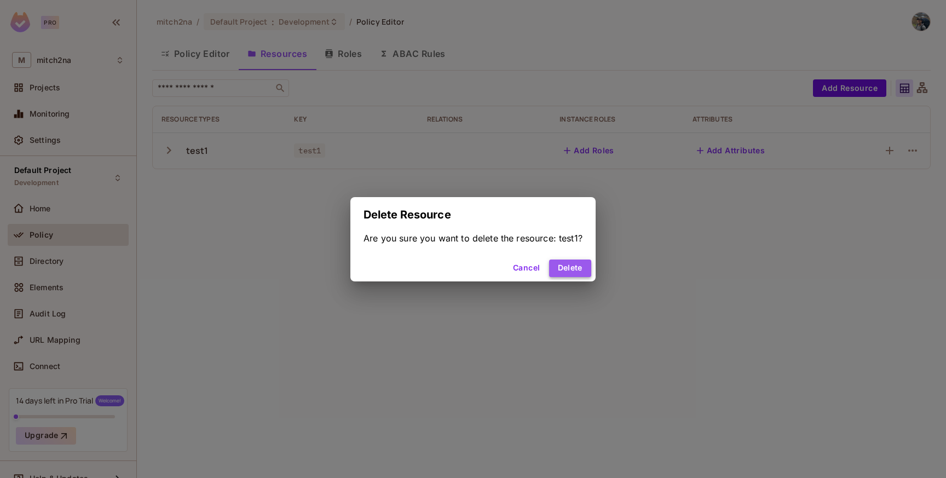
click at [569, 269] on button "Delete" at bounding box center [570, 268] width 42 height 18
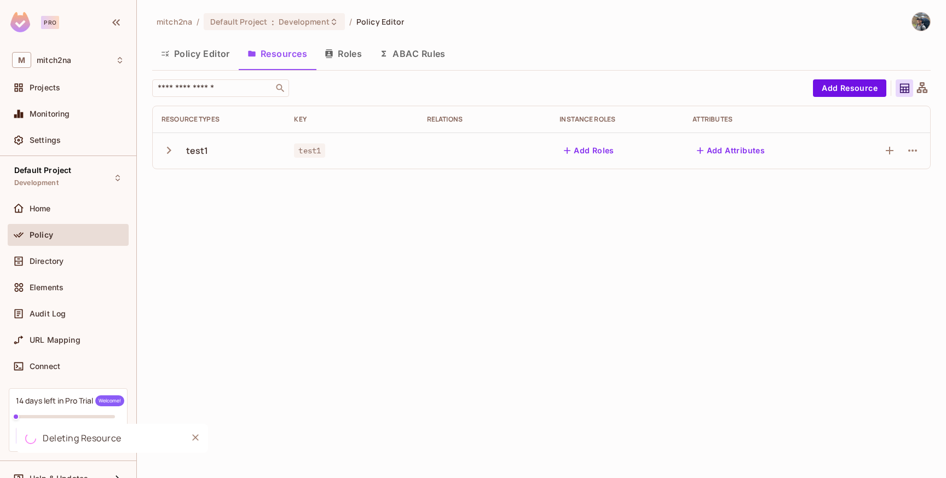
click at [192, 53] on button "Policy Editor" at bounding box center [195, 53] width 86 height 27
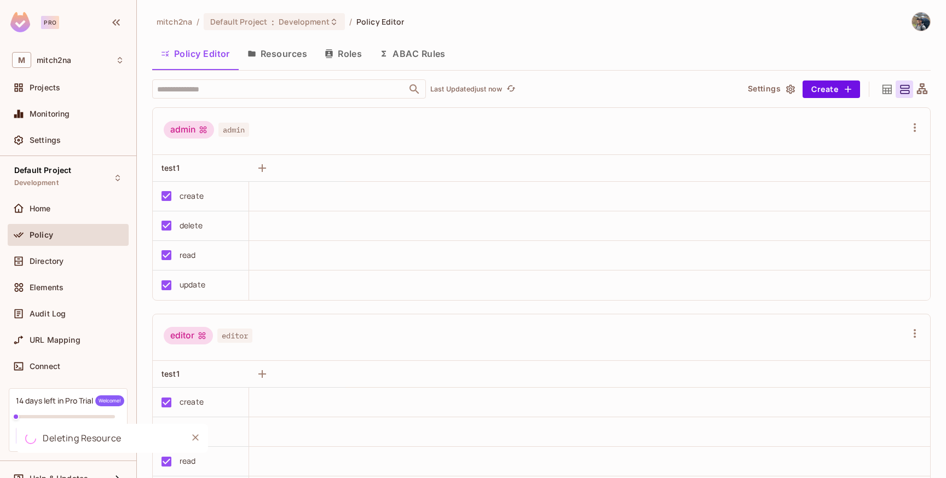
click at [281, 51] on button "Resources" at bounding box center [277, 53] width 77 height 27
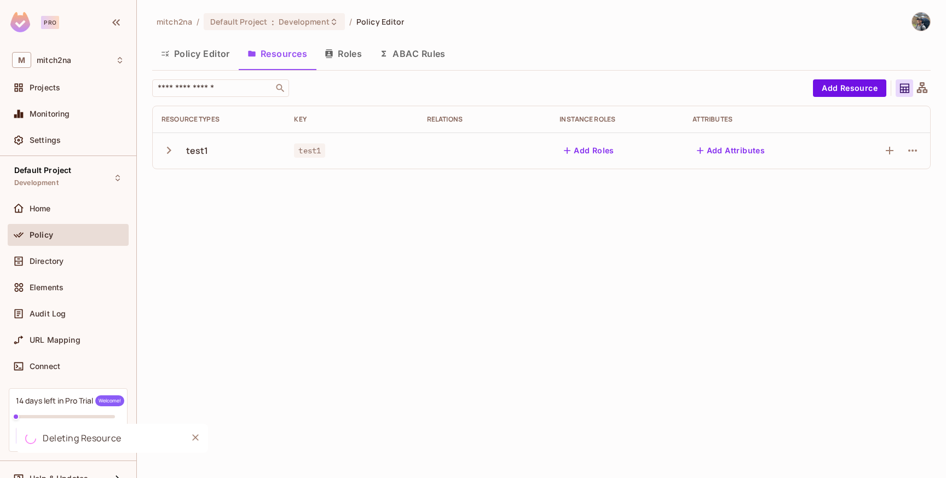
click at [349, 55] on button "Roles" at bounding box center [343, 53] width 55 height 27
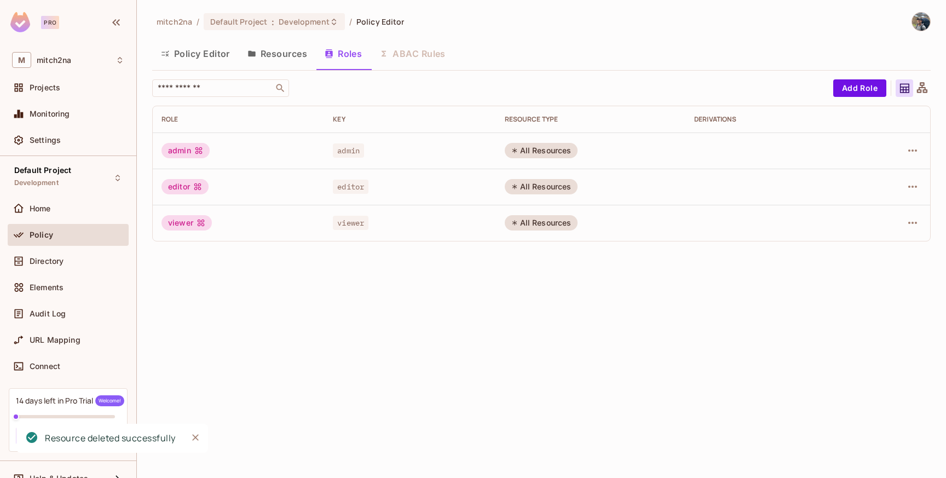
click at [277, 53] on button "Resources" at bounding box center [277, 53] width 77 height 27
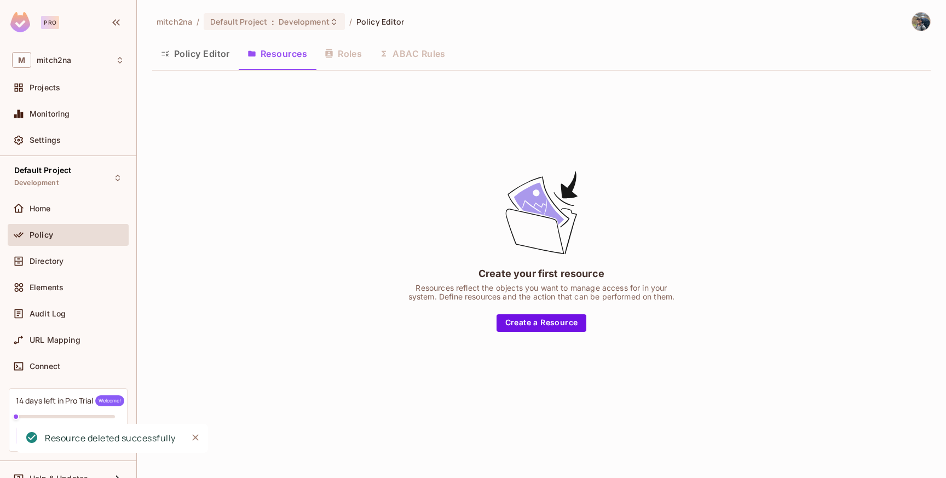
click at [210, 63] on button "Policy Editor" at bounding box center [195, 53] width 86 height 27
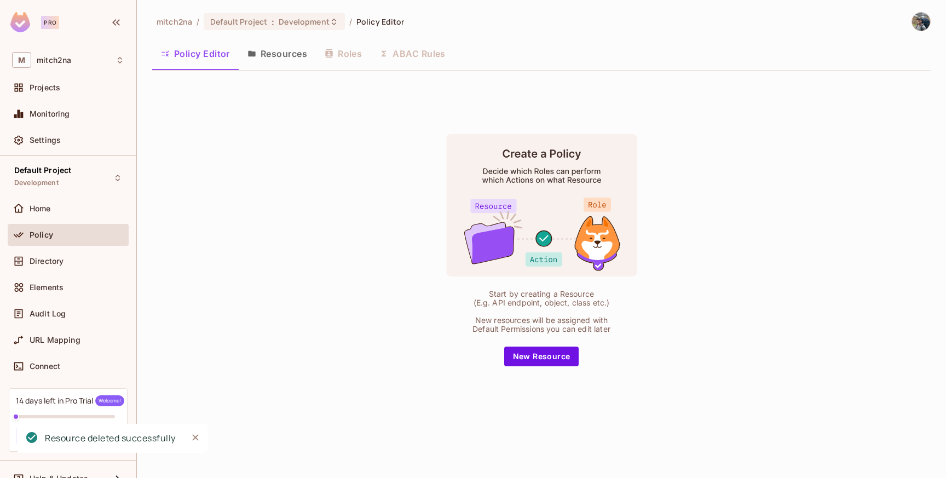
click at [287, 52] on button "Resources" at bounding box center [277, 53] width 77 height 27
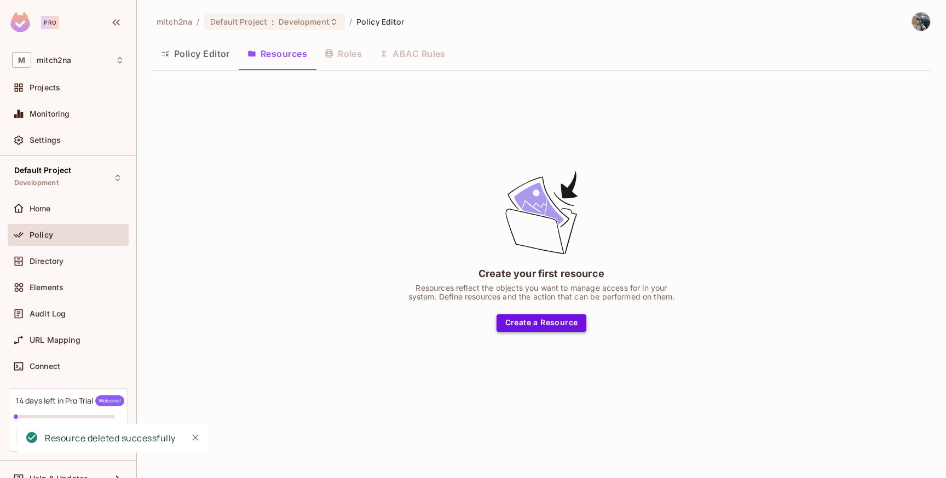
click at [561, 320] on button "Create a Resource" at bounding box center [541, 323] width 90 height 18
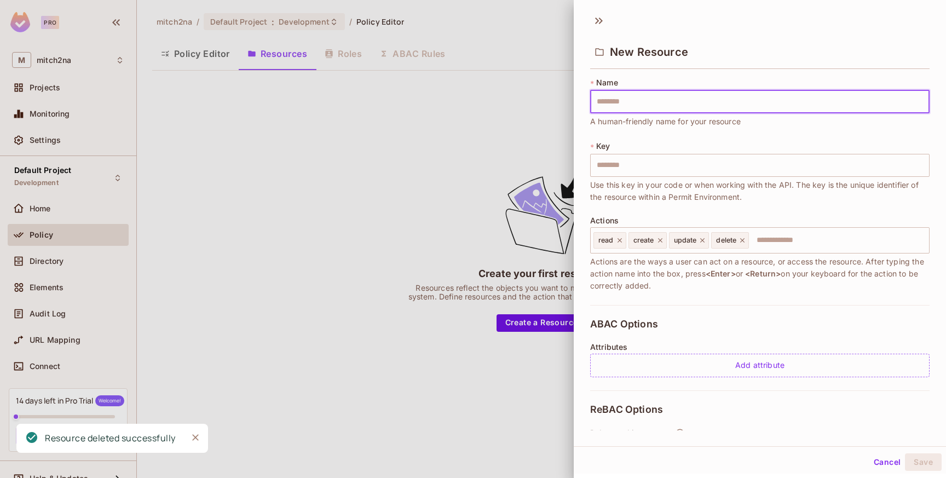
type input "*"
type input "**"
type input "***"
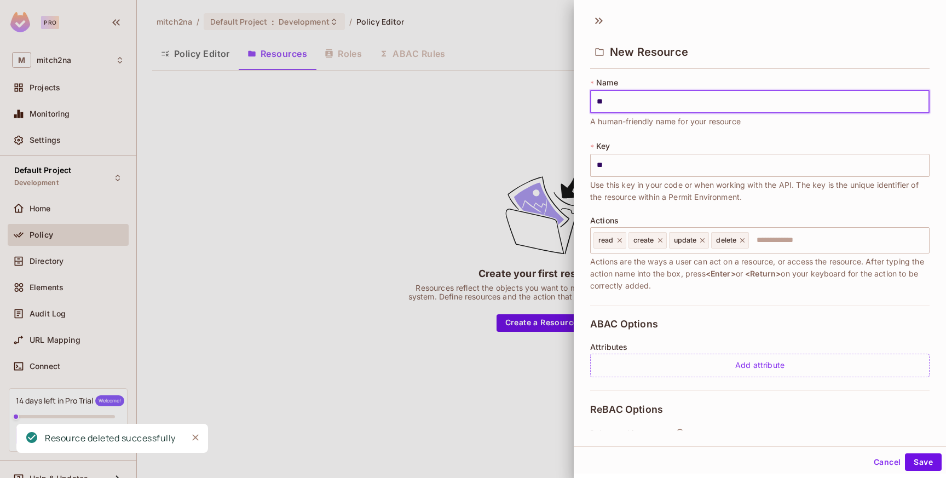
type input "***"
type input "****"
type input "*****"
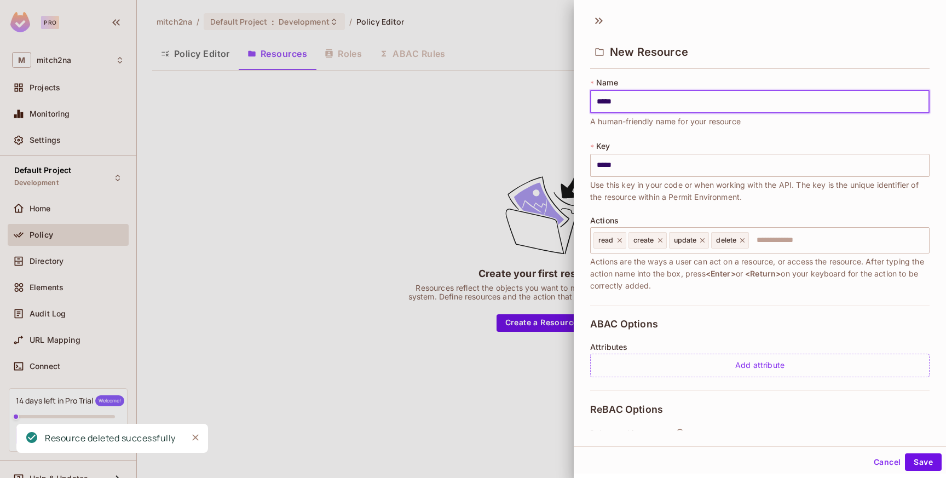
type input "******"
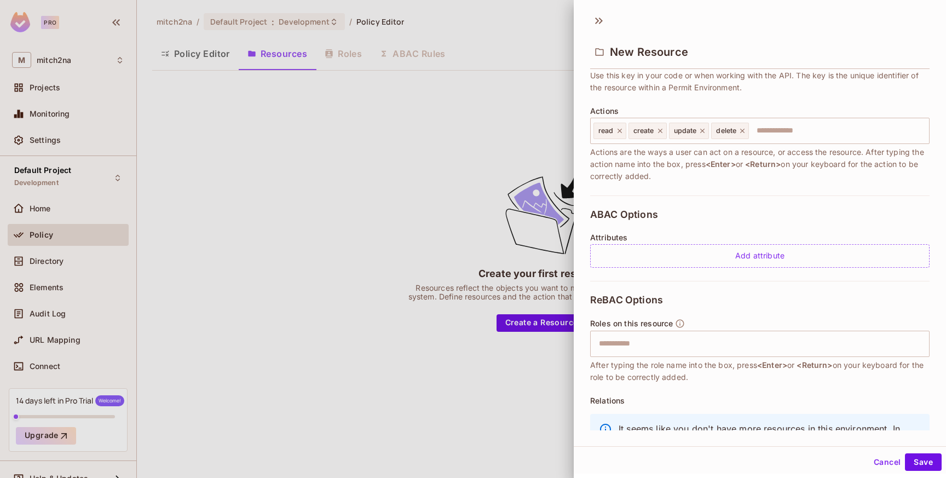
scroll to position [166, 0]
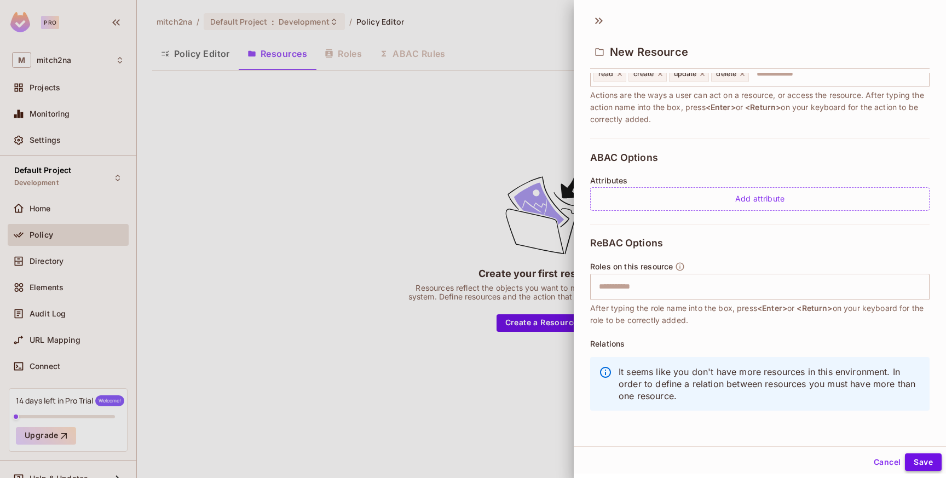
type input "******"
click at [924, 459] on button "Save" at bounding box center [923, 462] width 37 height 18
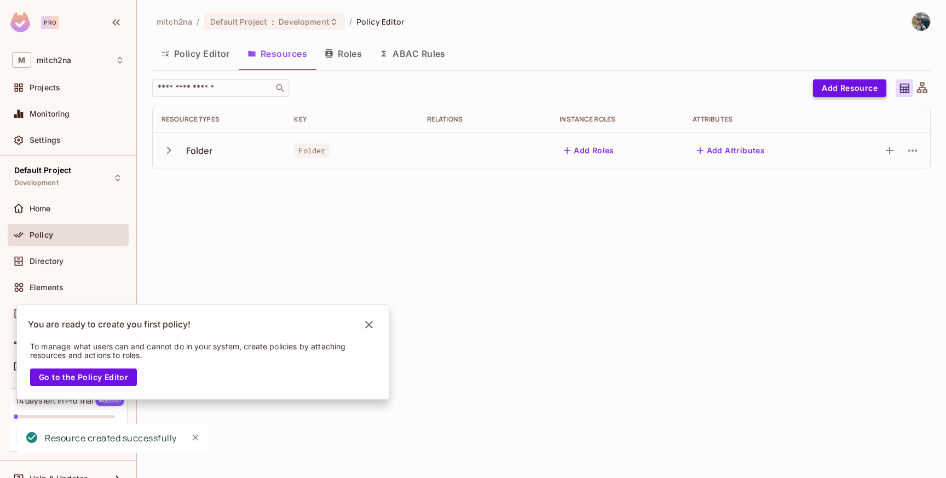
click at [842, 89] on button "Add Resource" at bounding box center [849, 88] width 73 height 18
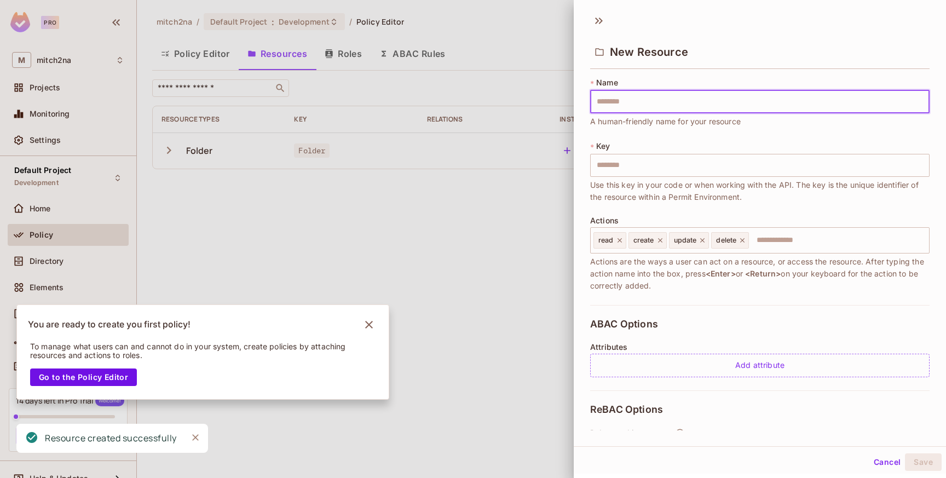
type input "*"
type input "**"
type input "***"
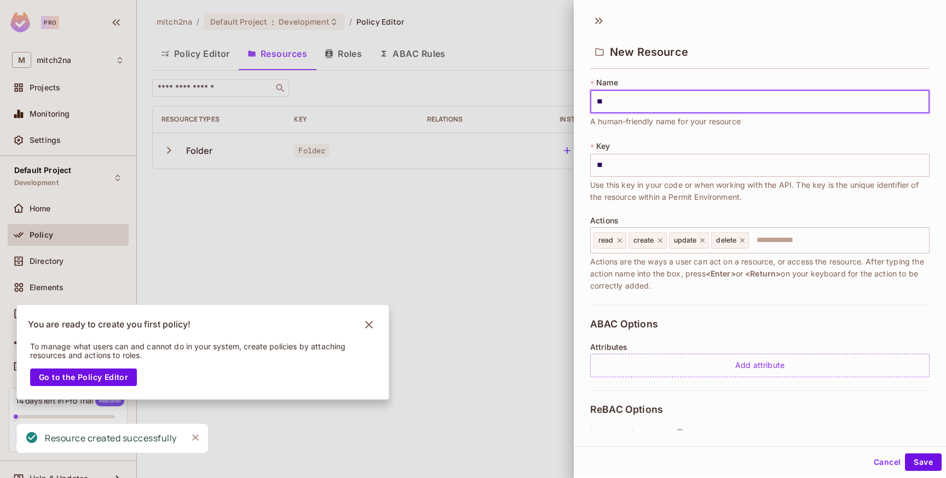
type input "***"
type input "****"
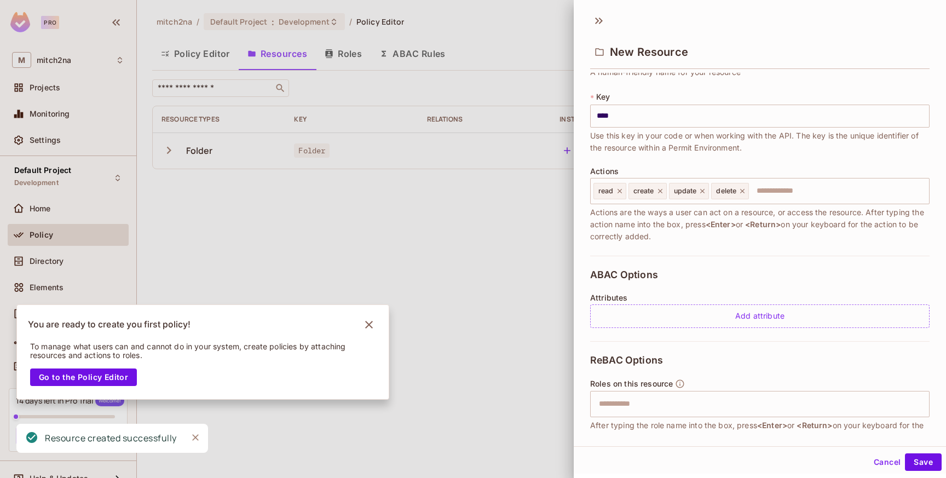
scroll to position [124, 0]
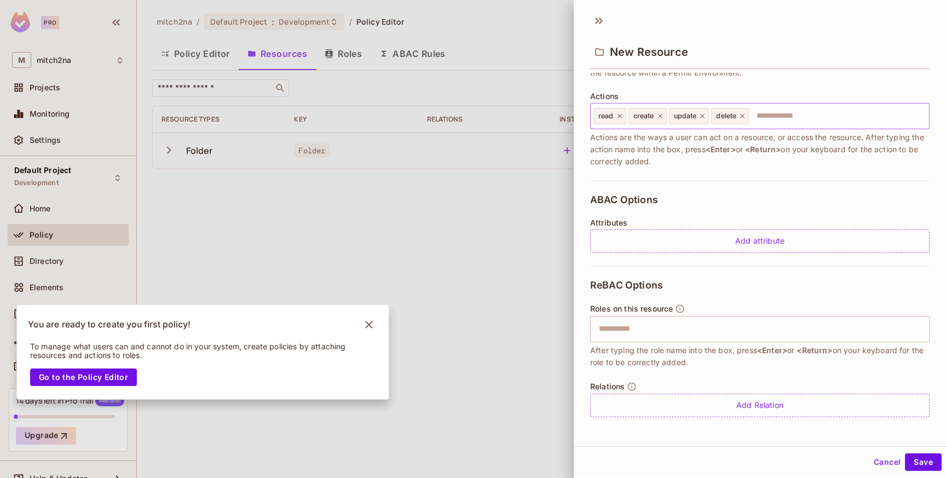
type input "****"
click at [778, 117] on input "text" at bounding box center [837, 116] width 175 height 22
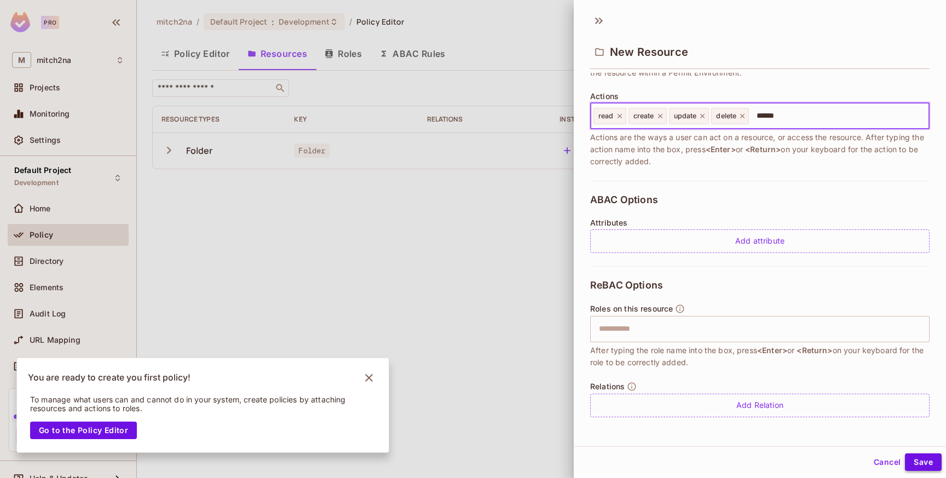
type input "******"
click at [917, 456] on button "Save" at bounding box center [923, 462] width 37 height 18
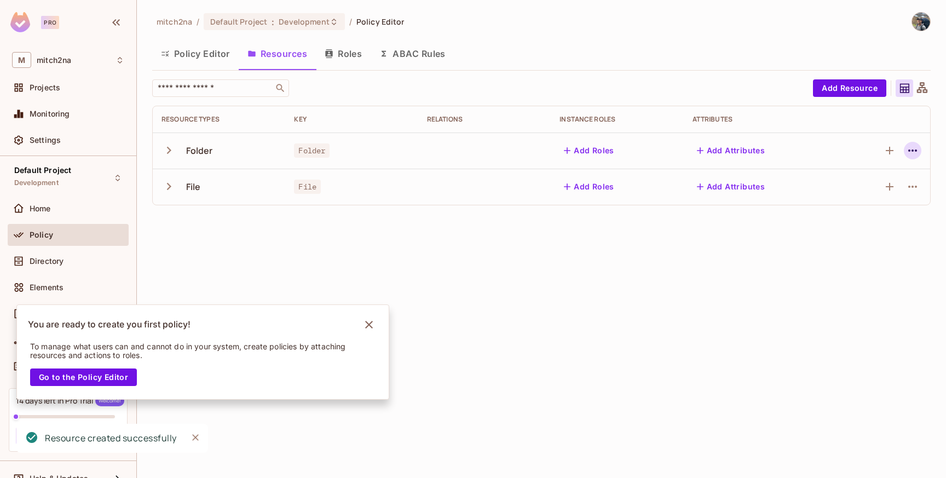
click at [907, 148] on icon "button" at bounding box center [912, 150] width 13 height 13
click at [869, 187] on span "Edit Resource" at bounding box center [865, 194] width 58 height 18
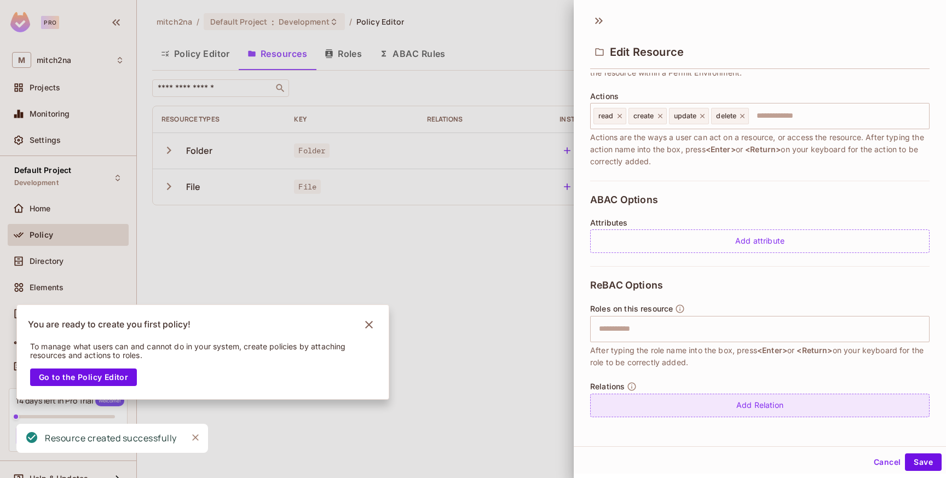
click at [675, 407] on div "Add Relation" at bounding box center [759, 405] width 339 height 24
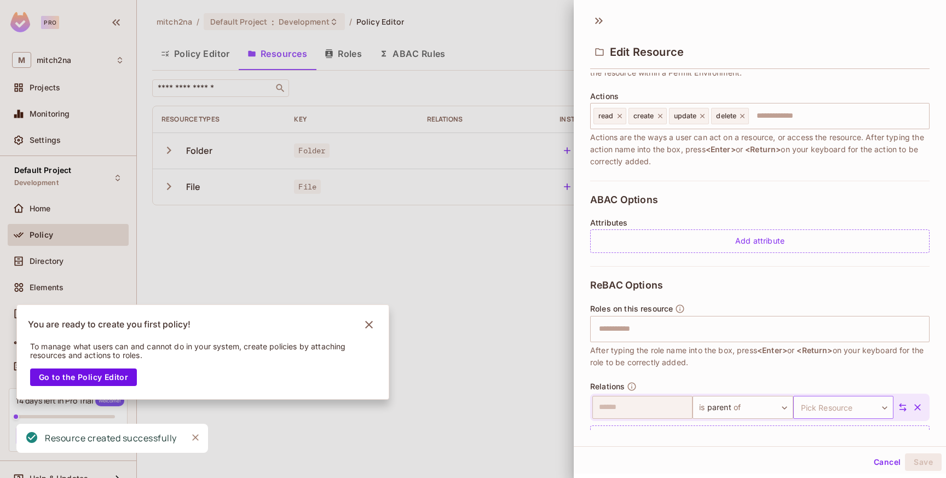
click at [817, 406] on body "Pro M mitch2na Projects Monitoring Settings Default Project Development Home Po…" at bounding box center [473, 239] width 946 height 478
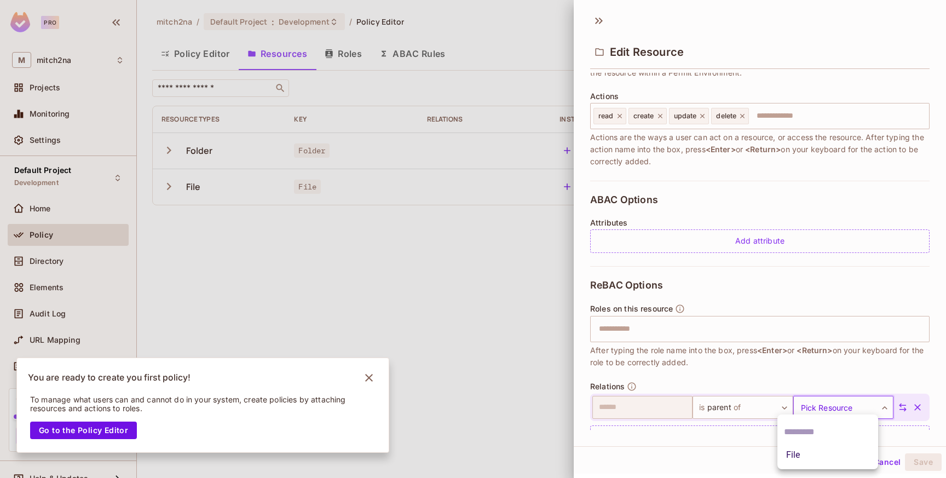
click at [746, 404] on div at bounding box center [473, 239] width 946 height 478
click at [735, 407] on body "Pro M mitch2na Projects Monitoring Settings Default Project Development Home Po…" at bounding box center [473, 239] width 946 height 478
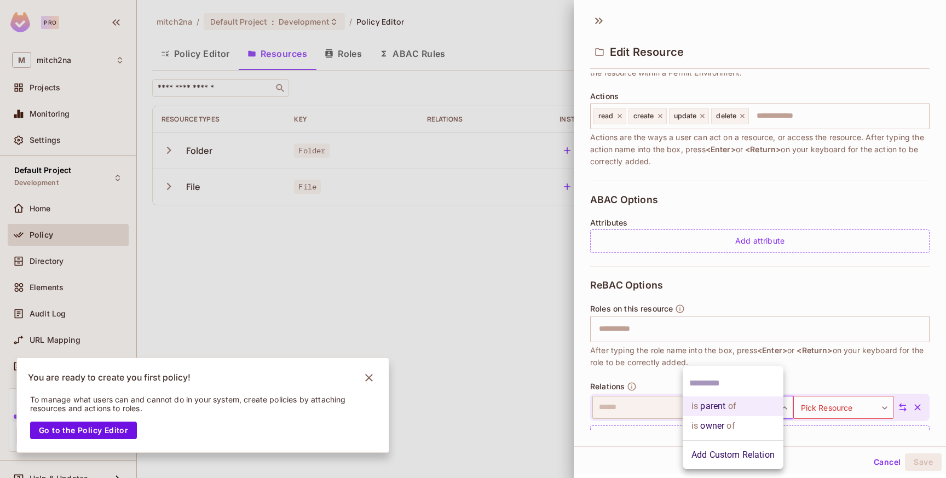
click at [739, 403] on li "is parent of" at bounding box center [732, 406] width 101 height 20
click at [830, 402] on body "Pro M mitch2na Projects Monitoring Settings Default Project Development Home Po…" at bounding box center [473, 239] width 946 height 478
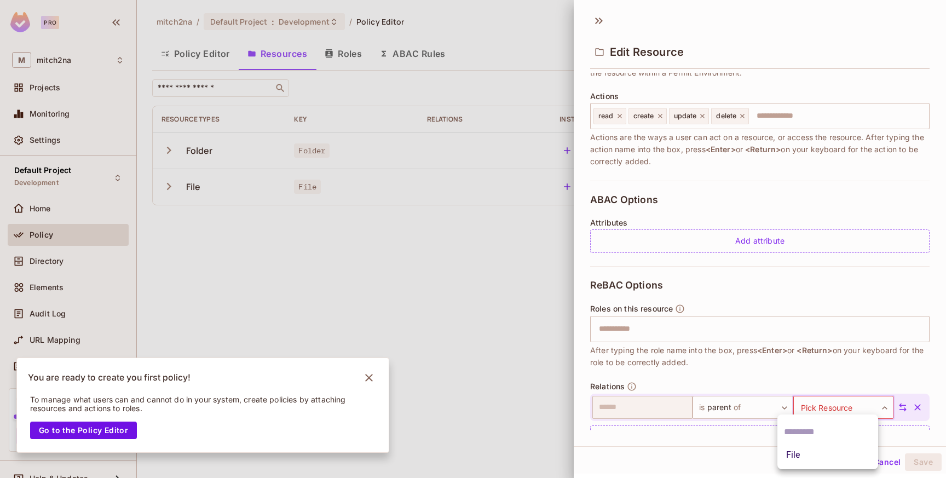
click at [817, 455] on li "File" at bounding box center [827, 455] width 101 height 20
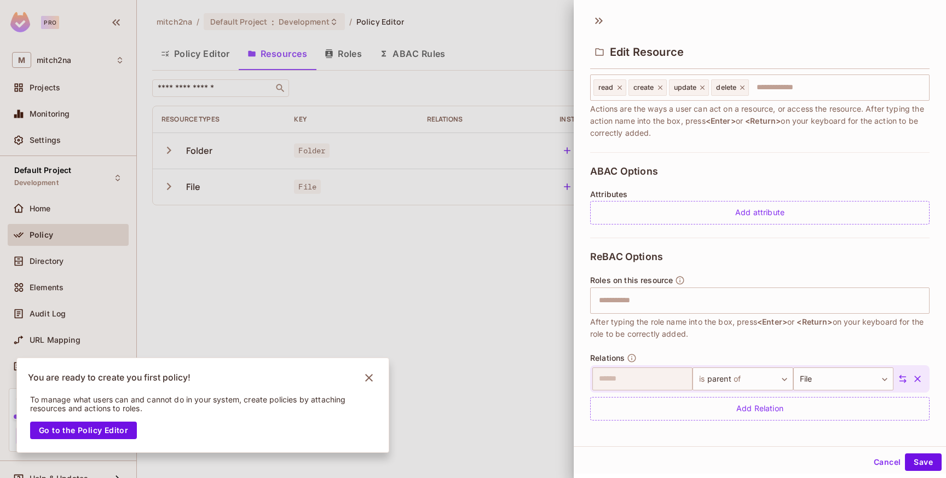
scroll to position [156, 0]
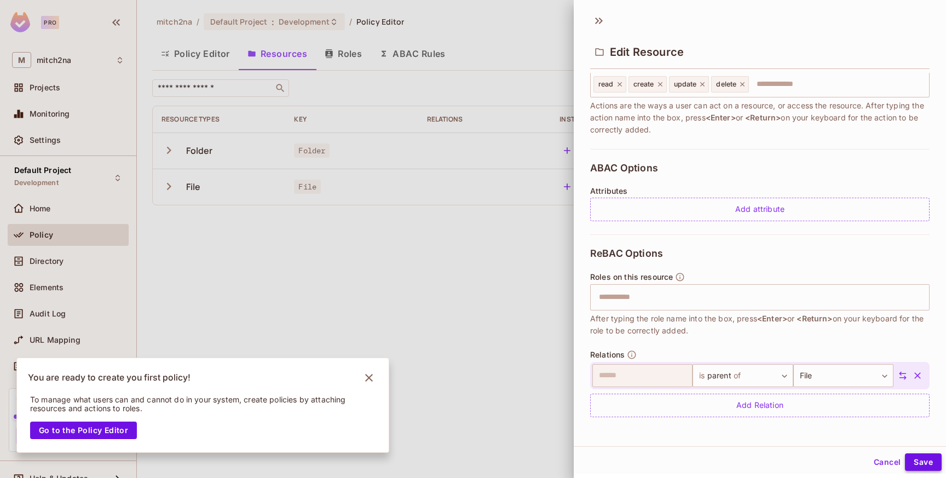
click at [927, 455] on button "Save" at bounding box center [923, 462] width 37 height 18
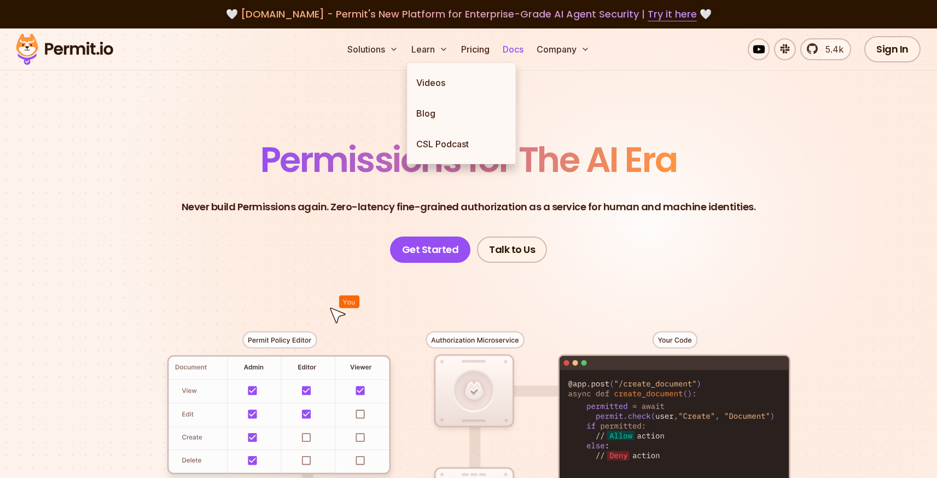
click at [517, 54] on link "Docs" at bounding box center [514, 49] width 30 height 22
